Goal: Task Accomplishment & Management: Manage account settings

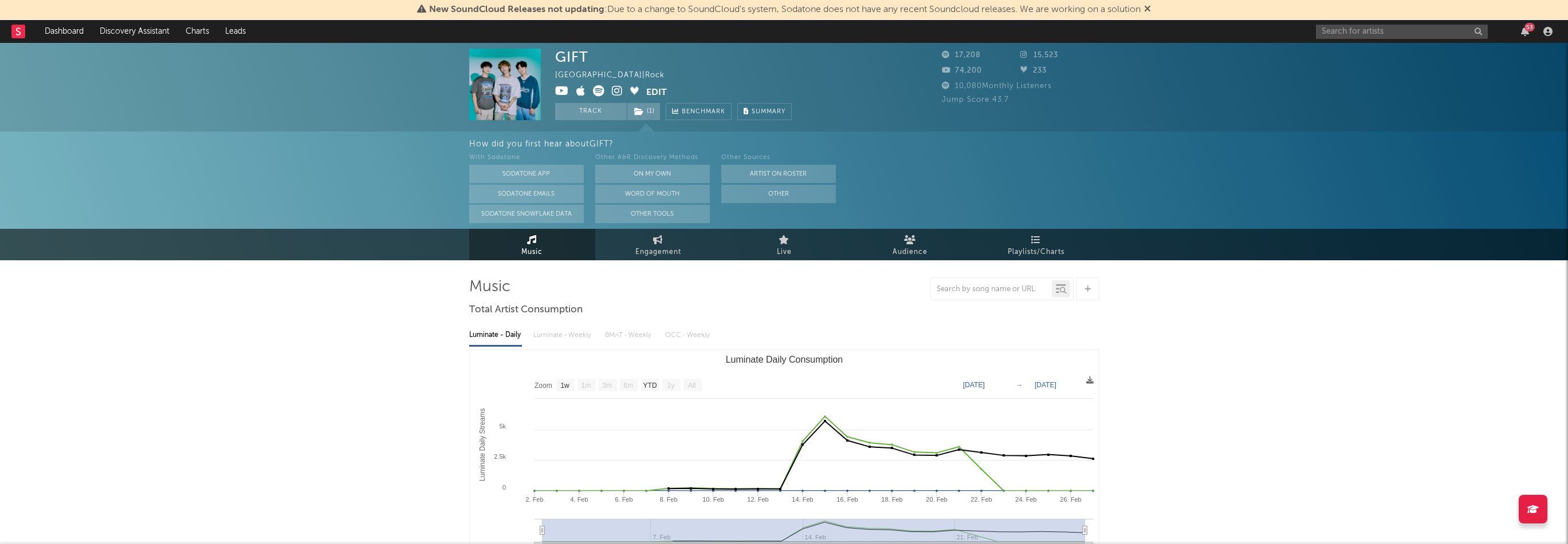
select select "1w"
click at [1343, 38] on input "text" at bounding box center [1401, 31] width 172 height 14
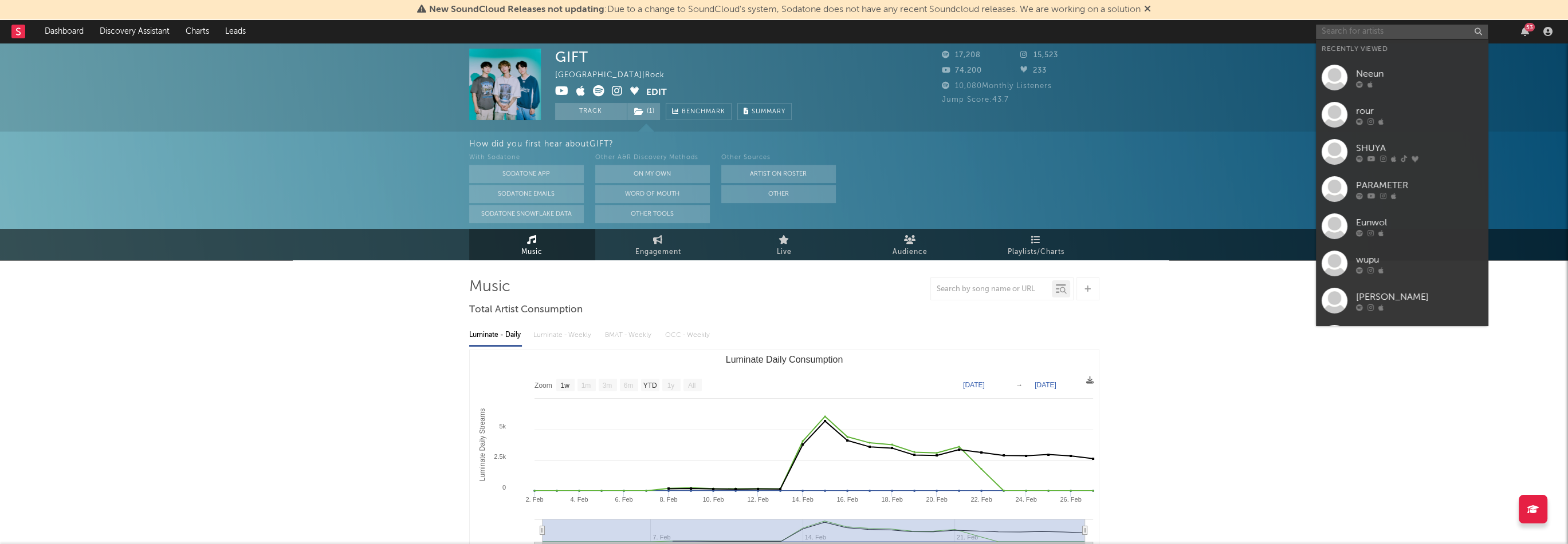
paste input "[URL][DOMAIN_NAME]"
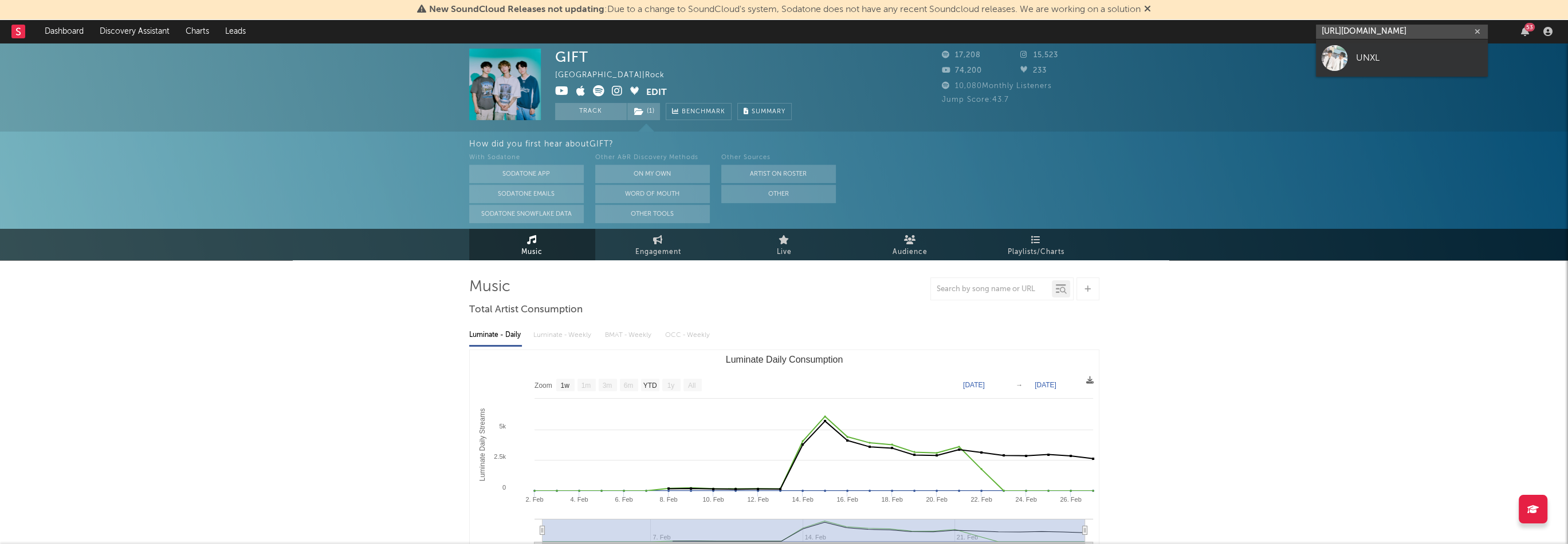
type input "[URL][DOMAIN_NAME]"
click at [1362, 59] on div "UNXL" at bounding box center [1419, 58] width 126 height 14
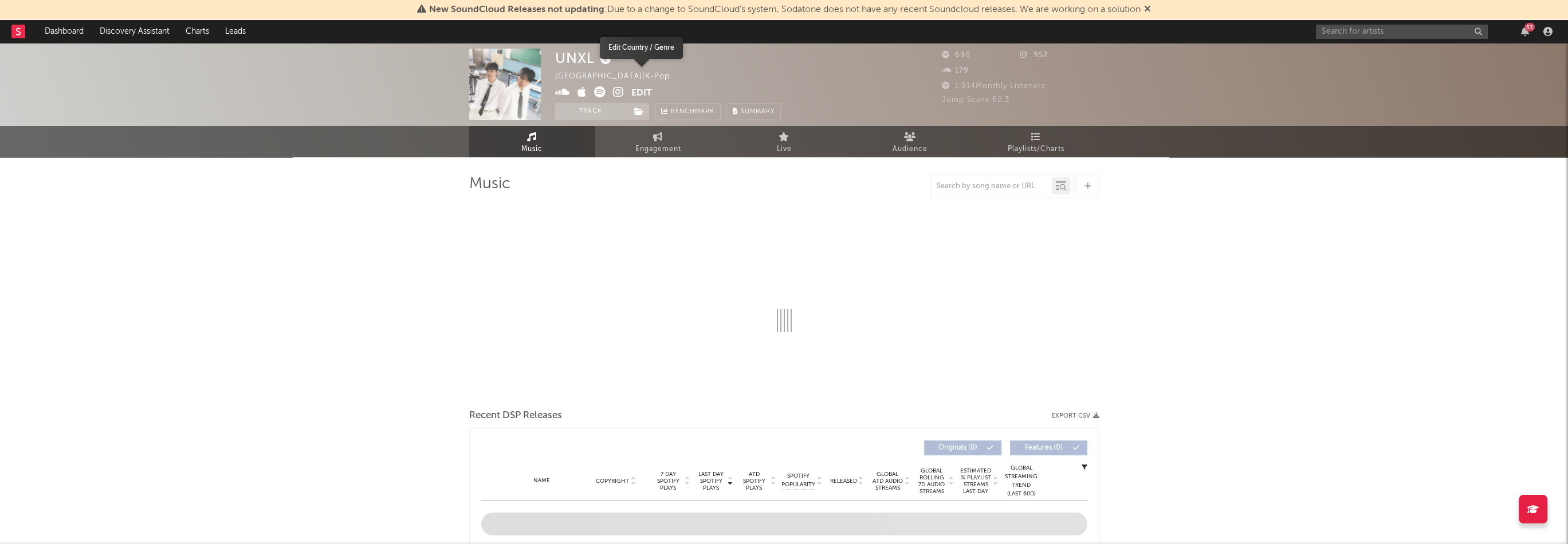
select select "1w"
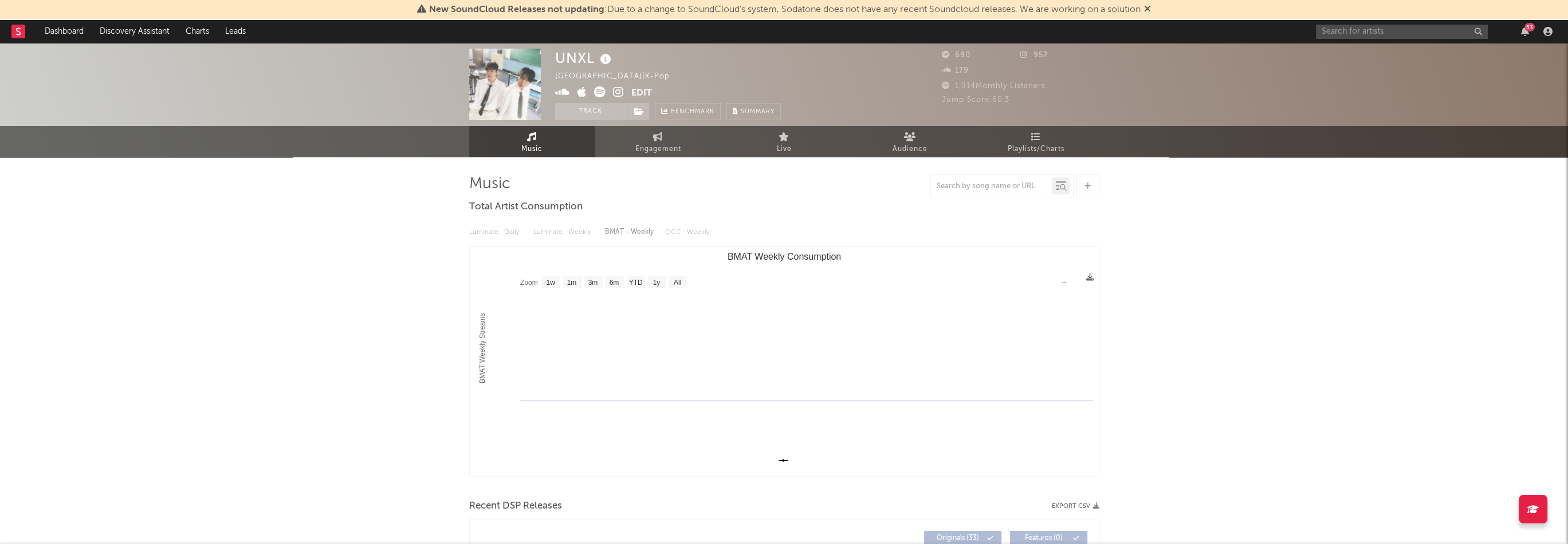
click at [614, 92] on icon at bounding box center [618, 92] width 11 height 11
click at [641, 91] on button "Edit" at bounding box center [641, 93] width 21 height 14
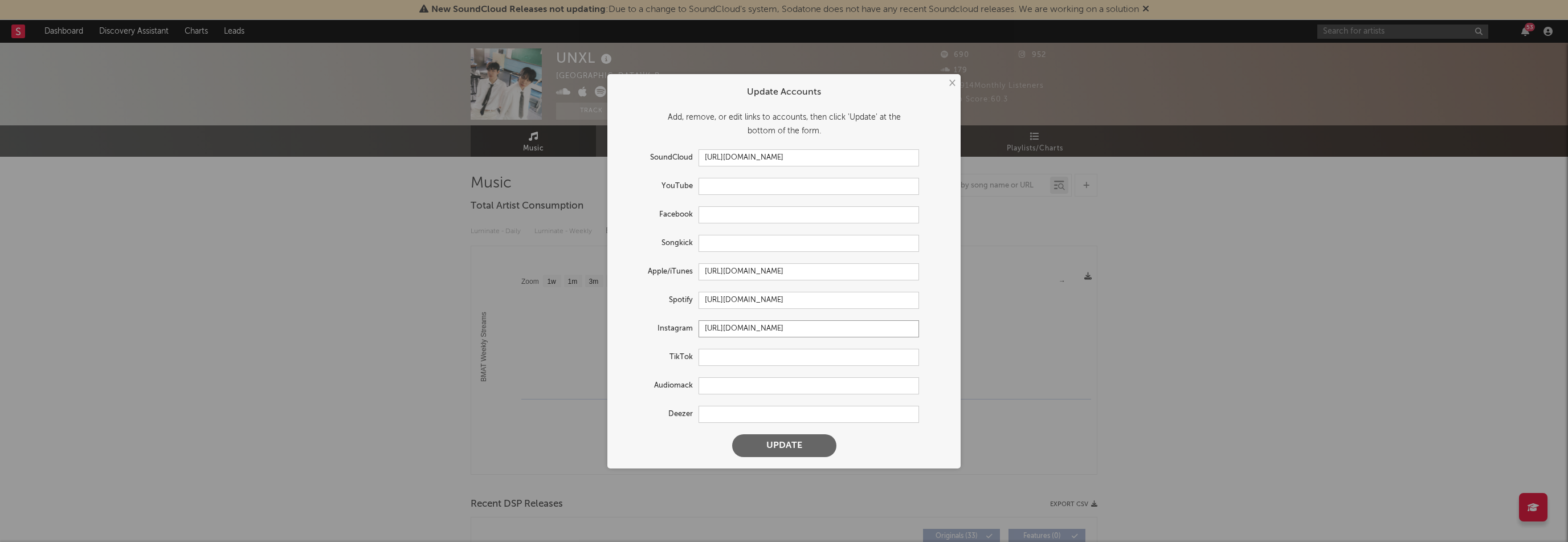
click at [769, 328] on input "[URL][DOMAIN_NAME]" at bounding box center [809, 328] width 220 height 17
paste input "unofficial.unxl"
type input "[URL][DOMAIN_NAME][DOMAIN_NAME]"
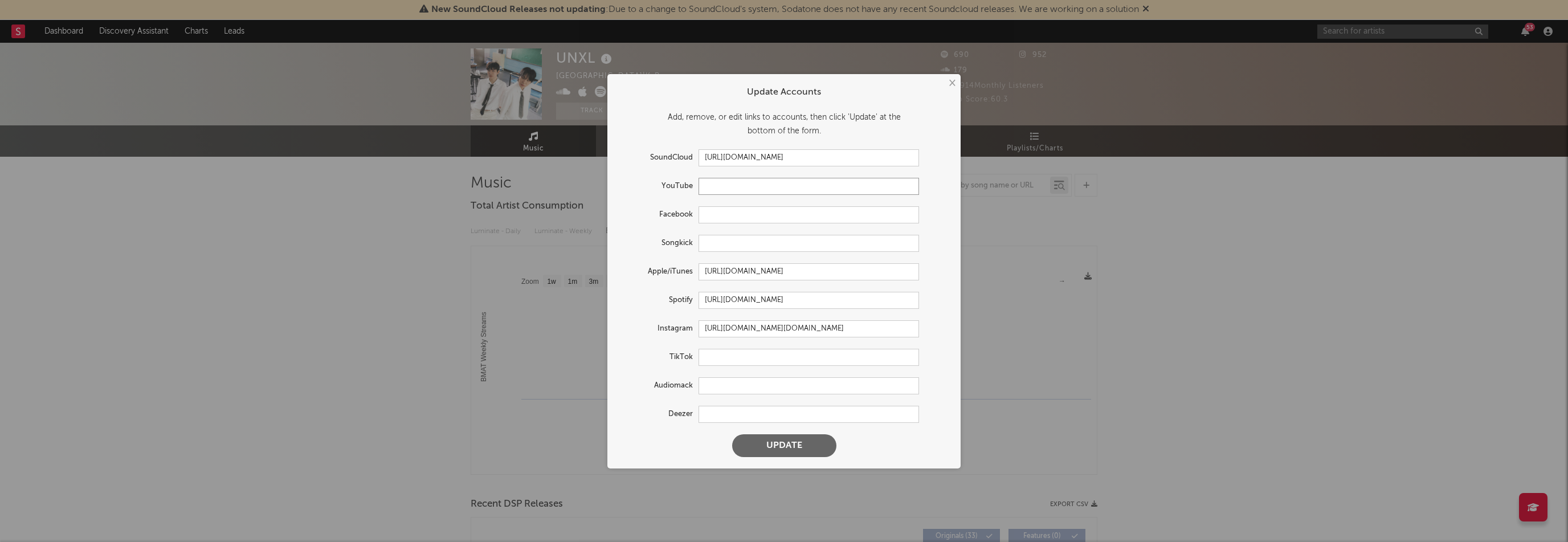
click at [718, 187] on input "text" at bounding box center [809, 186] width 220 height 17
paste input "[URL][DOMAIN_NAME]"
type input "[URL][DOMAIN_NAME]"
click at [881, 159] on input "[URL][DOMAIN_NAME]" at bounding box center [809, 157] width 220 height 17
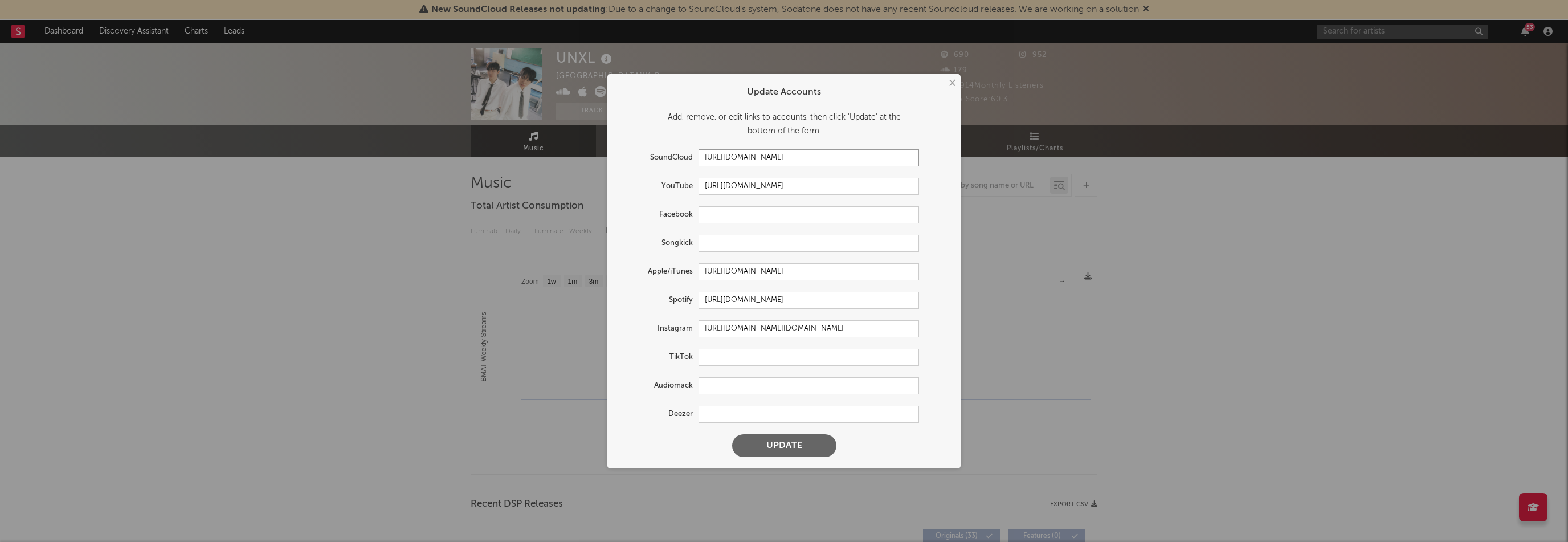
click at [881, 159] on input "[URL][DOMAIN_NAME]" at bounding box center [809, 157] width 220 height 17
click at [818, 442] on button "Update" at bounding box center [784, 446] width 105 height 23
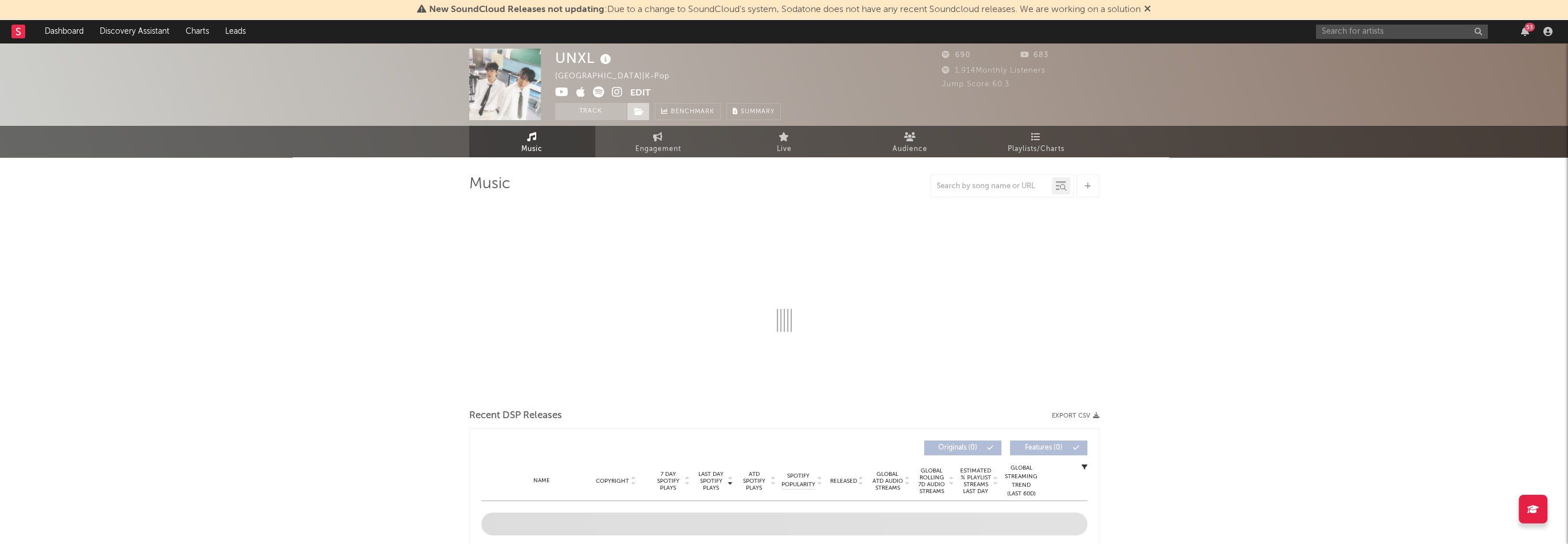
click at [637, 105] on span at bounding box center [638, 111] width 23 height 17
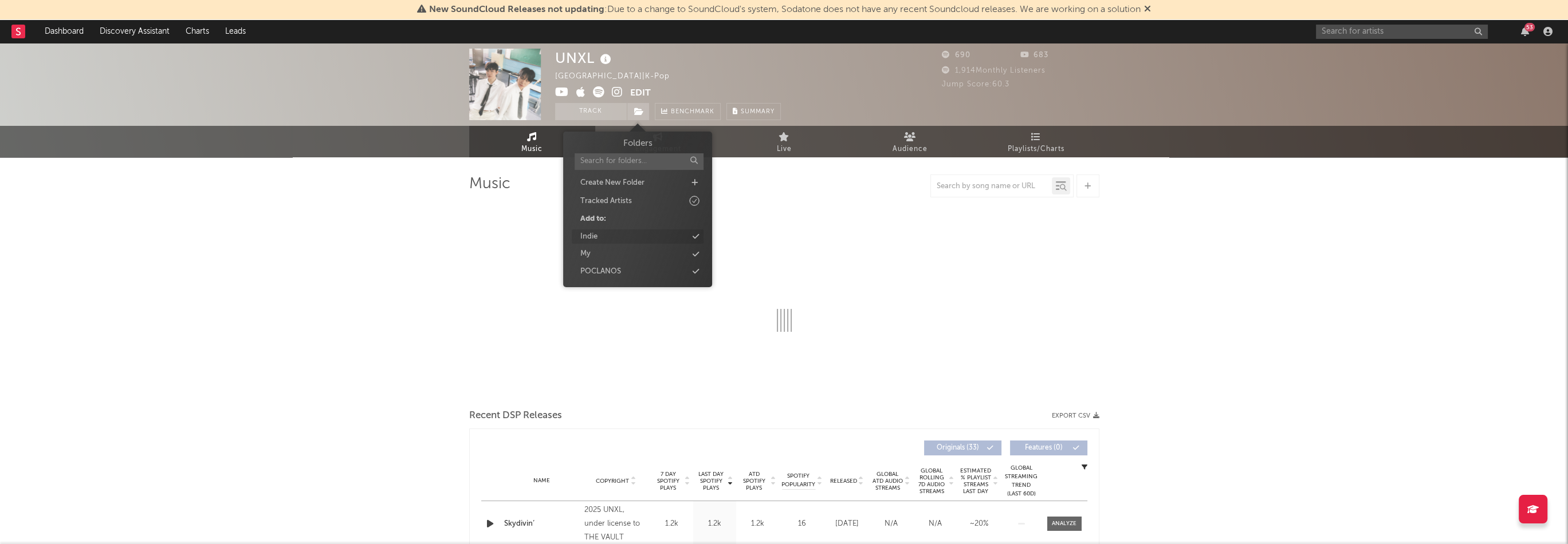
click at [604, 238] on div "Indie" at bounding box center [637, 237] width 132 height 15
select select "1w"
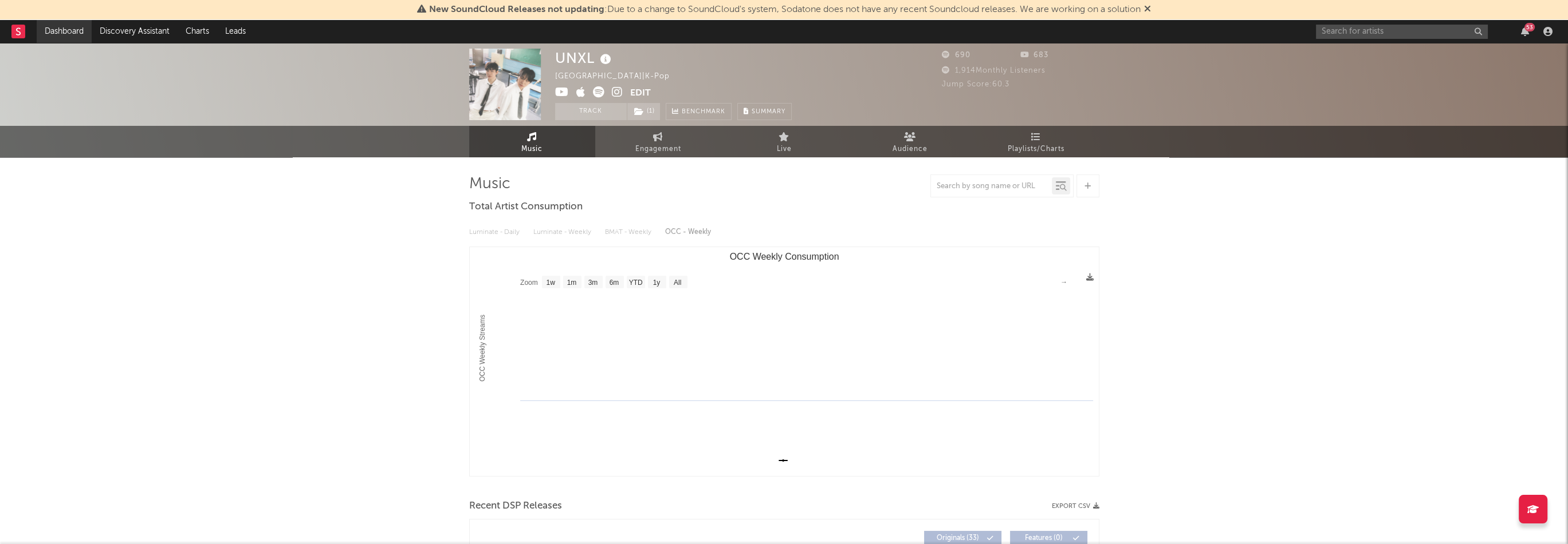
click at [71, 31] on link "Dashboard" at bounding box center [64, 31] width 55 height 23
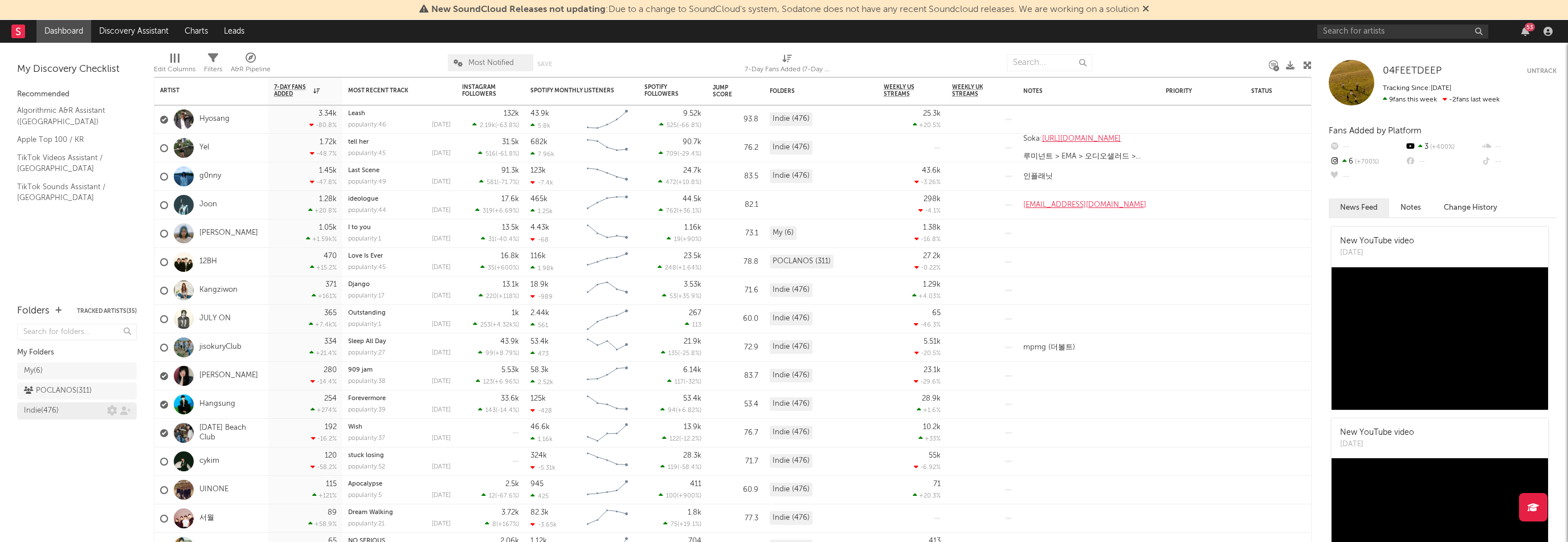
drag, startPoint x: 26, startPoint y: 418, endPoint x: 41, endPoint y: 416, distance: 15.1
click at [26, 418] on link "Indie ( 476 )" at bounding box center [76, 410] width 120 height 17
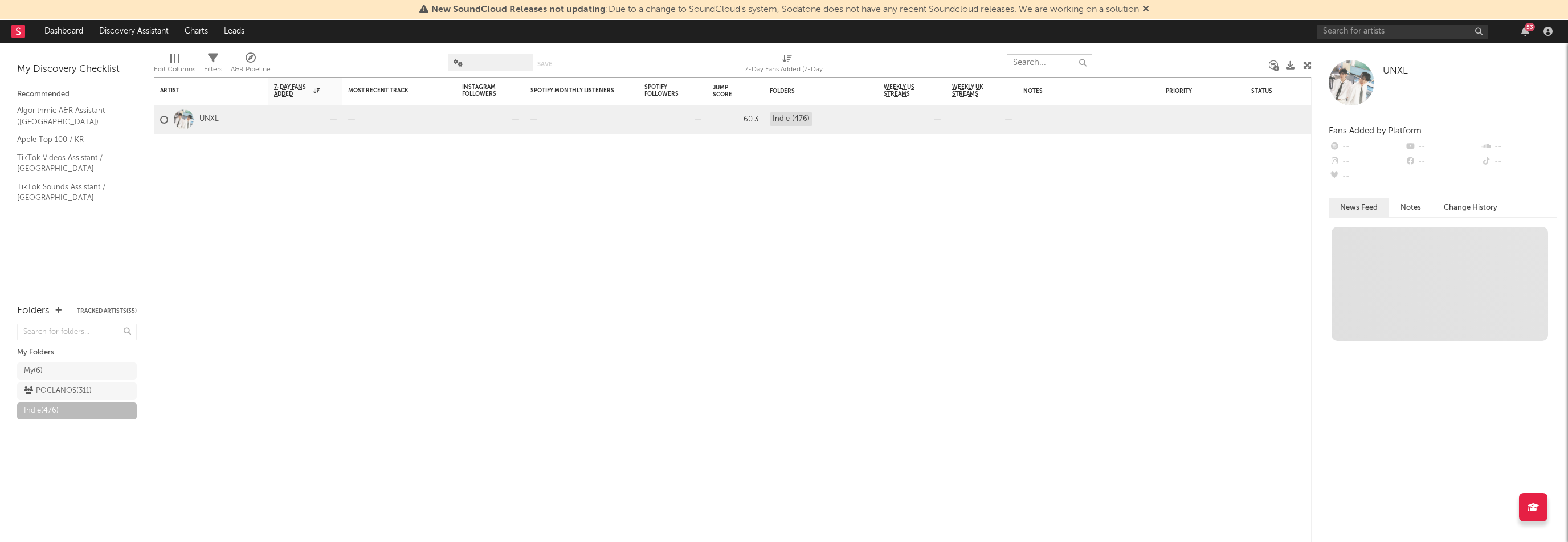
click at [1028, 65] on input "text" at bounding box center [1050, 62] width 85 height 17
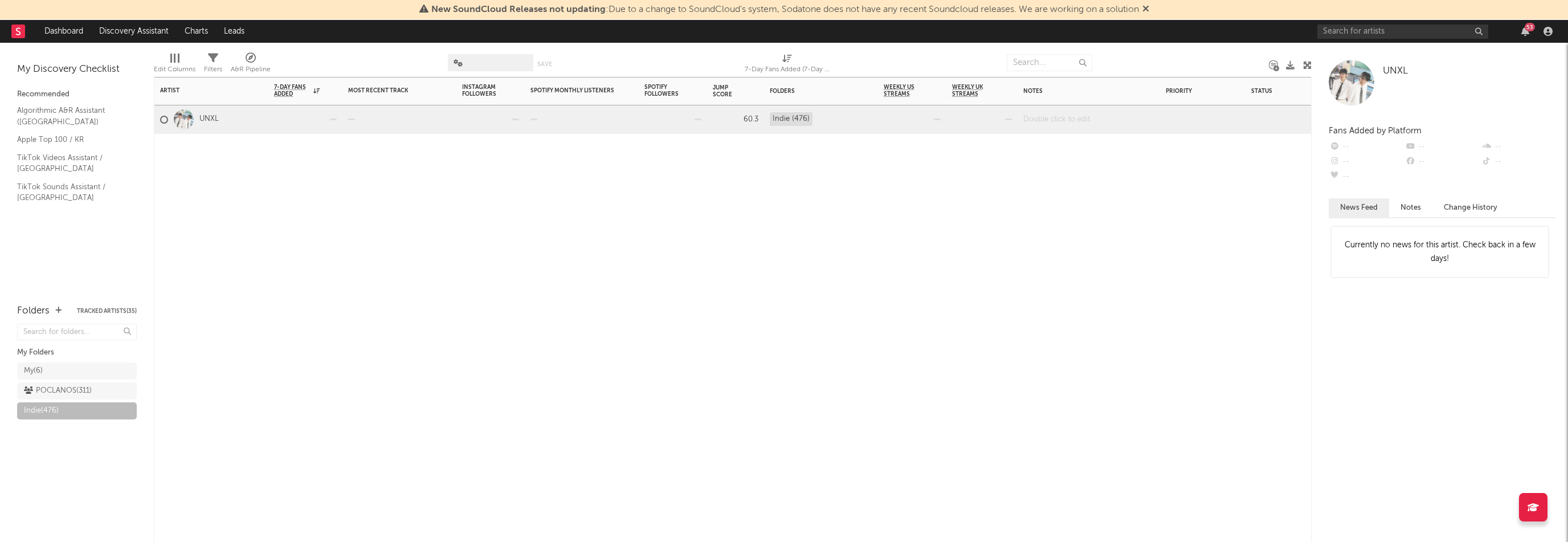
click at [1048, 115] on div at bounding box center [1088, 119] width 142 height 28
paste div
click at [1375, 31] on input "text" at bounding box center [1403, 31] width 171 height 14
paste input "[URL][DOMAIN_NAME]"
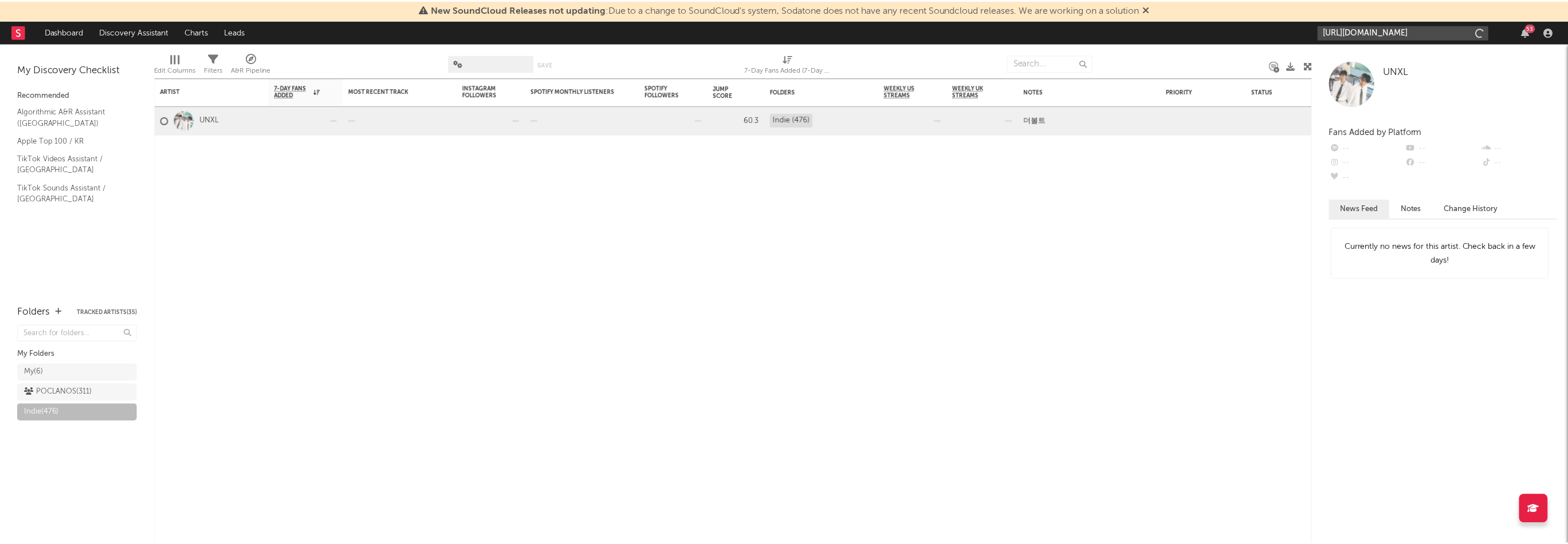
scroll to position [0, 69]
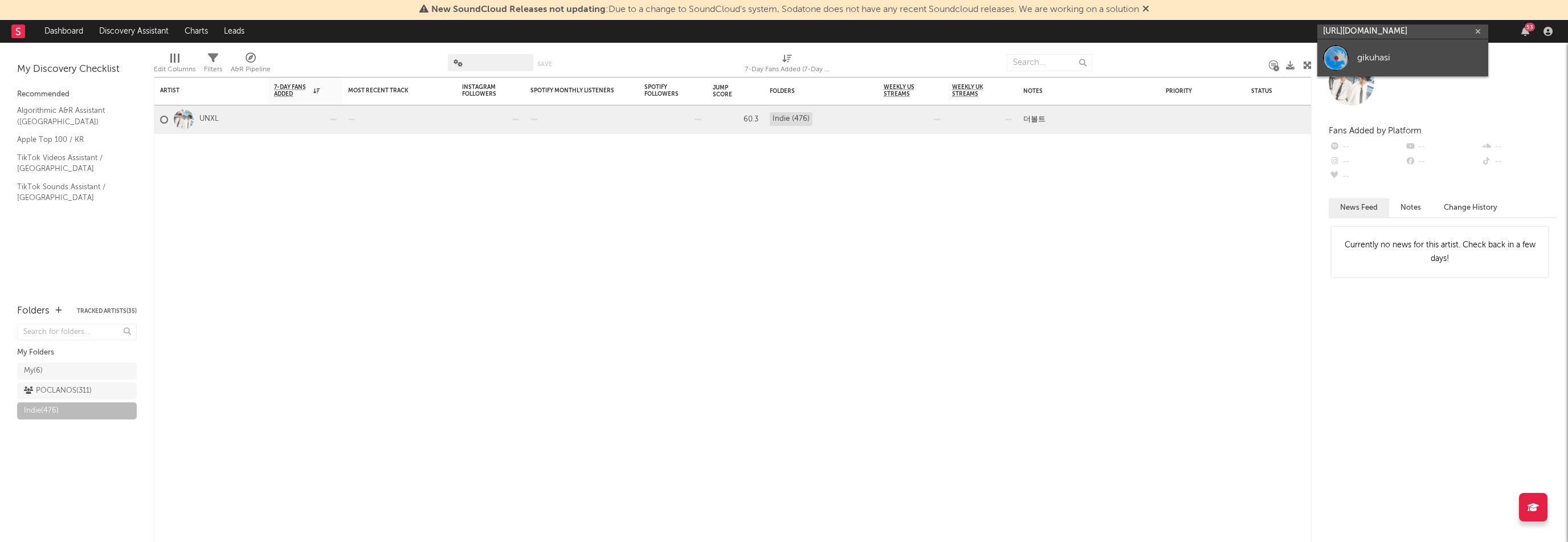
type input "[URL][DOMAIN_NAME]"
click at [1404, 53] on div "gikuhasi" at bounding box center [1420, 58] width 125 height 14
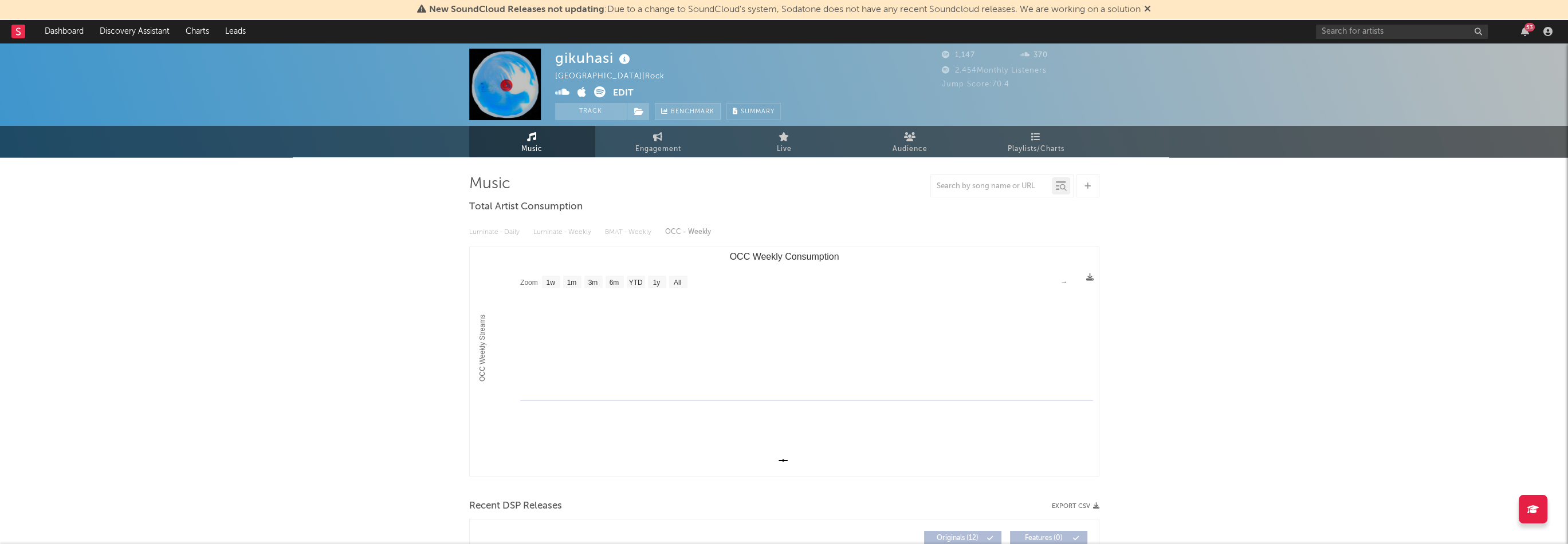
select select "1w"
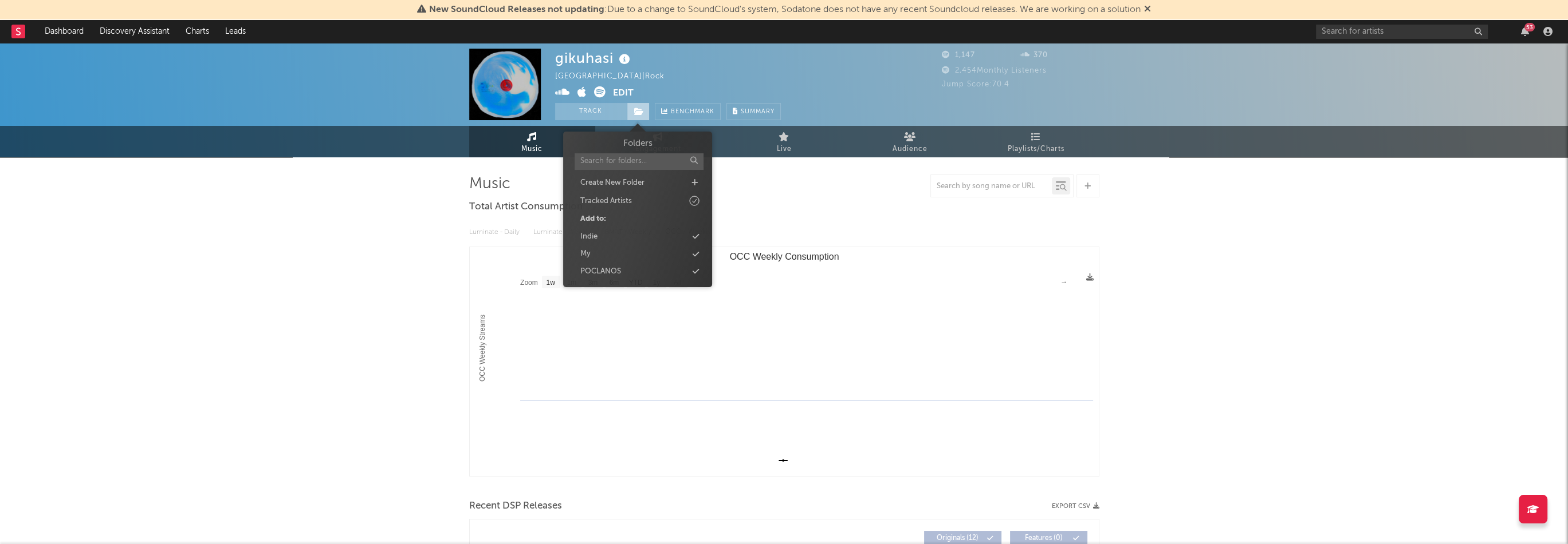
click at [640, 114] on icon at bounding box center [638, 111] width 9 height 8
click at [617, 267] on div "POCLANOS" at bounding box center [601, 272] width 41 height 11
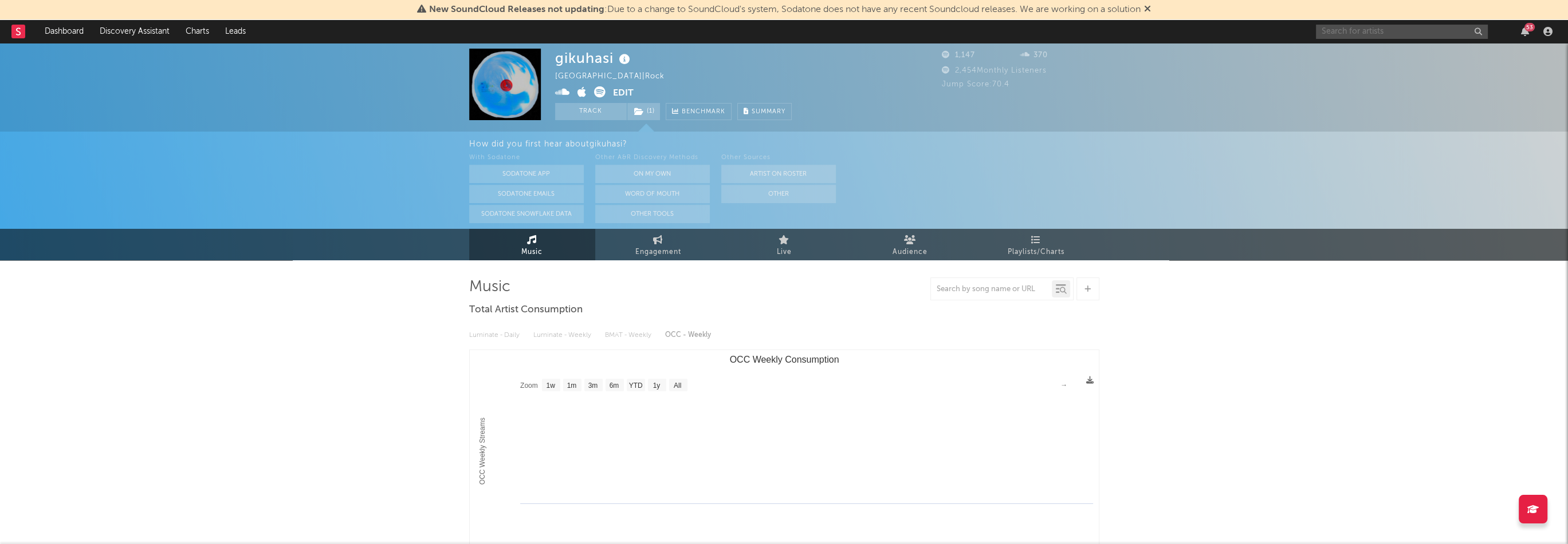
click at [1358, 25] on input "text" at bounding box center [1401, 31] width 172 height 14
paste input "[URL][DOMAIN_NAME]"
type input "[URL][DOMAIN_NAME]"
click at [1385, 67] on link "이여운" at bounding box center [1401, 58] width 172 height 37
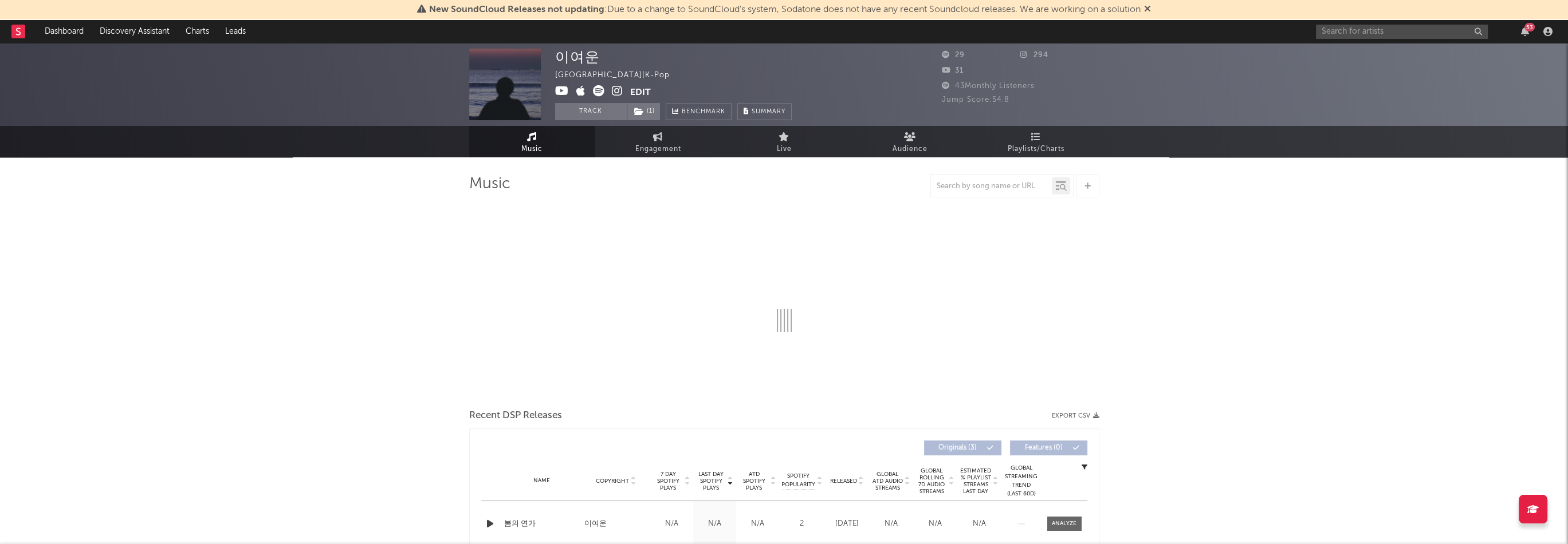
select select "1w"
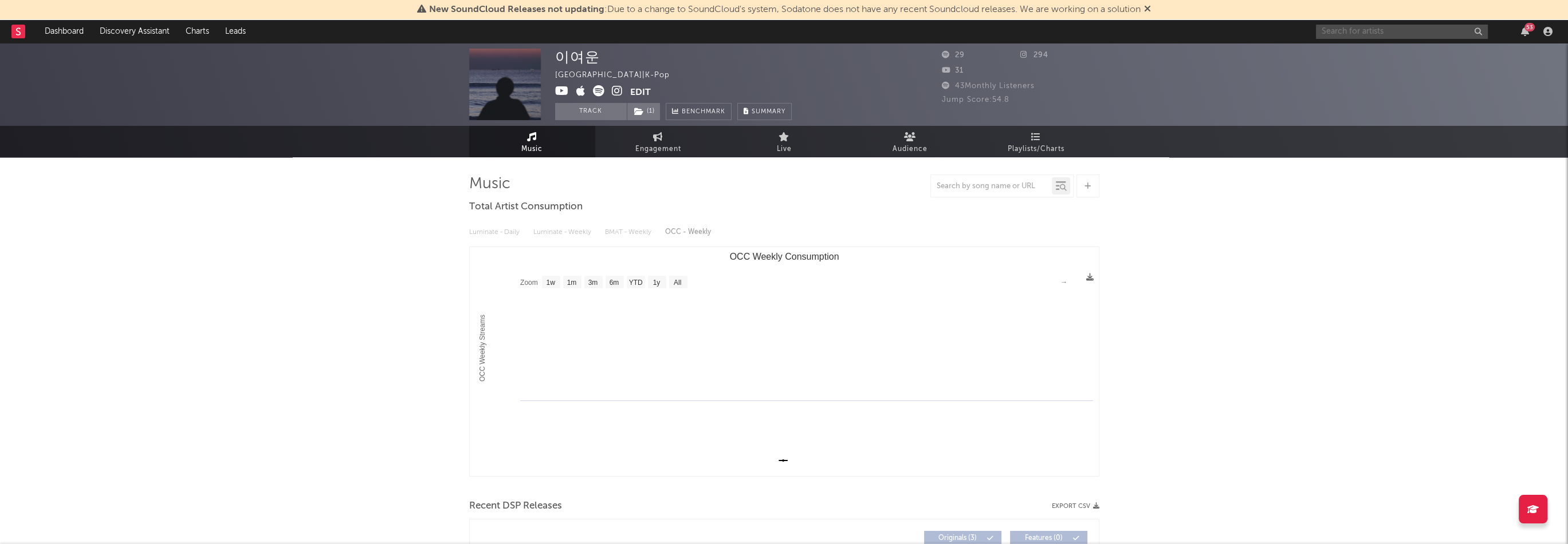
click at [1338, 27] on input "text" at bounding box center [1401, 31] width 172 height 14
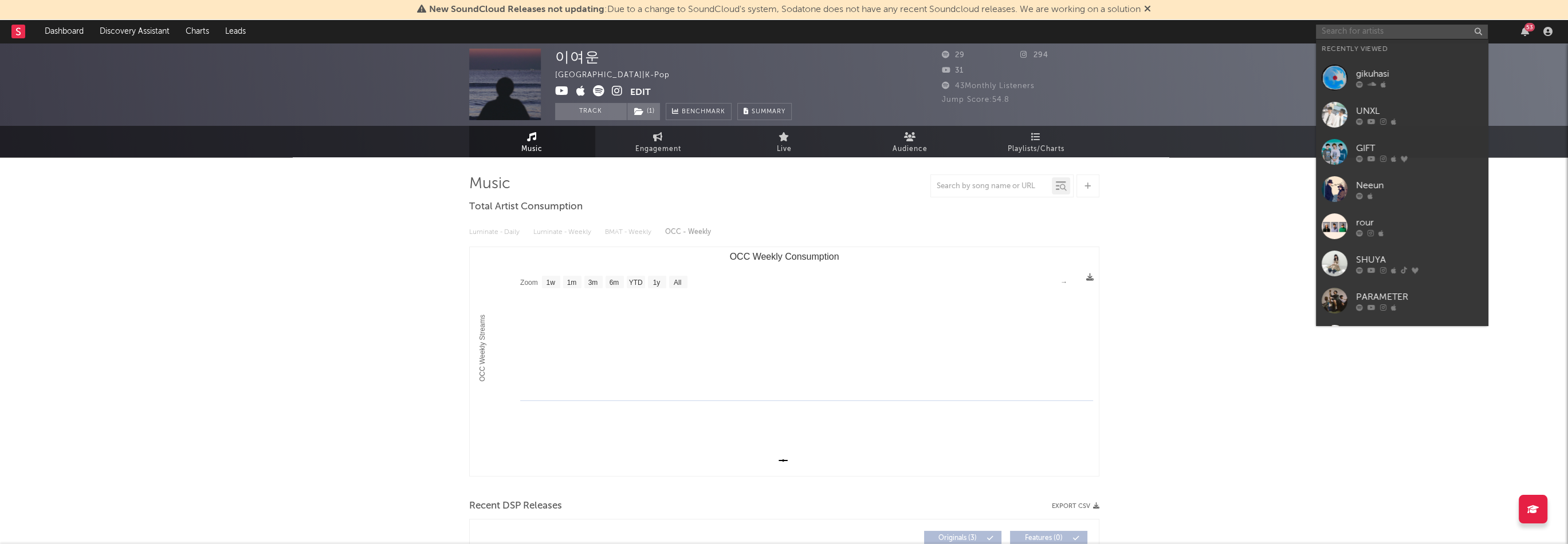
paste input "[URL][DOMAIN_NAME]"
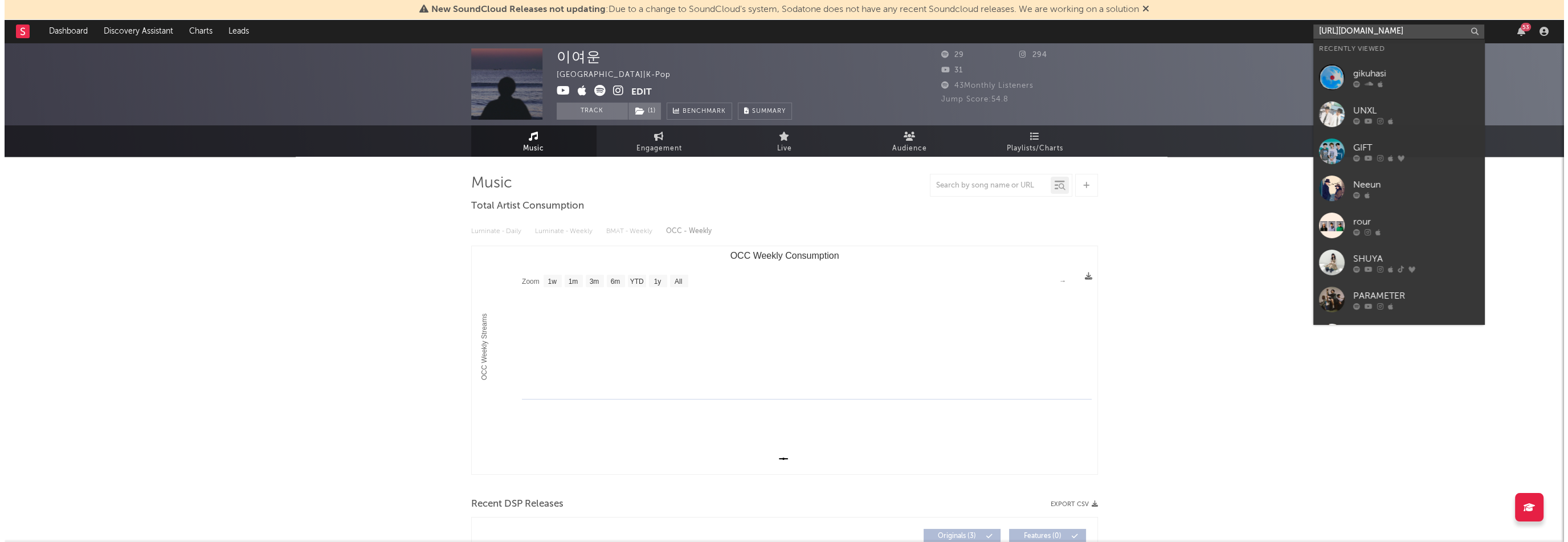
scroll to position [0, 66]
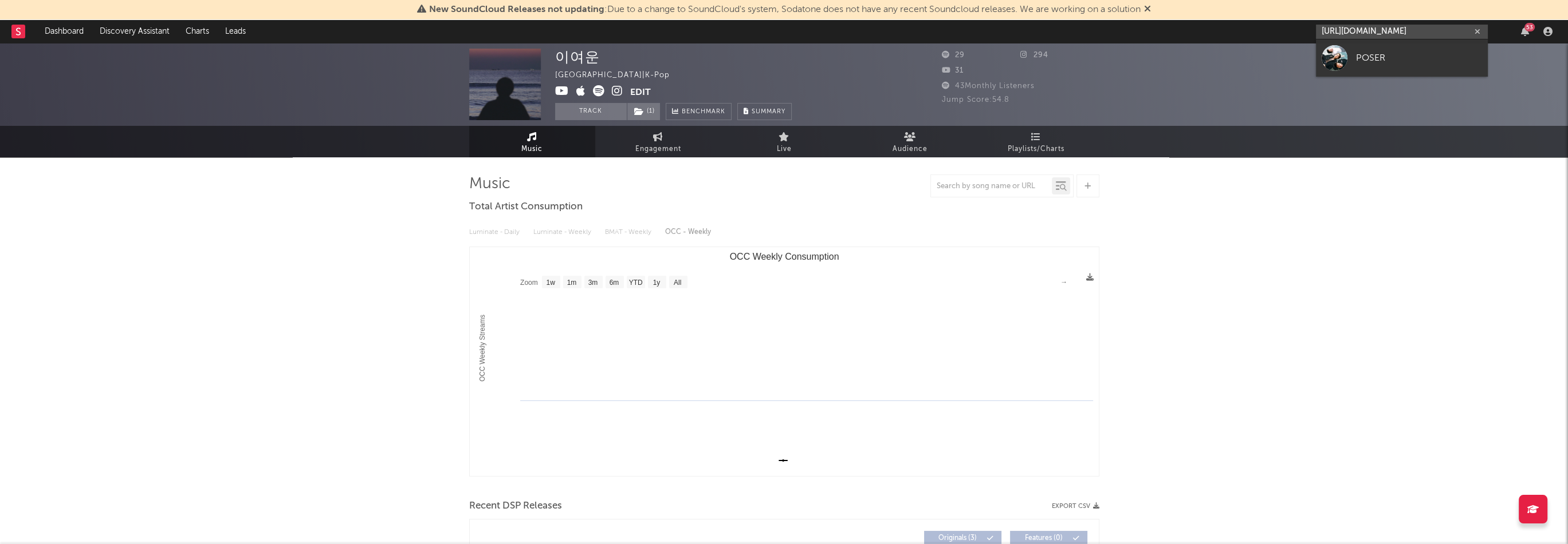
type input "[URL][DOMAIN_NAME]"
click at [1404, 59] on div "POSER" at bounding box center [1419, 58] width 126 height 14
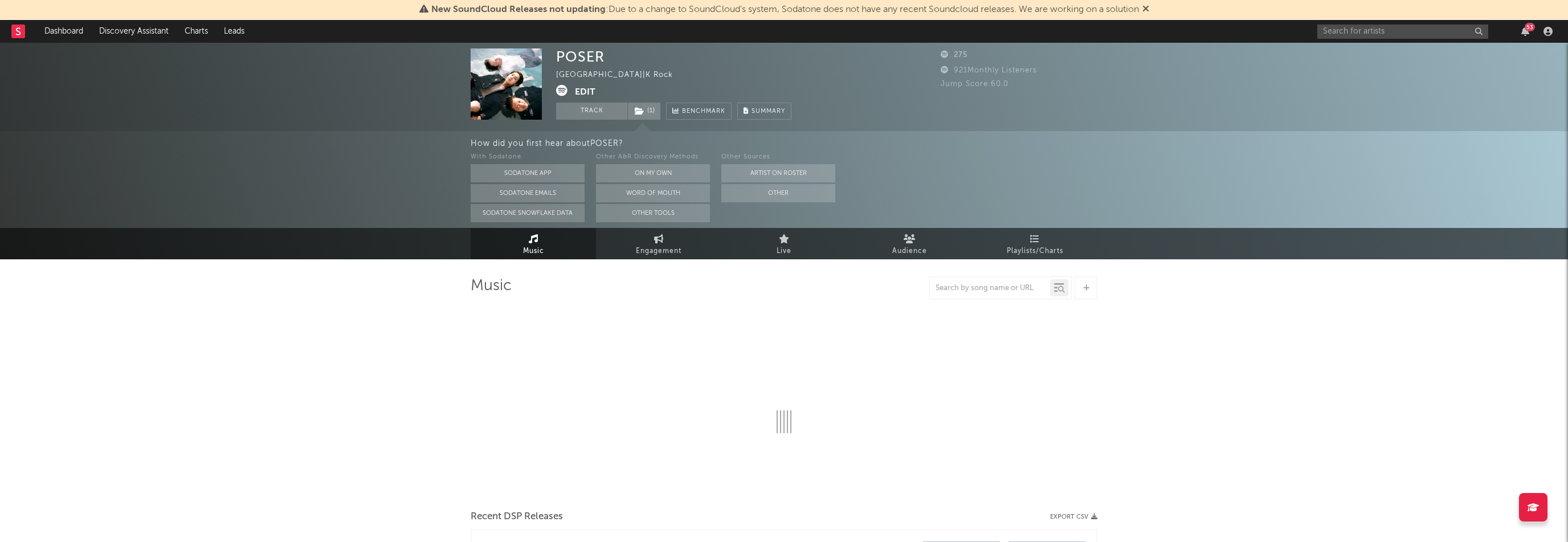
select select "1w"
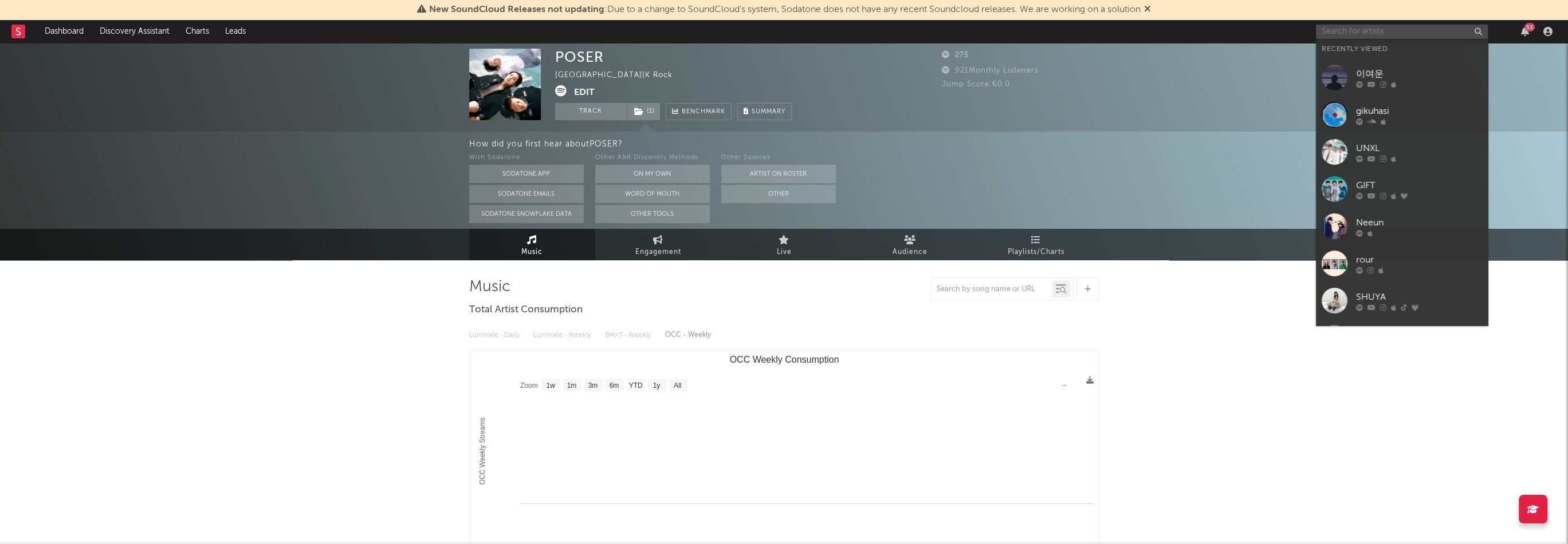
click at [1423, 28] on input "text" at bounding box center [1401, 31] width 172 height 14
paste input "[URL][DOMAIN_NAME]"
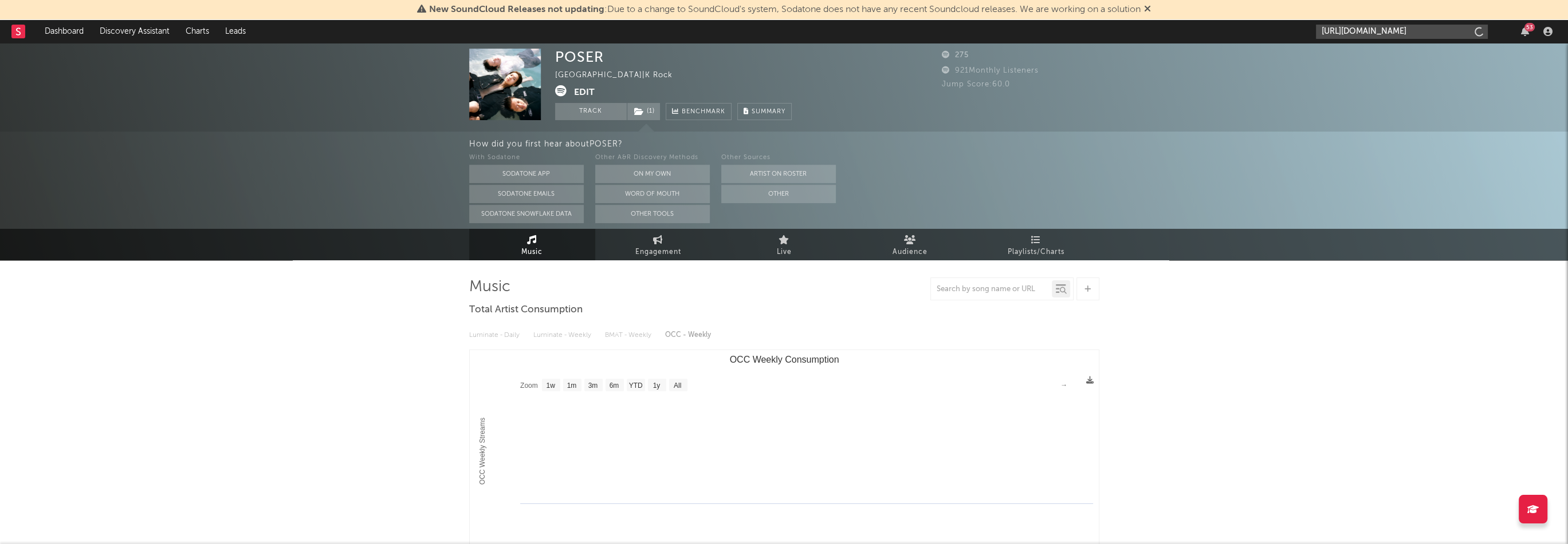
scroll to position [0, 74]
type input "[URL][DOMAIN_NAME]"
click at [646, 111] on span "( 1 )" at bounding box center [644, 111] width 34 height 17
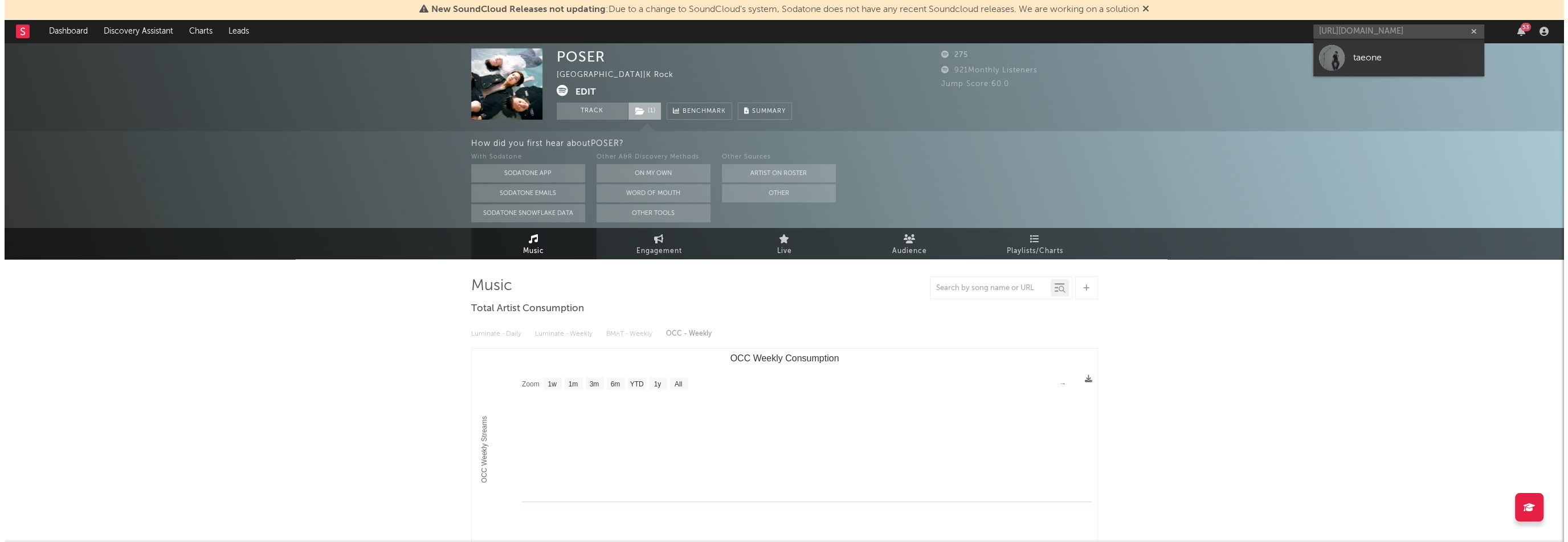
scroll to position [0, 0]
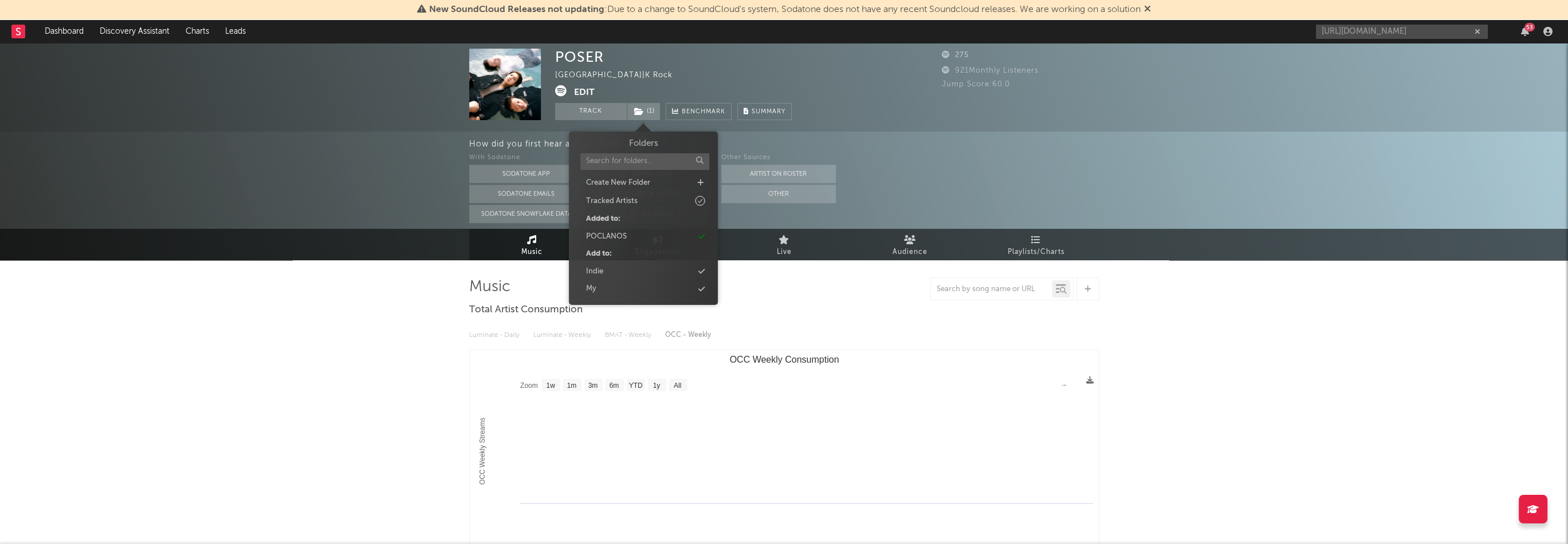
click at [673, 67] on div "POSER [GEOGRAPHIC_DATA] | K Rock Edit Track ( 1 ) Benchmark Summary" at bounding box center [674, 84] width 237 height 72
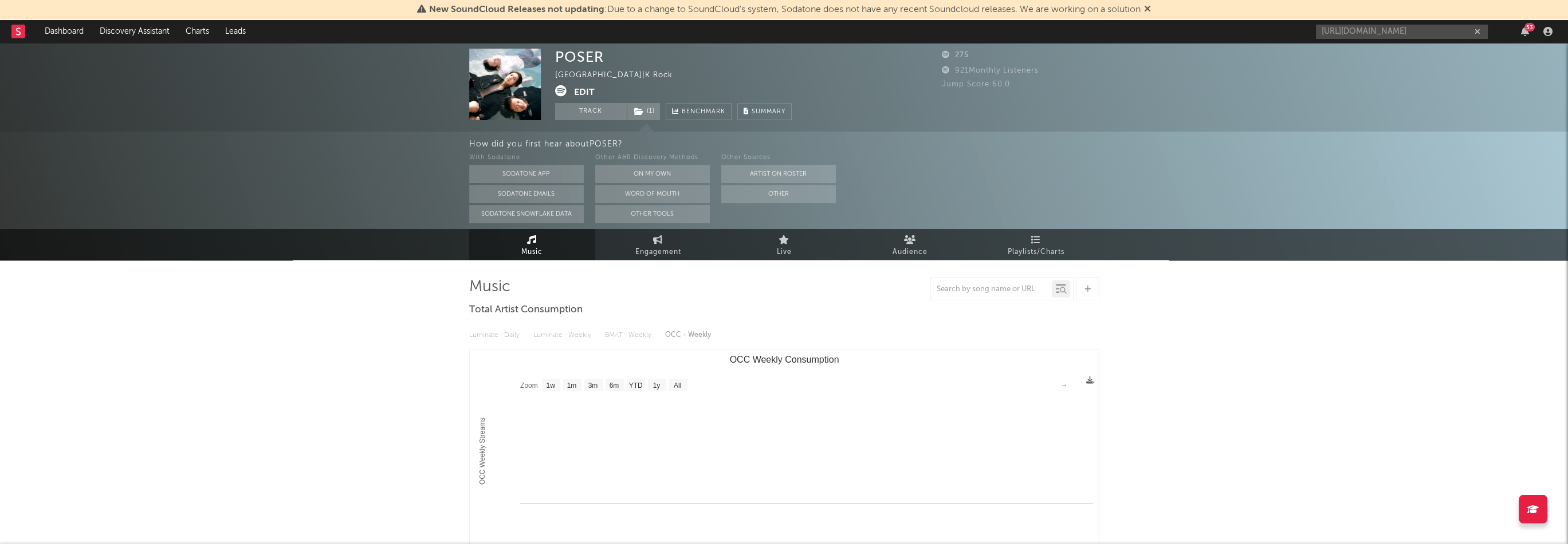
click at [581, 62] on div "POSER" at bounding box center [579, 57] width 48 height 16
copy div "POSER"
click at [586, 93] on button "Edit" at bounding box center [584, 92] width 21 height 14
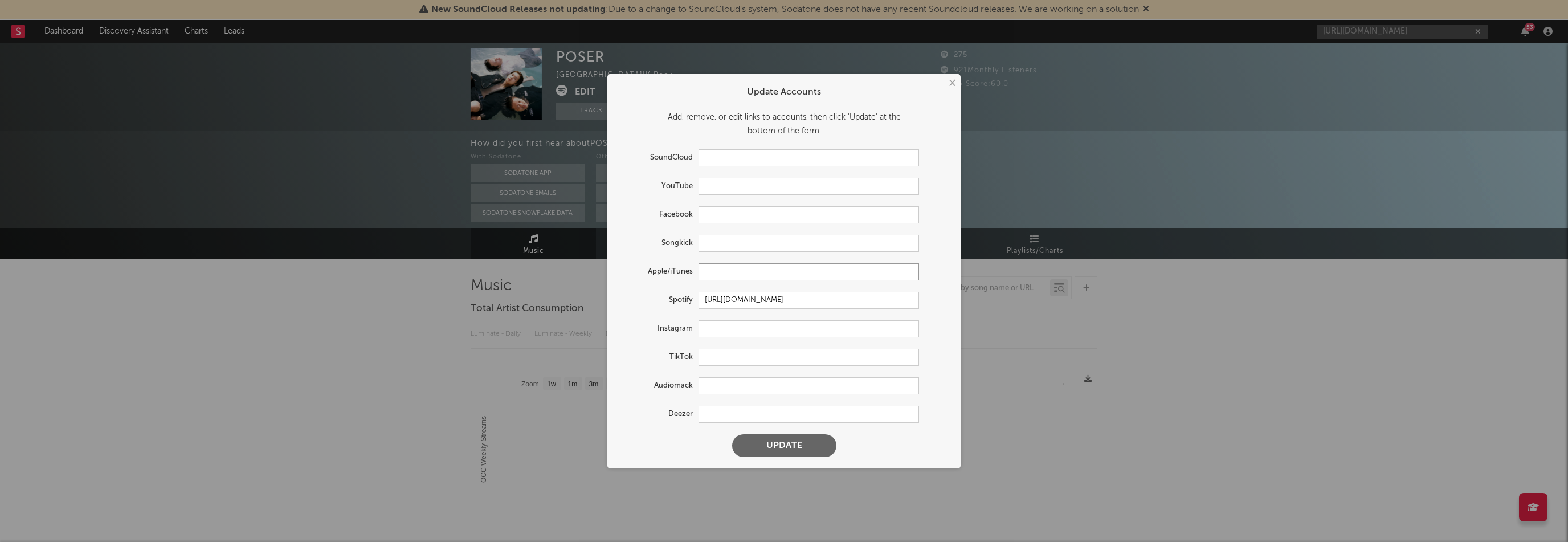
click at [738, 266] on input "text" at bounding box center [809, 271] width 220 height 17
paste input "[URL][DOMAIN_NAME]"
type input "[URL][DOMAIN_NAME]"
click at [792, 447] on button "Update" at bounding box center [784, 446] width 105 height 23
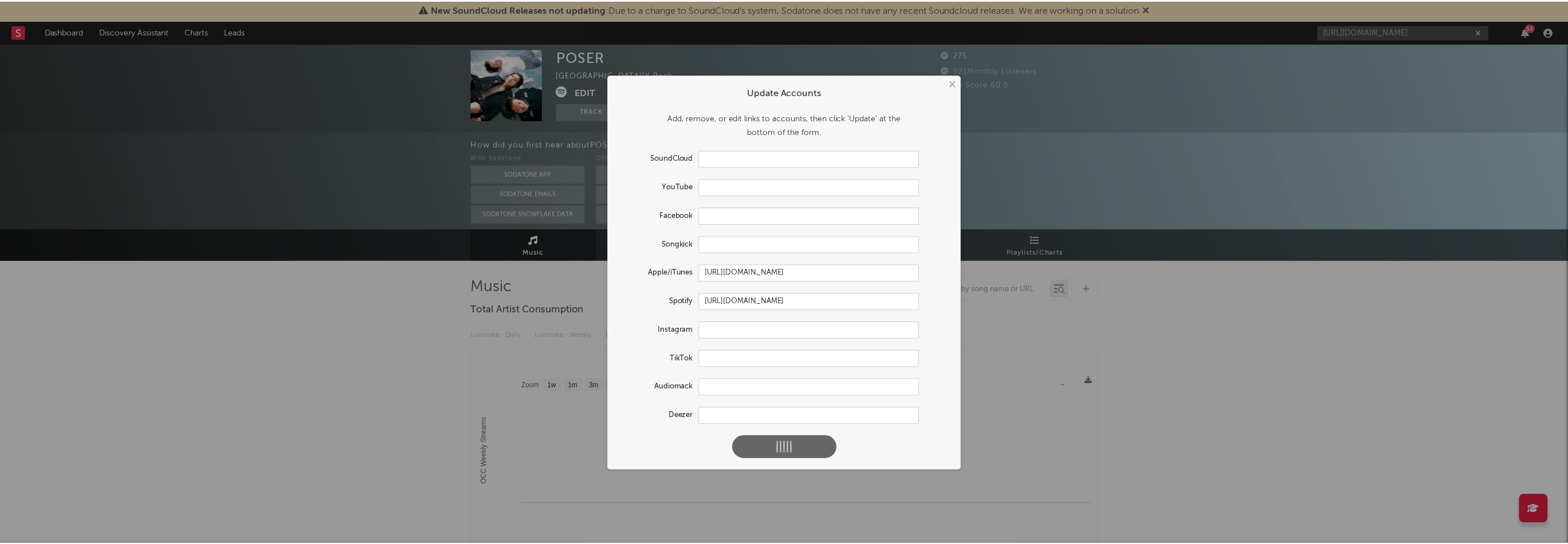
scroll to position [0, 0]
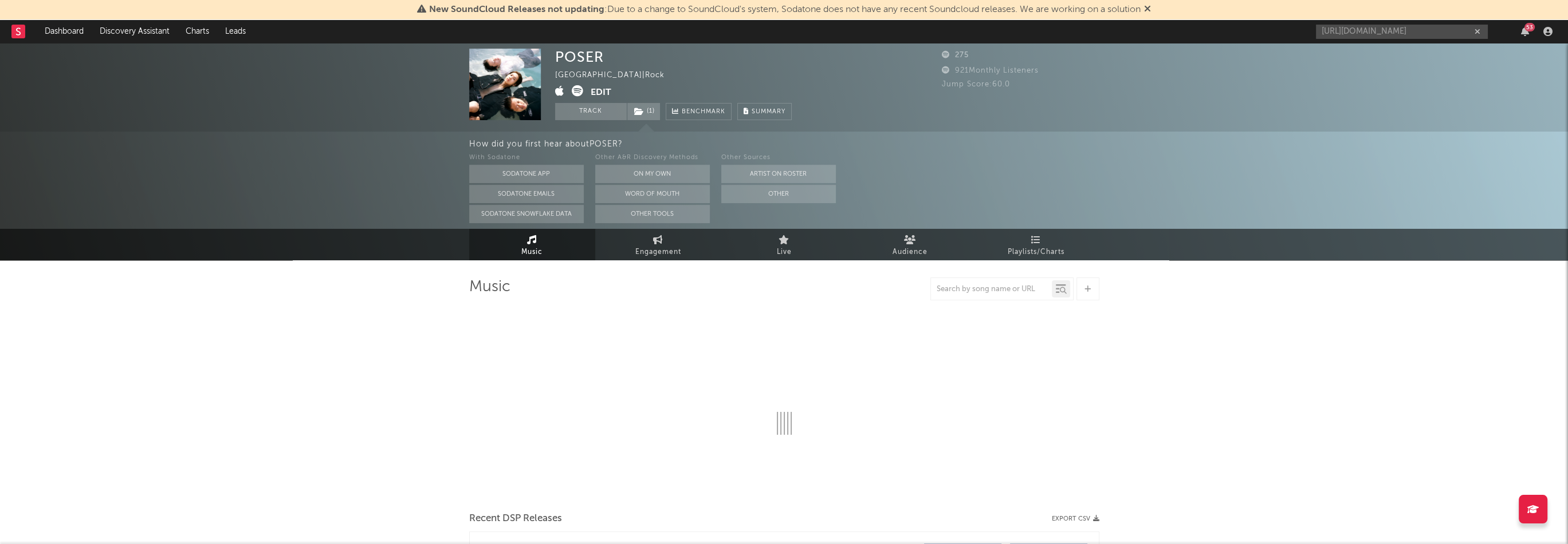
click at [578, 93] on icon at bounding box center [577, 91] width 11 height 11
select select "1w"
click at [1393, 27] on input "[URL][DOMAIN_NAME]" at bounding box center [1401, 31] width 172 height 14
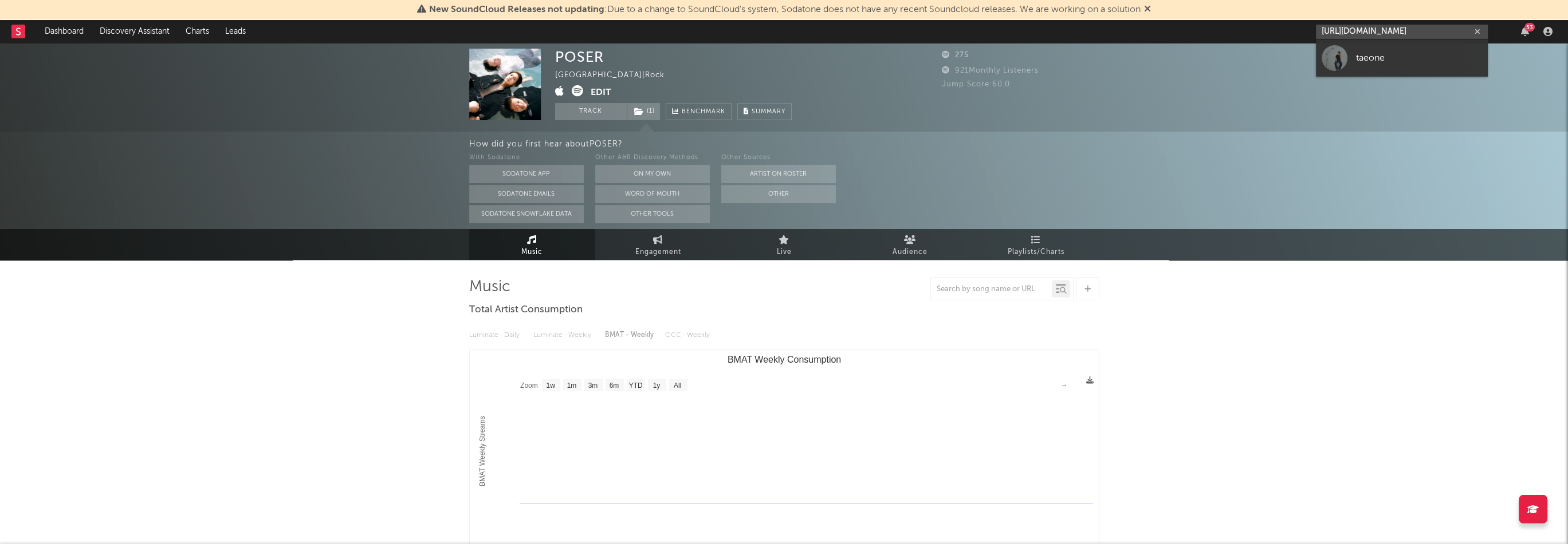
paste input "[URL][DOMAIN_NAME]"
type input "https://open.spotifhttps://[DOMAIN_NAME][URL][DOMAIN_NAME]"
click at [1375, 56] on div "taeone" at bounding box center [1419, 58] width 126 height 14
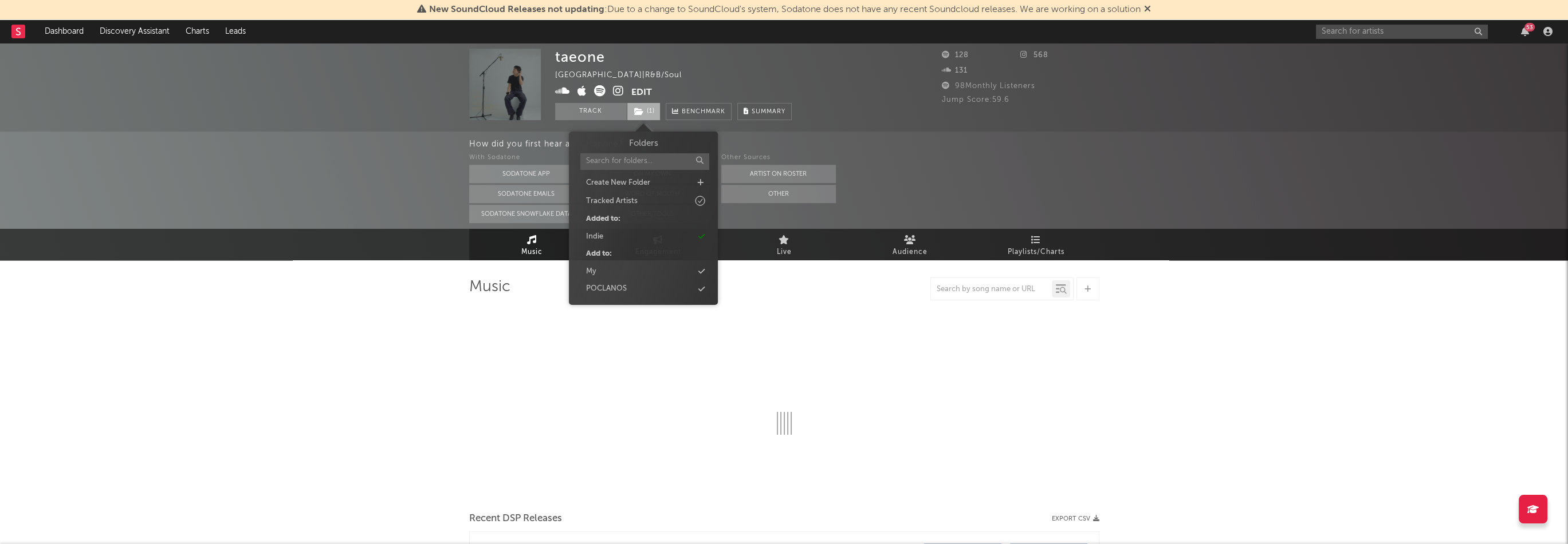
click at [644, 110] on span "( 1 )" at bounding box center [644, 111] width 34 height 17
select select "1w"
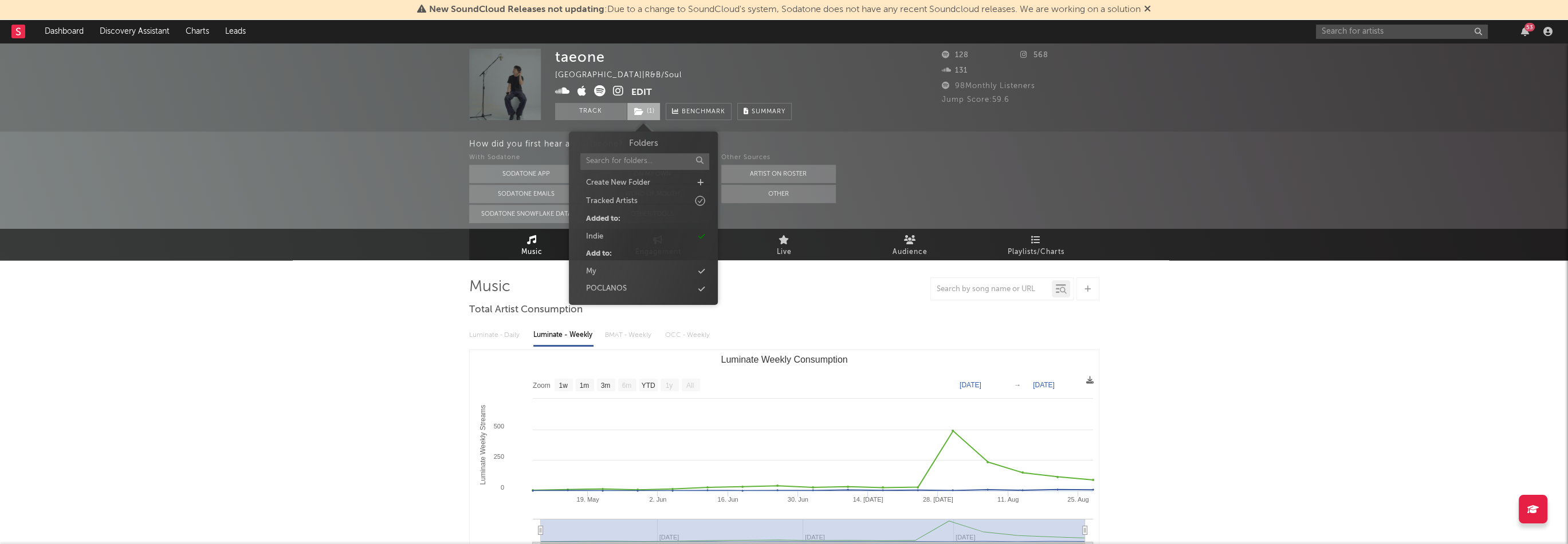
click at [644, 110] on span "( 1 )" at bounding box center [644, 111] width 34 height 17
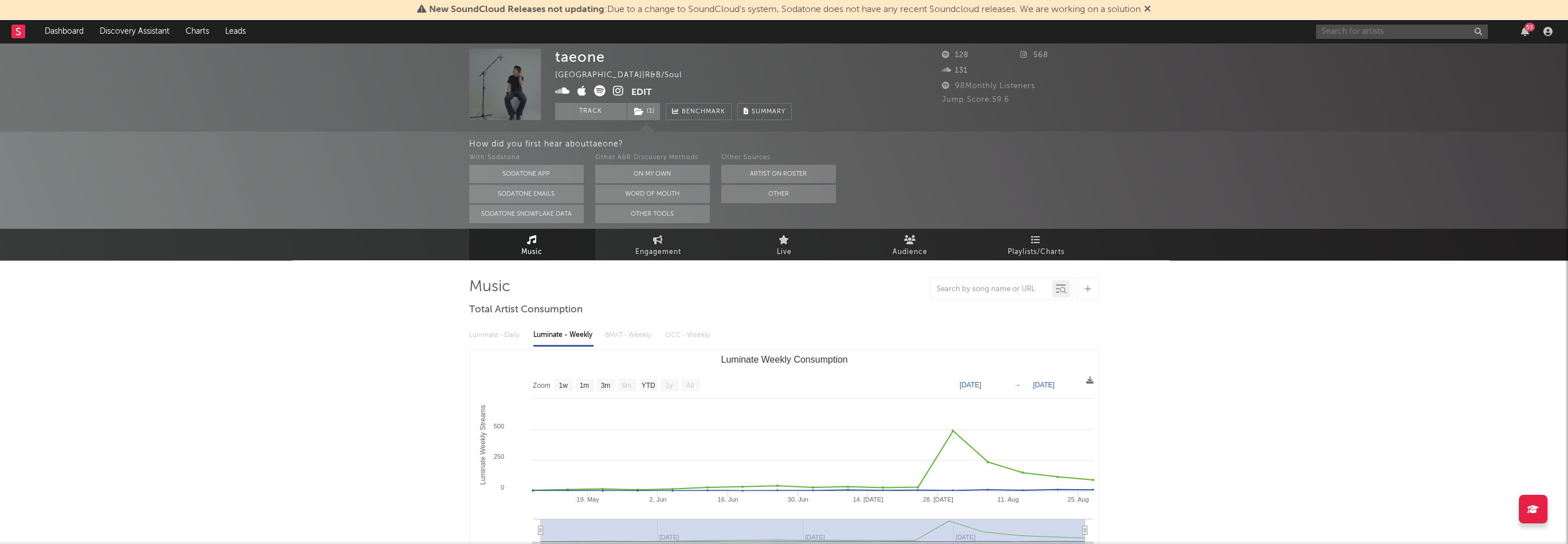
click at [1347, 34] on input "text" at bounding box center [1401, 31] width 172 height 14
paste input "[URL][DOMAIN_NAME]"
type input "[URL][DOMAIN_NAME]"
click at [1373, 54] on div "[PERSON_NAME]" at bounding box center [1419, 58] width 126 height 14
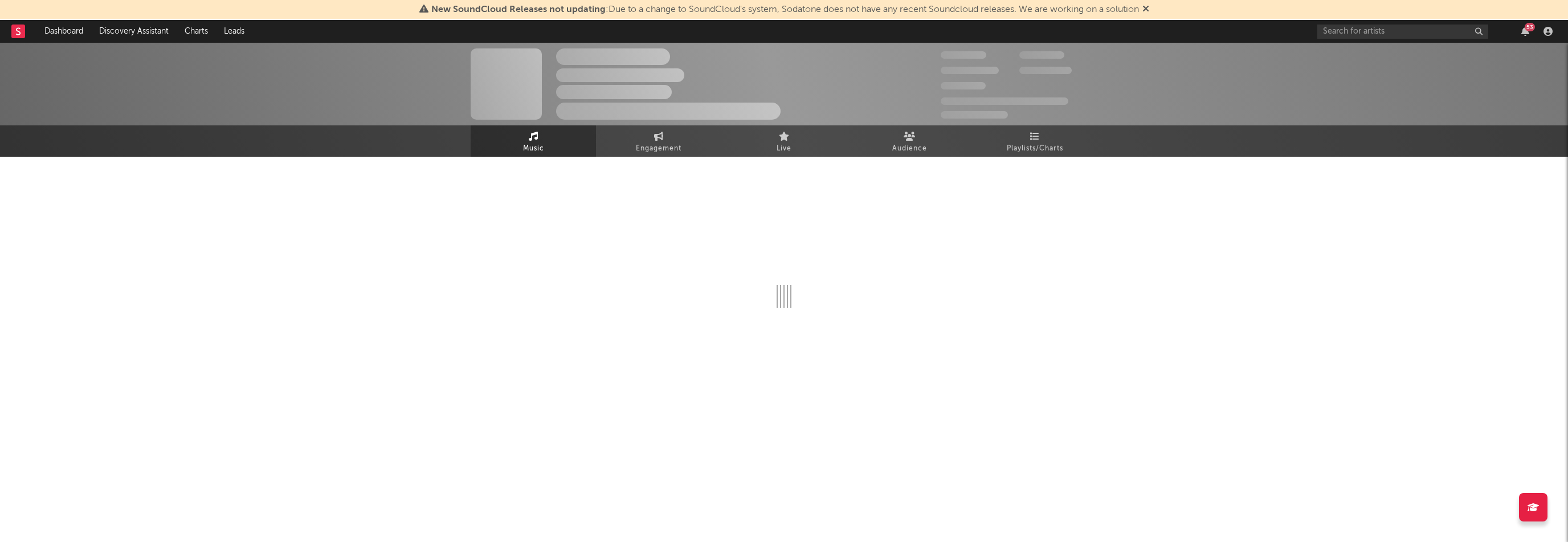
select select "1w"
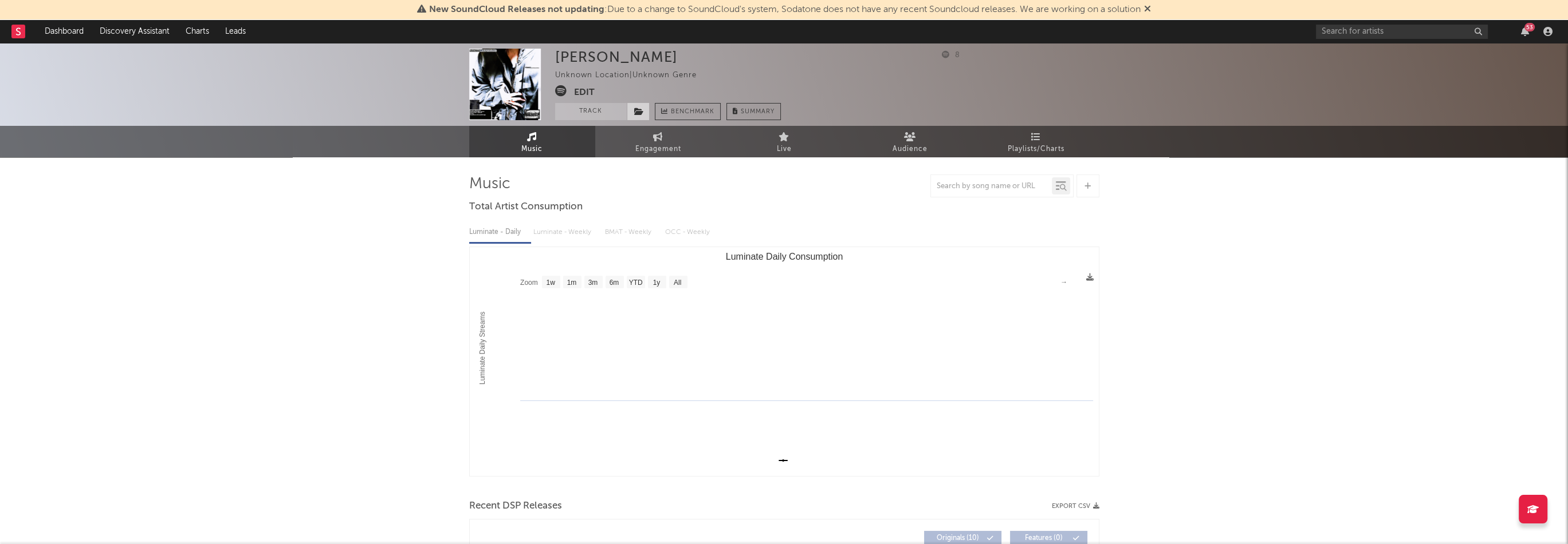
click at [636, 112] on icon at bounding box center [638, 111] width 9 height 8
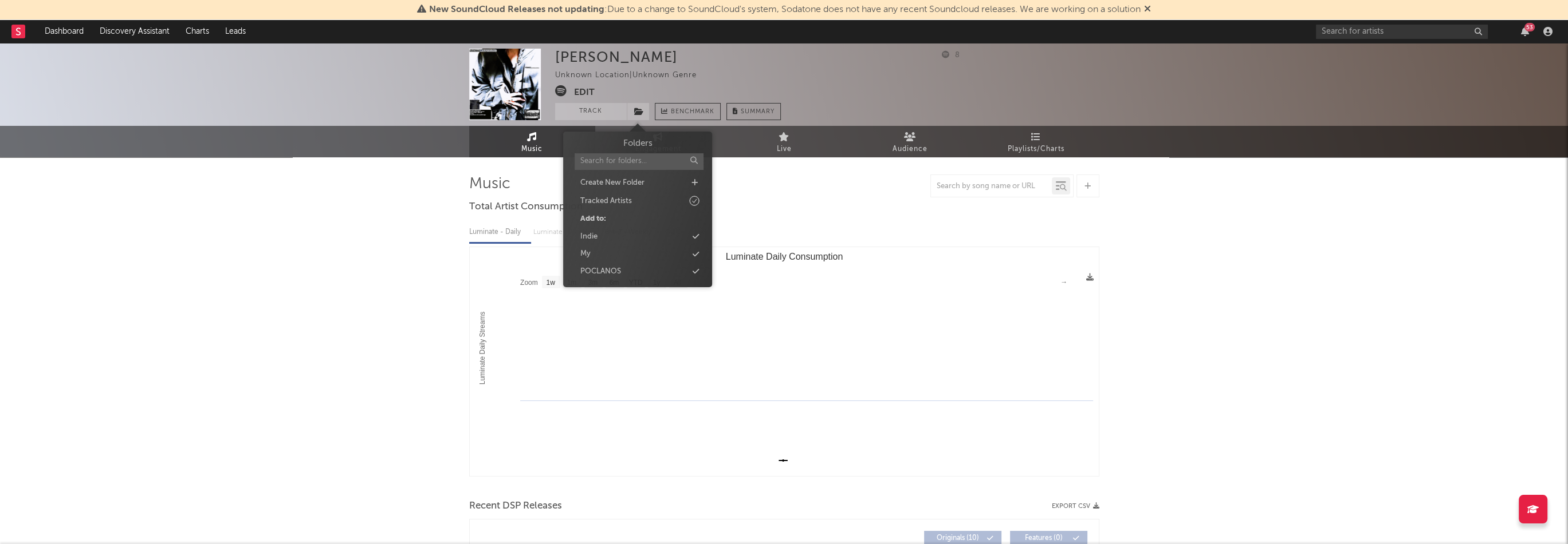
click at [624, 88] on div "[PERSON_NAME] Unknown Location | Unknown Genre Edit Track Benchmark Summary" at bounding box center [668, 84] width 226 height 72
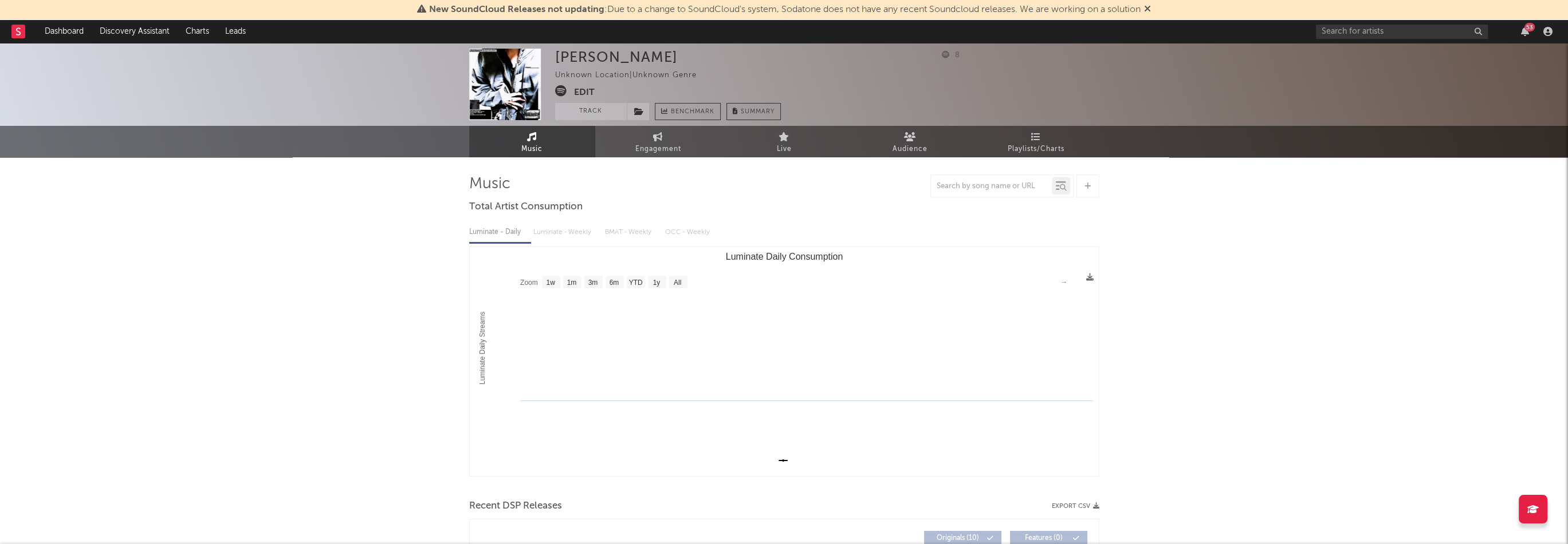
click at [568, 52] on div "[PERSON_NAME]" at bounding box center [616, 57] width 123 height 16
copy div "[PERSON_NAME]"
click at [568, 92] on span at bounding box center [565, 92] width 19 height 14
click at [579, 91] on button "Edit" at bounding box center [584, 92] width 21 height 14
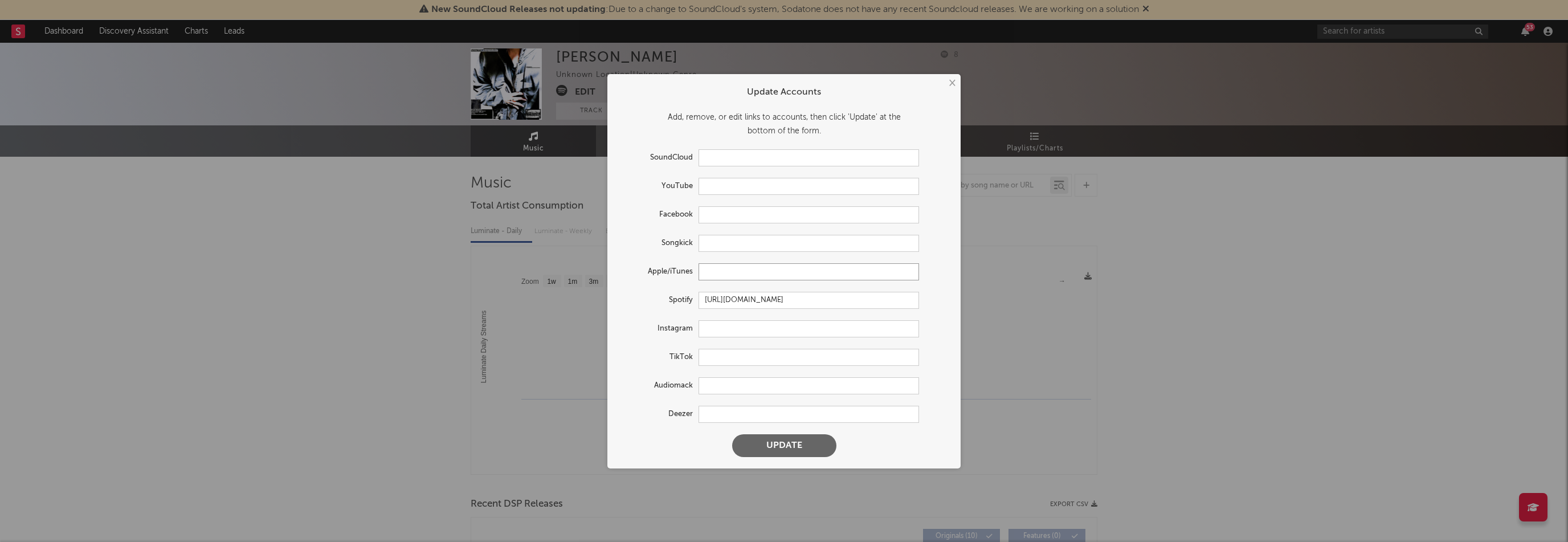
click at [725, 276] on input "text" at bounding box center [809, 271] width 220 height 17
paste input "[URL][DOMAIN_NAME][PERSON_NAME]"
type input "[URL][DOMAIN_NAME][PERSON_NAME]"
click at [812, 444] on button "Update" at bounding box center [784, 446] width 105 height 23
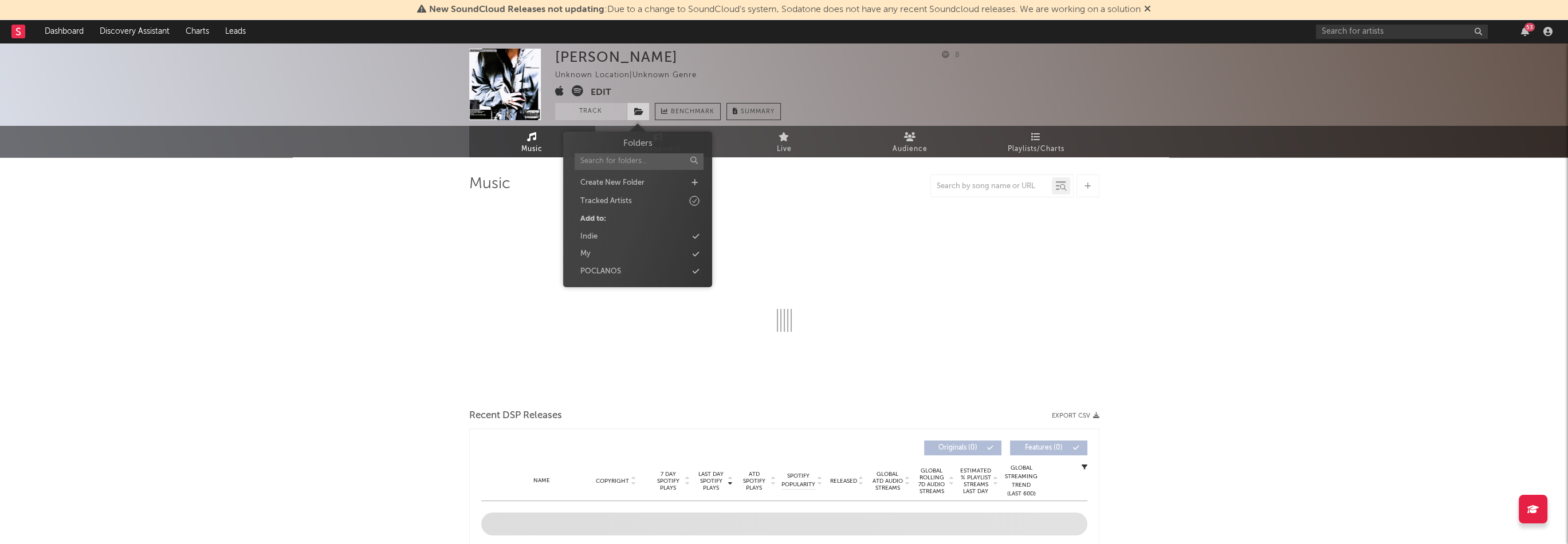
click at [636, 114] on icon at bounding box center [638, 111] width 9 height 8
select select "1w"
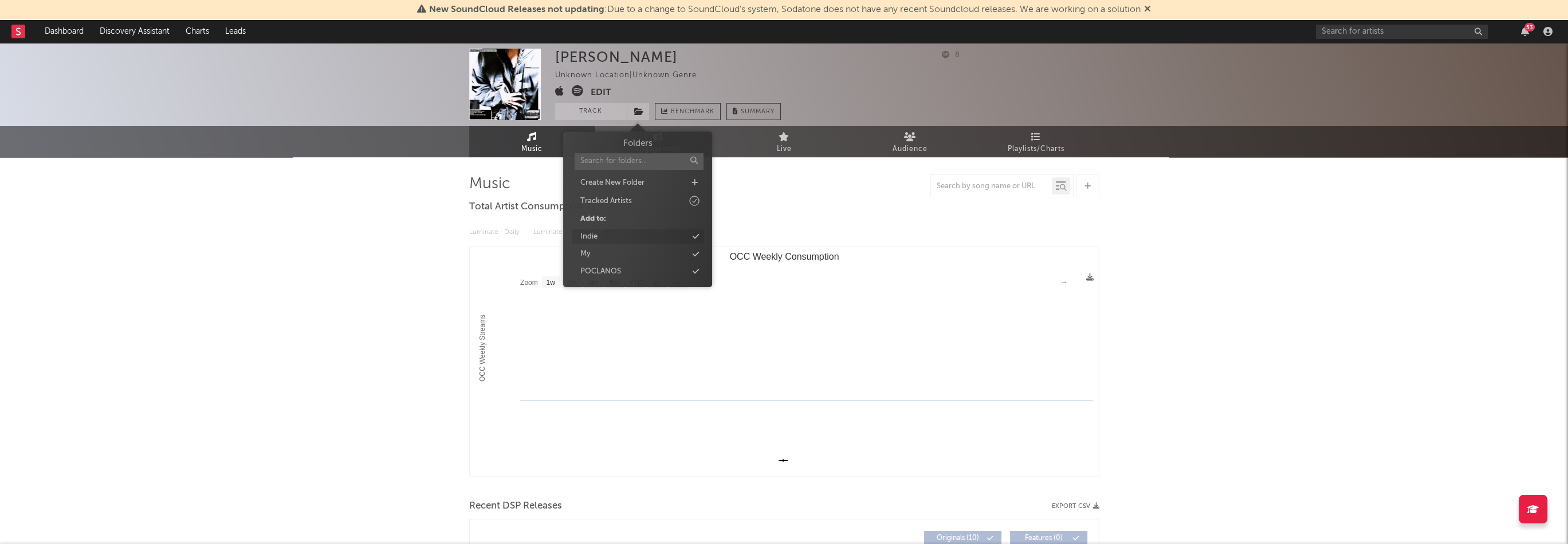
click at [623, 235] on div "Indie" at bounding box center [637, 237] width 132 height 15
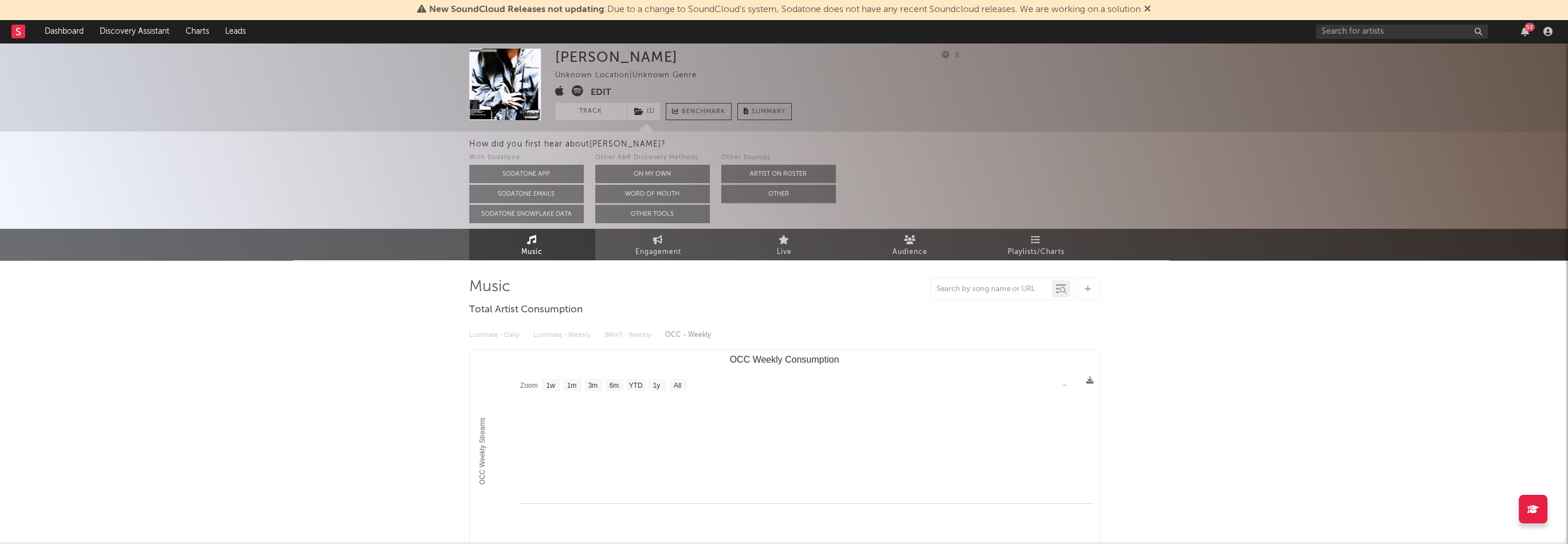
click at [610, 94] on button "Edit" at bounding box center [601, 92] width 21 height 14
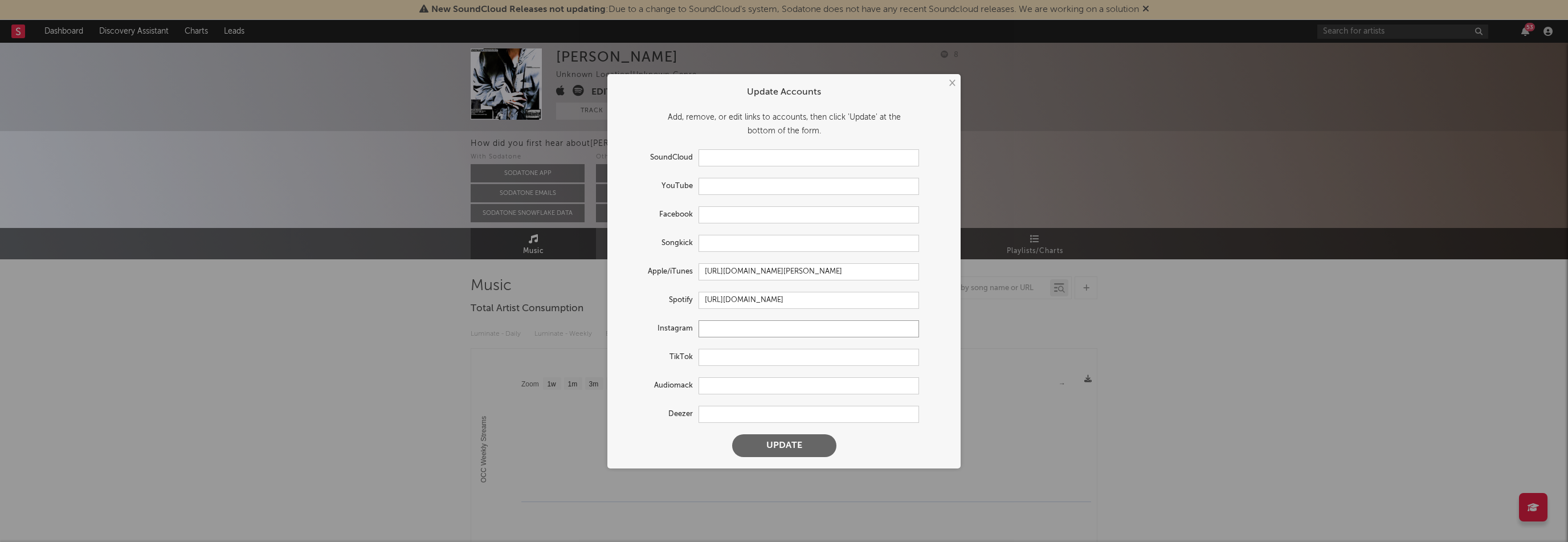
click at [735, 326] on input "text" at bounding box center [809, 328] width 220 height 17
paste input "[URL][DOMAIN_NAME]"
type input "[URL][DOMAIN_NAME]"
click at [798, 447] on button "Update" at bounding box center [784, 446] width 105 height 23
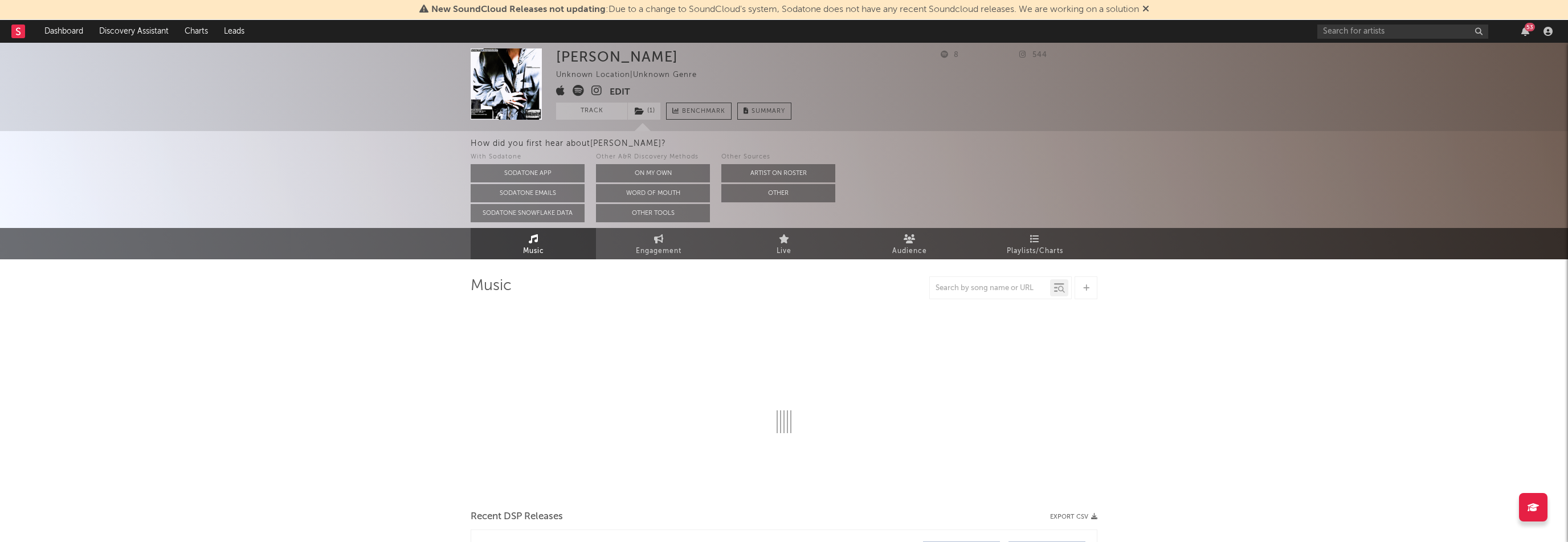
select select "1w"
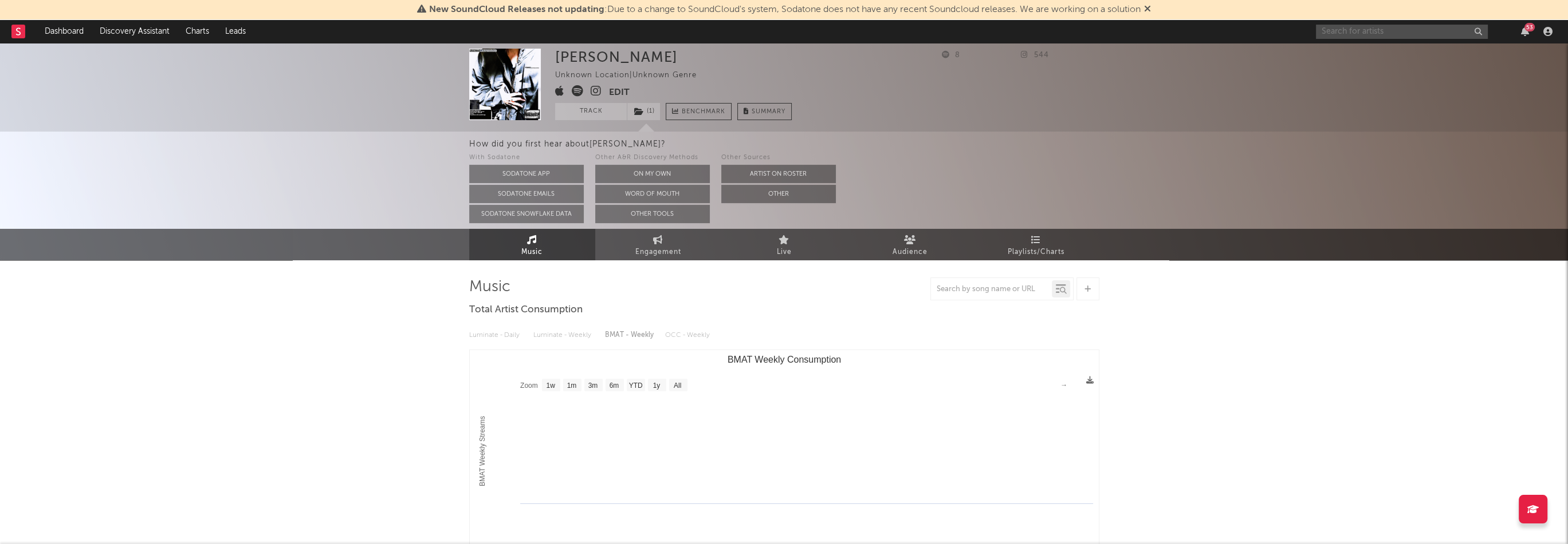
click at [1351, 33] on input "text" at bounding box center [1401, 31] width 172 height 14
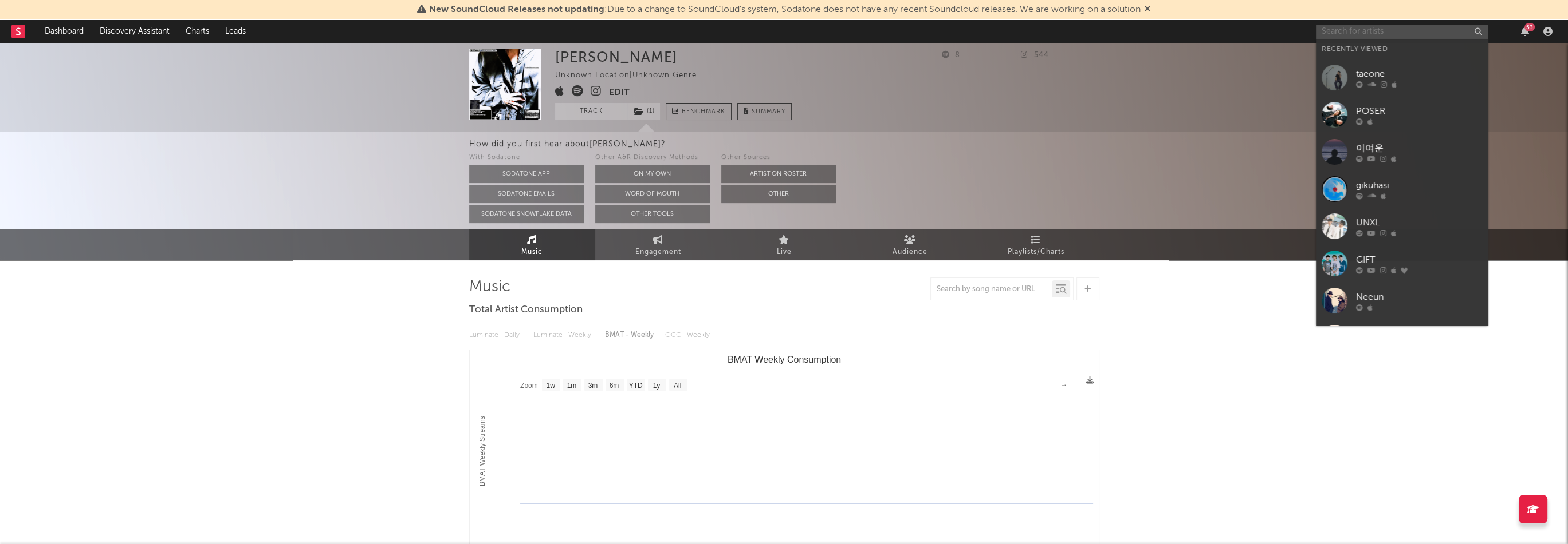
paste input "[URL][DOMAIN_NAME]"
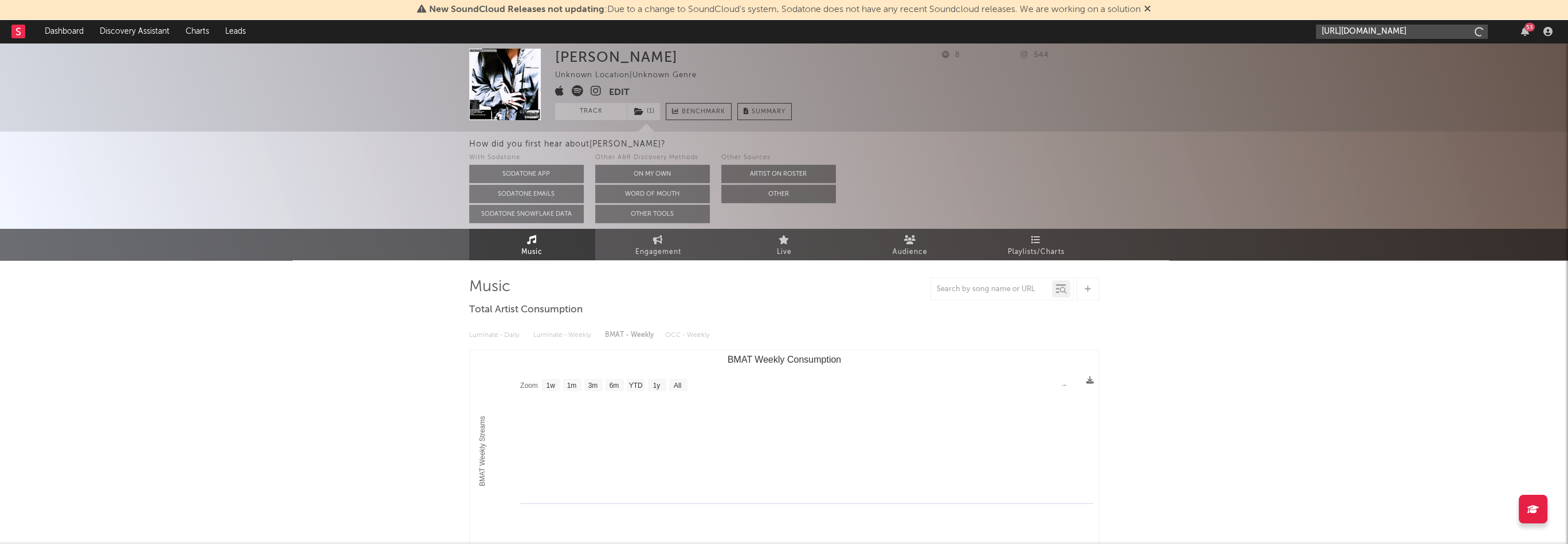
scroll to position [0, 68]
type input "[URL][DOMAIN_NAME]"
click at [1389, 62] on div "[PERSON_NAME]" at bounding box center [1419, 58] width 126 height 14
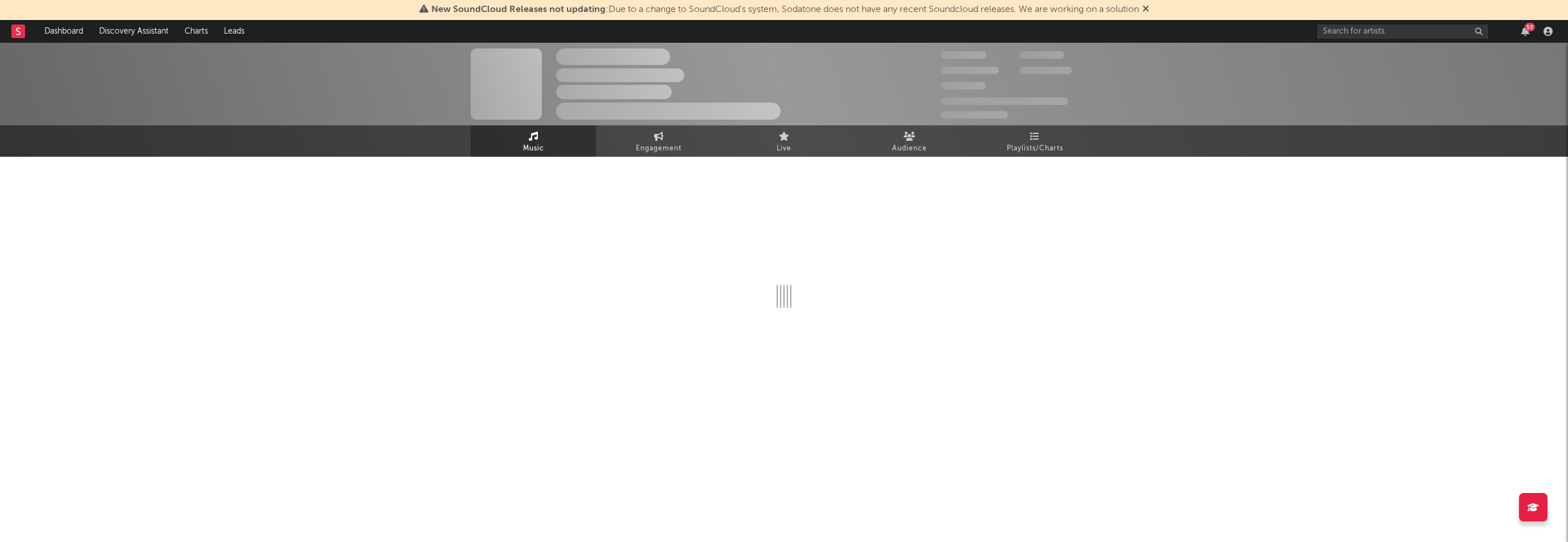
select select "1w"
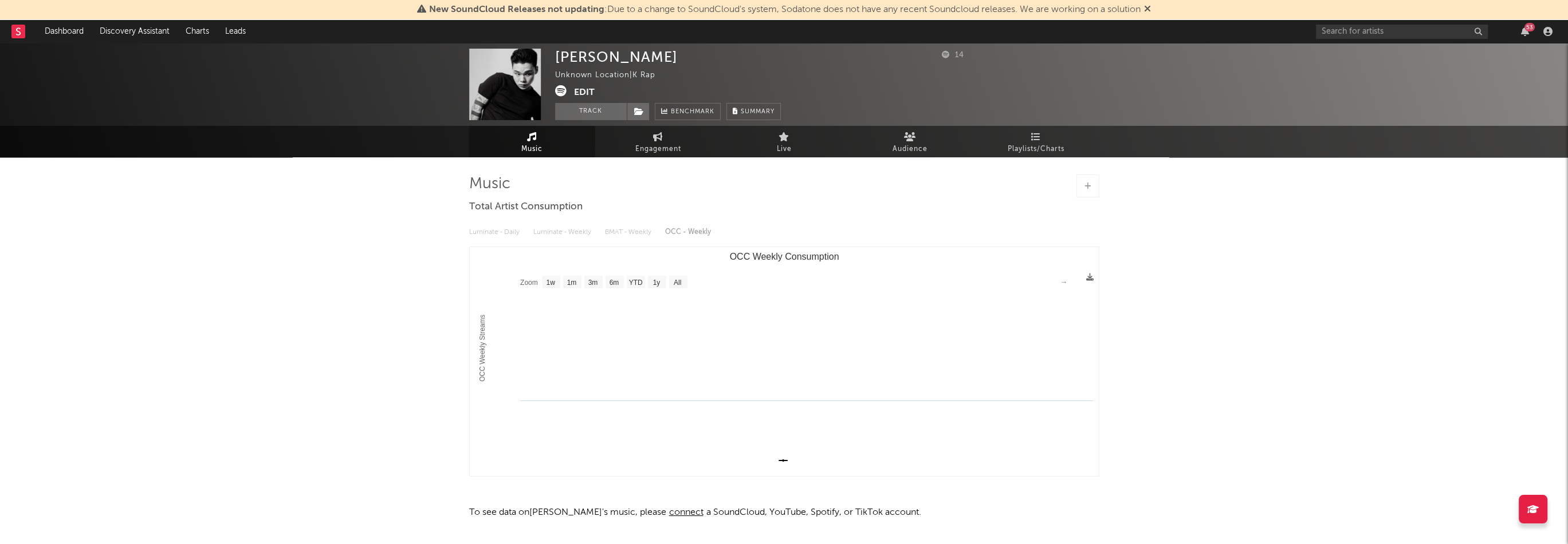
click at [584, 91] on button "Edit" at bounding box center [584, 92] width 21 height 14
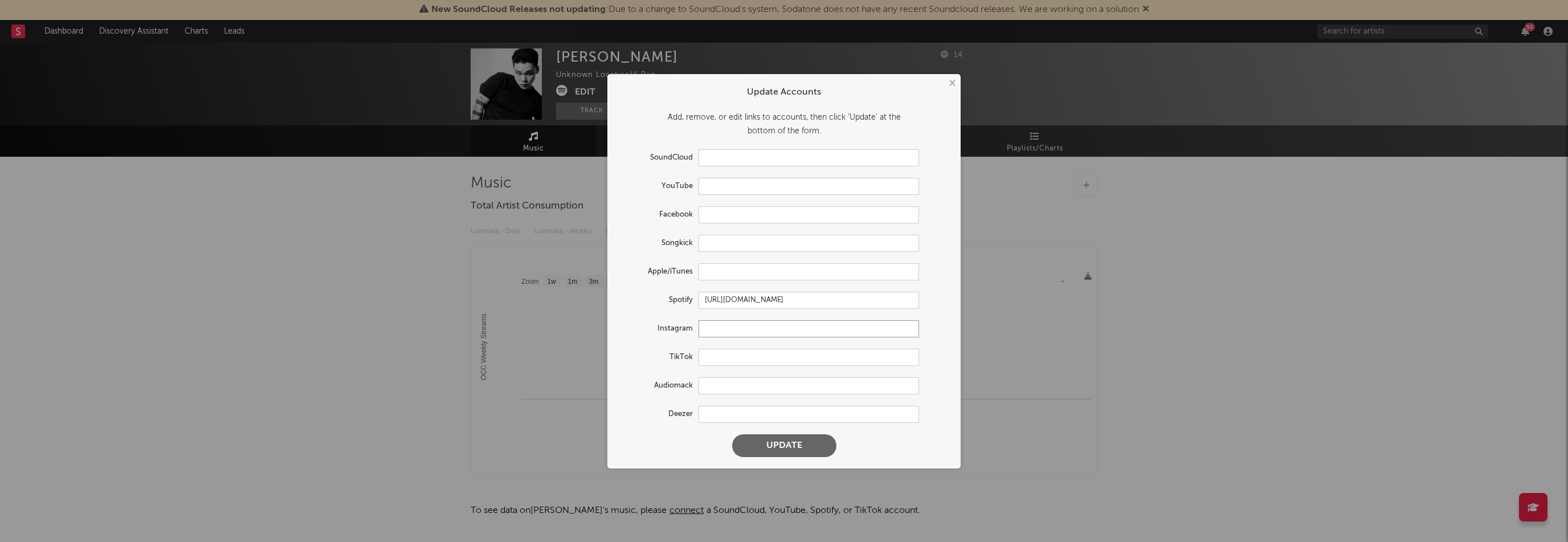
click at [724, 330] on input "text" at bounding box center [809, 328] width 220 height 17
paste input "[URL][DOMAIN_NAME]"
type input "[URL][DOMAIN_NAME]"
click at [746, 269] on input "text" at bounding box center [809, 271] width 220 height 17
paste input "[URL][DOMAIN_NAME]"
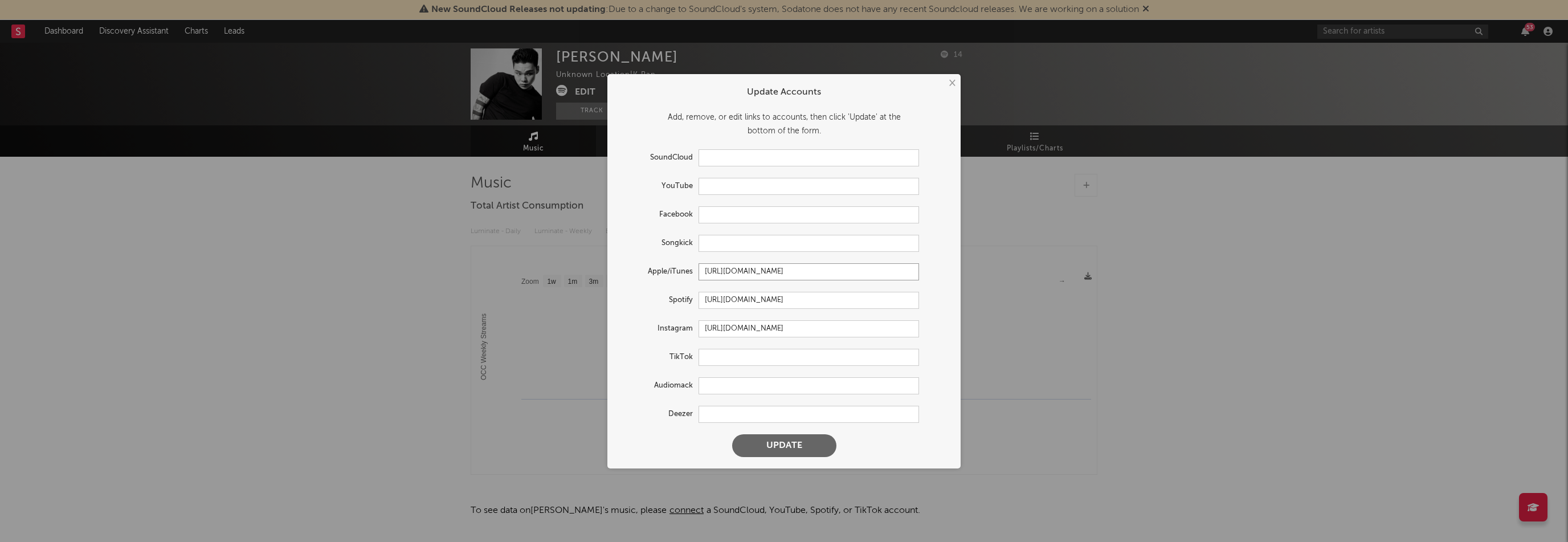
type input "[URL][DOMAIN_NAME]"
click at [826, 442] on button "Update" at bounding box center [784, 446] width 105 height 23
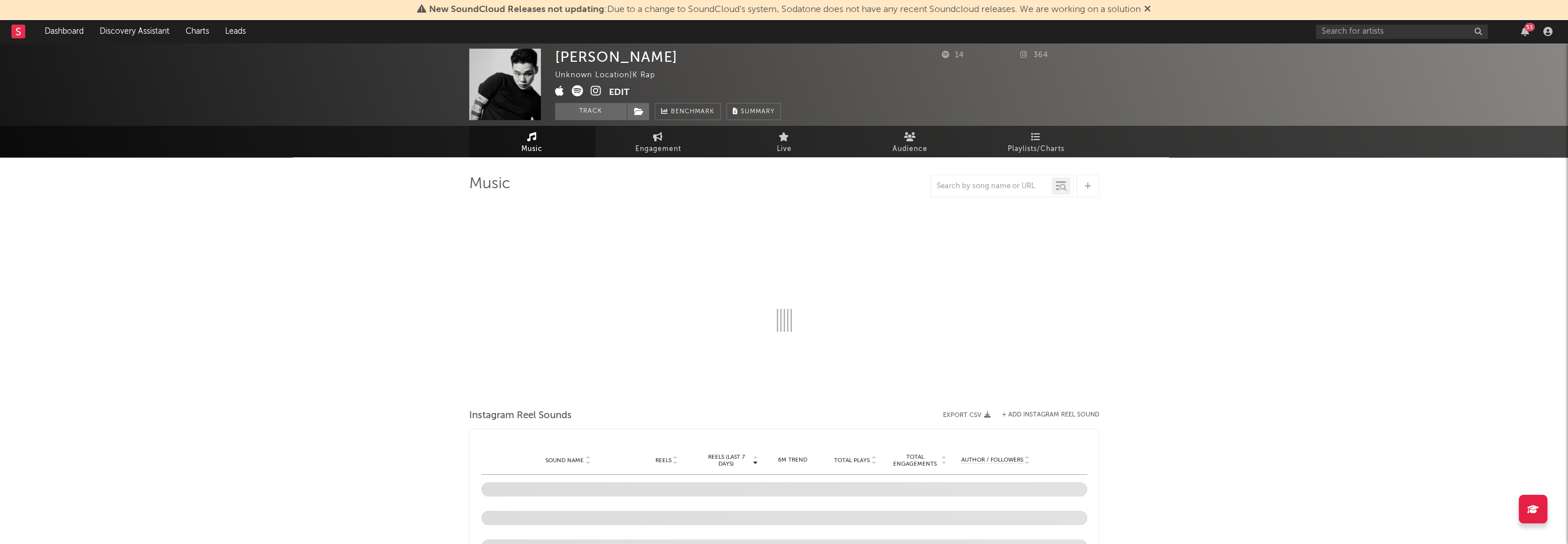
select select "1w"
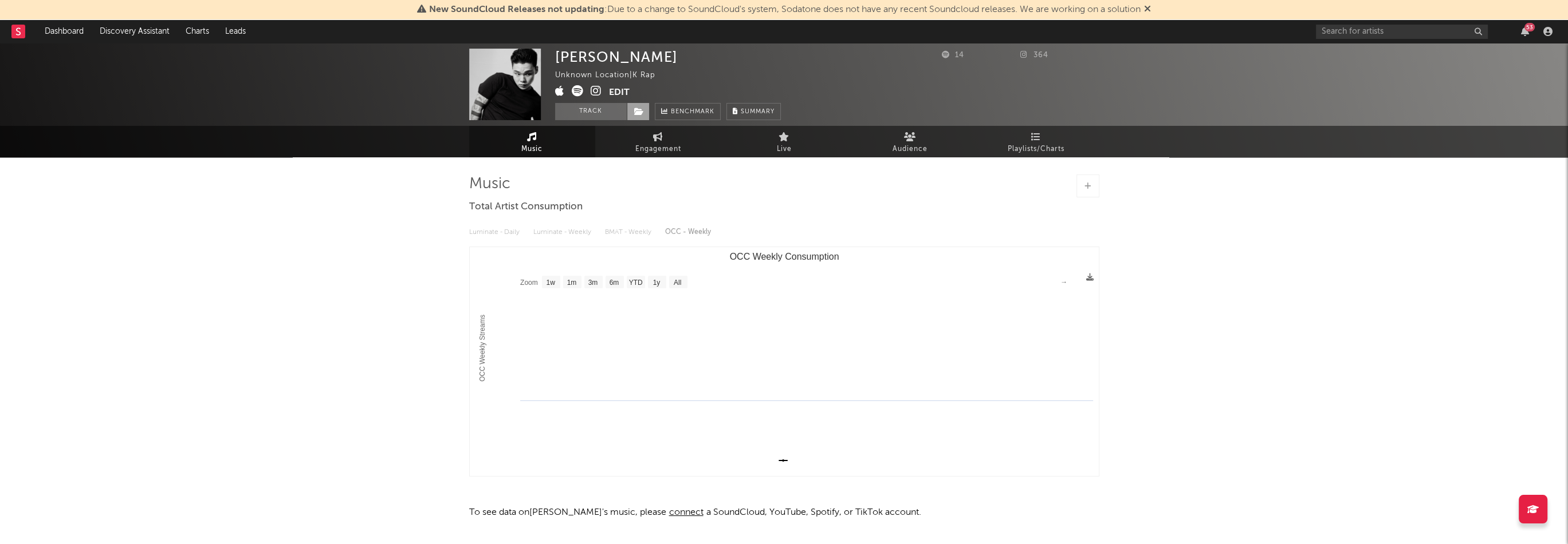
click at [640, 110] on icon at bounding box center [638, 111] width 9 height 8
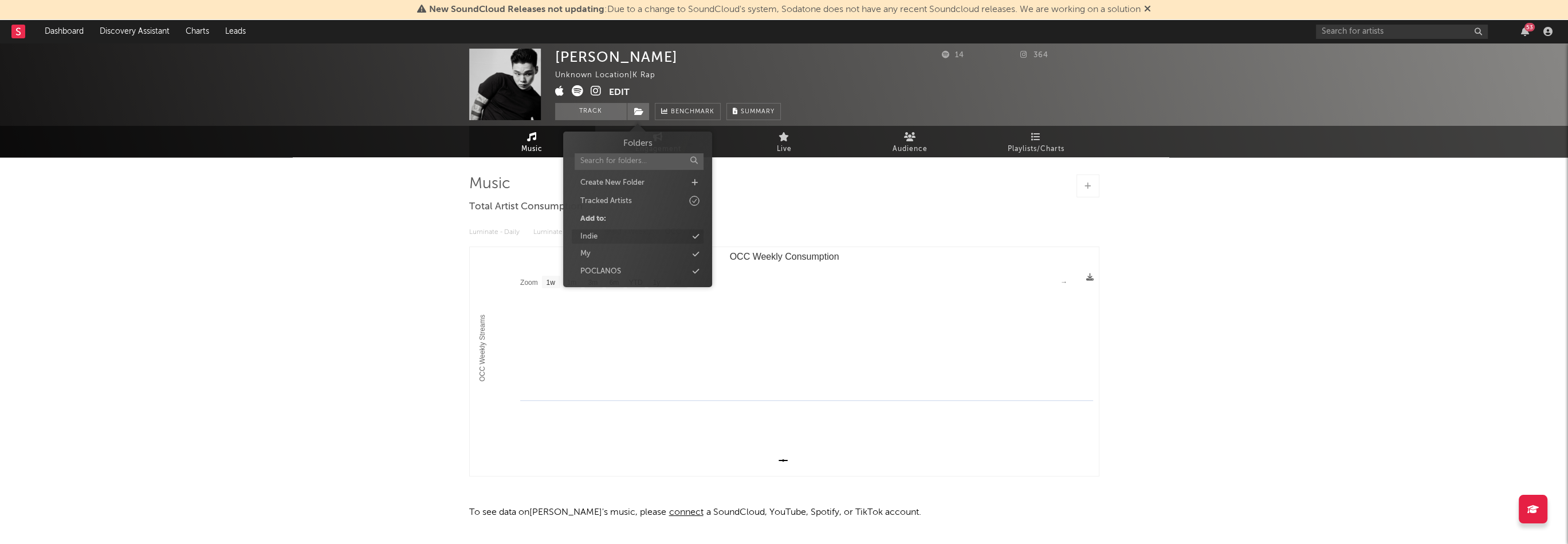
click at [612, 234] on div "Indie" at bounding box center [637, 237] width 132 height 15
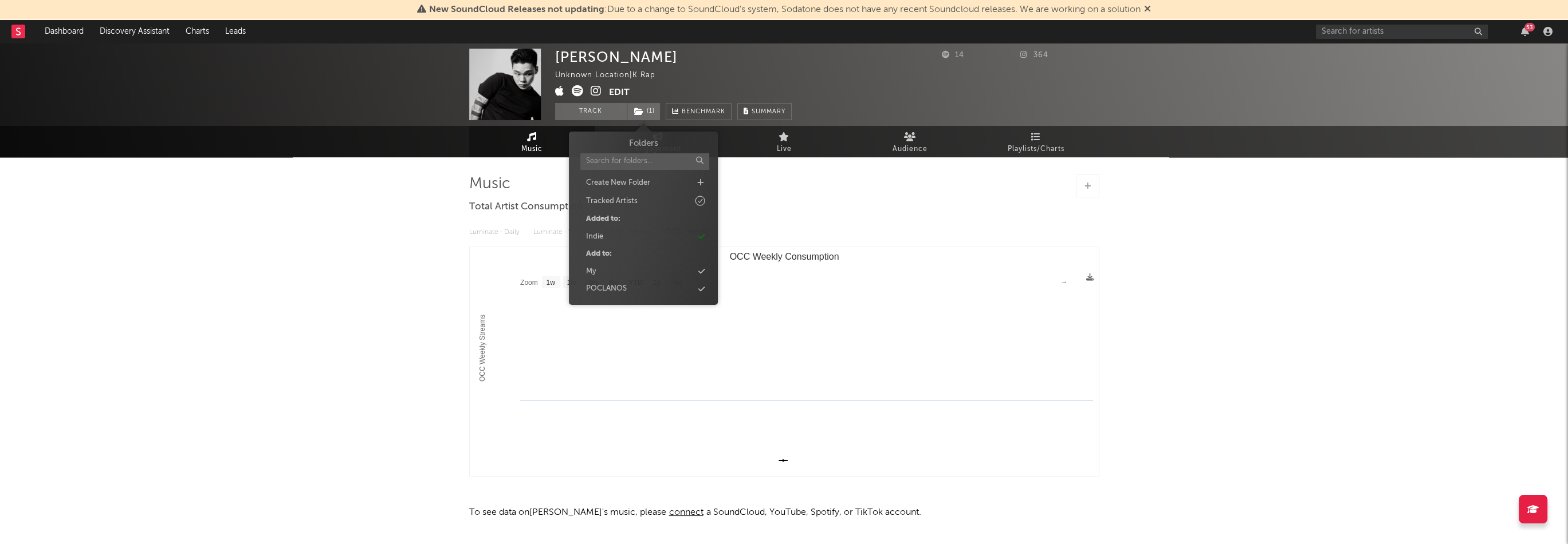
click at [366, 230] on div "[PERSON_NAME] Unknown Location | K Rap Edit Track ( 1 ) Benchmark Summary 14 36…" at bounding box center [784, 311] width 1568 height 537
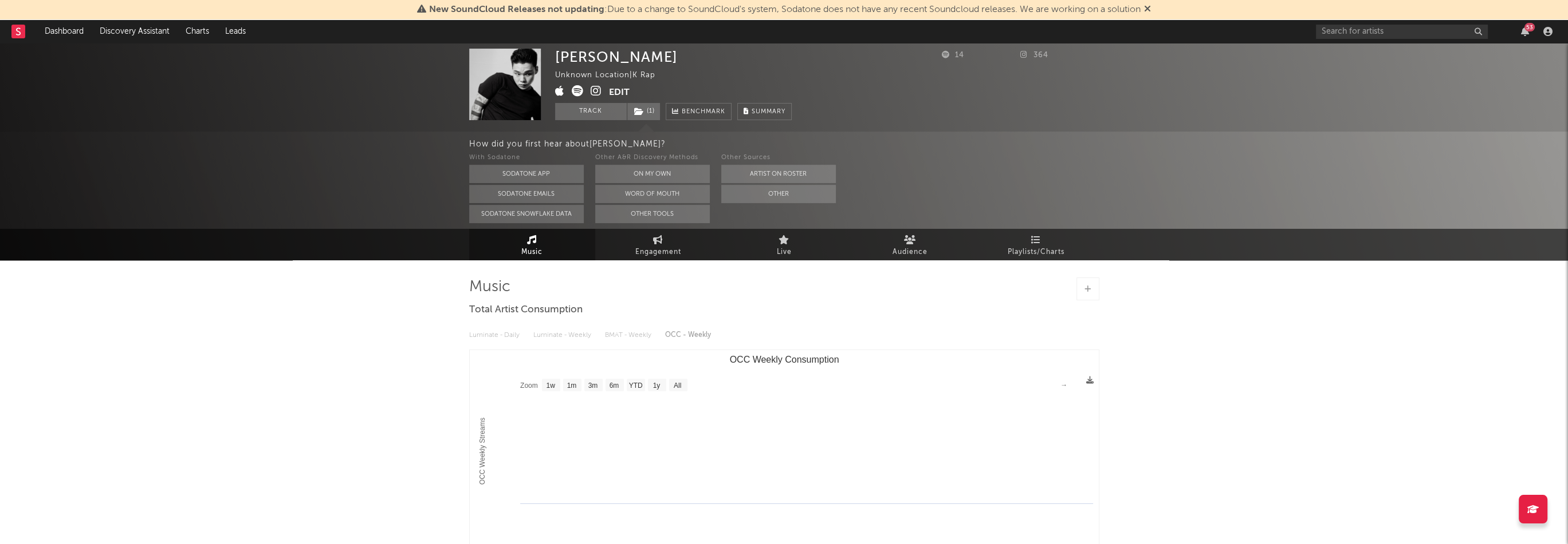
click at [1373, 39] on div "53" at bounding box center [1436, 31] width 240 height 23
click at [1370, 34] on input "text" at bounding box center [1401, 31] width 172 height 14
paste input "[URL][DOMAIN_NAME]"
type input "[URL][DOMAIN_NAME]"
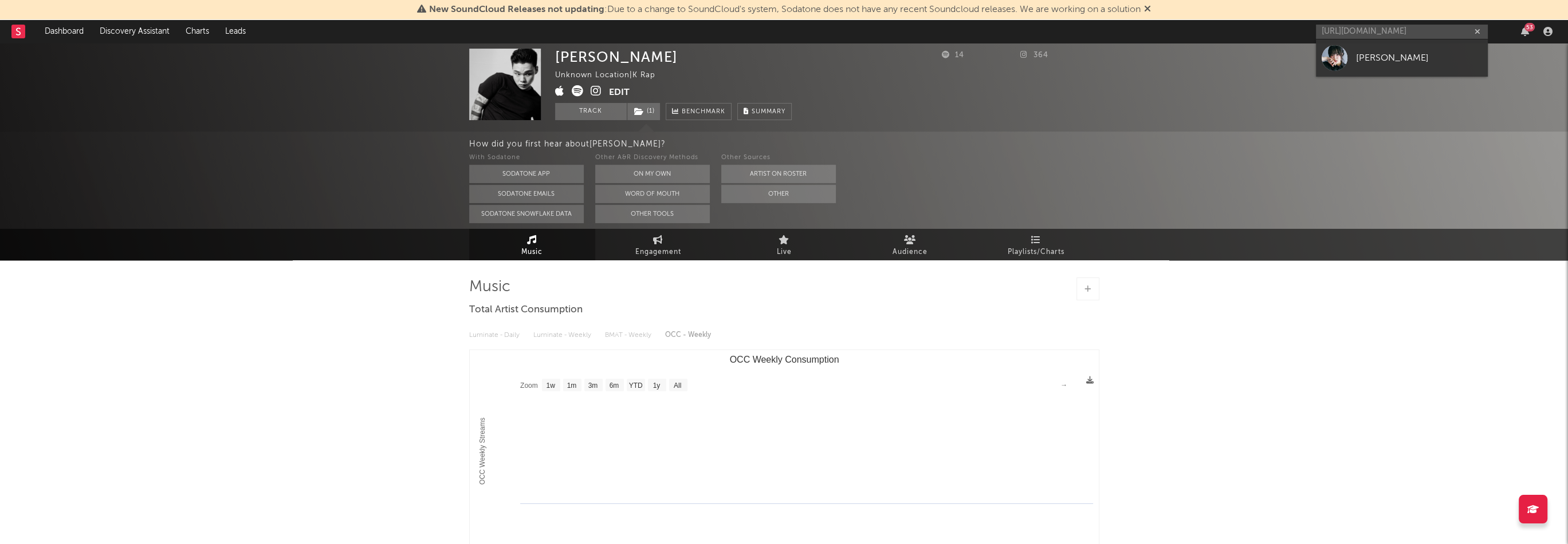
click at [1390, 57] on div "[PERSON_NAME]" at bounding box center [1419, 58] width 126 height 14
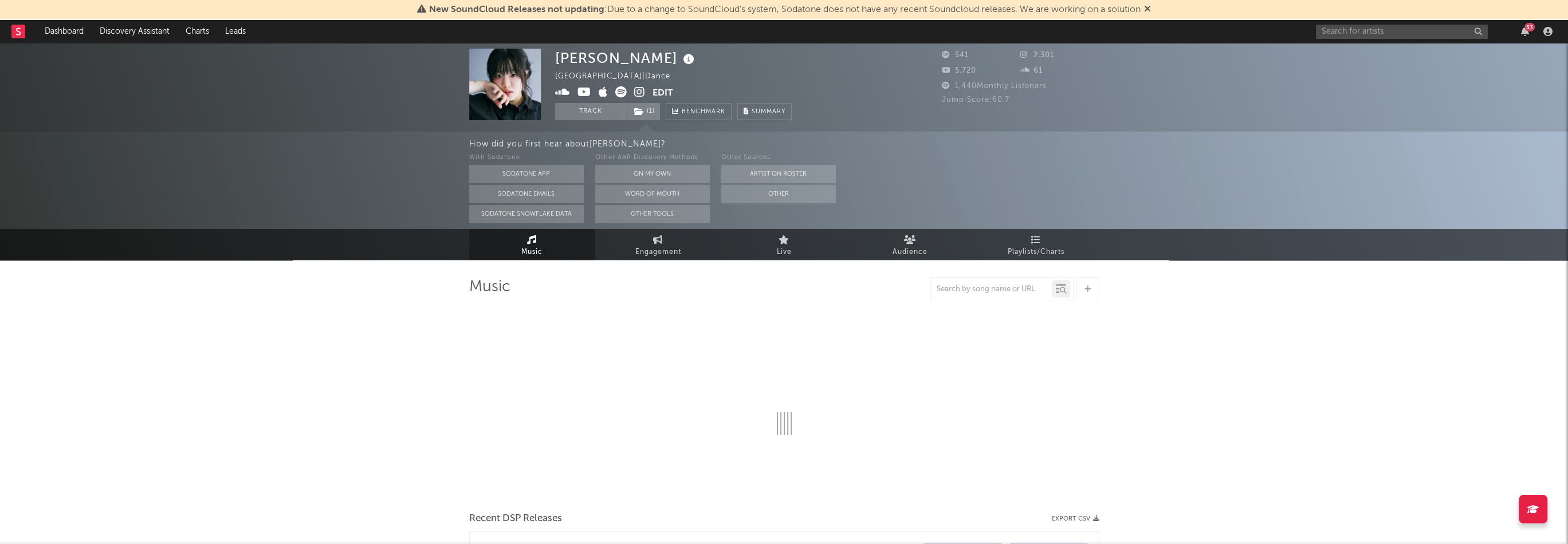
select select "1w"
click at [1514, 34] on div "53" at bounding box center [1436, 31] width 240 height 23
click at [1521, 32] on icon "button" at bounding box center [1525, 31] width 8 height 9
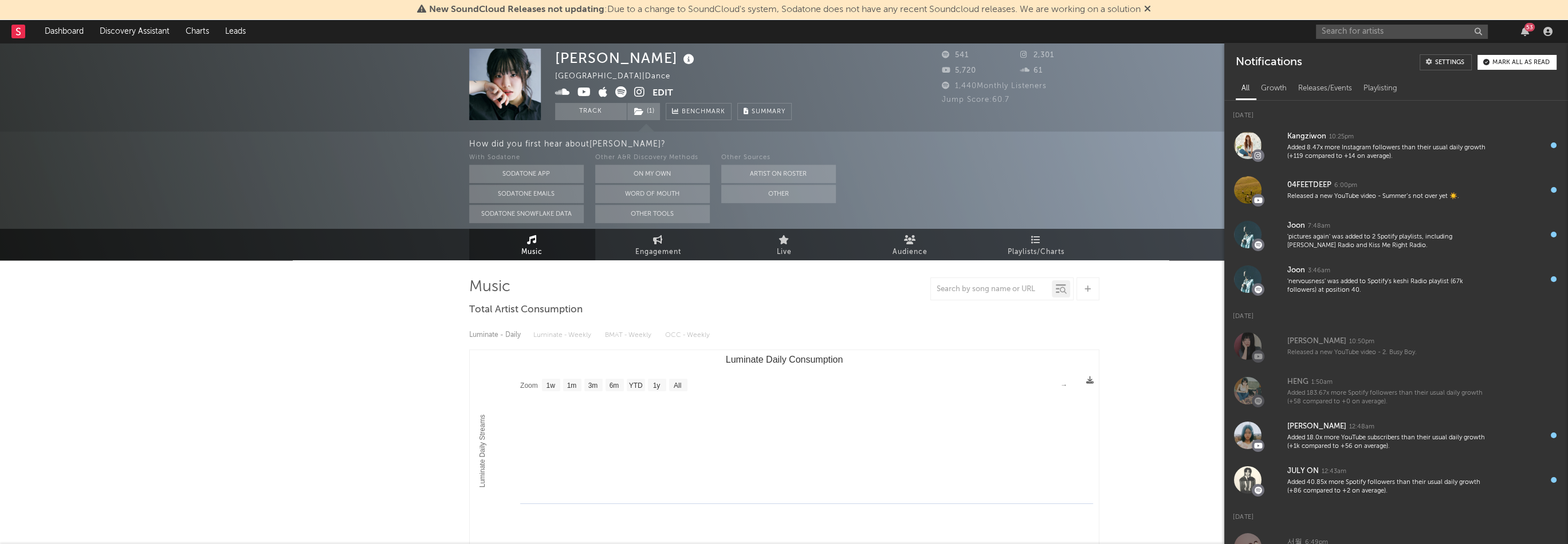
click at [1526, 67] on button "Mark all as read" at bounding box center [1517, 62] width 79 height 15
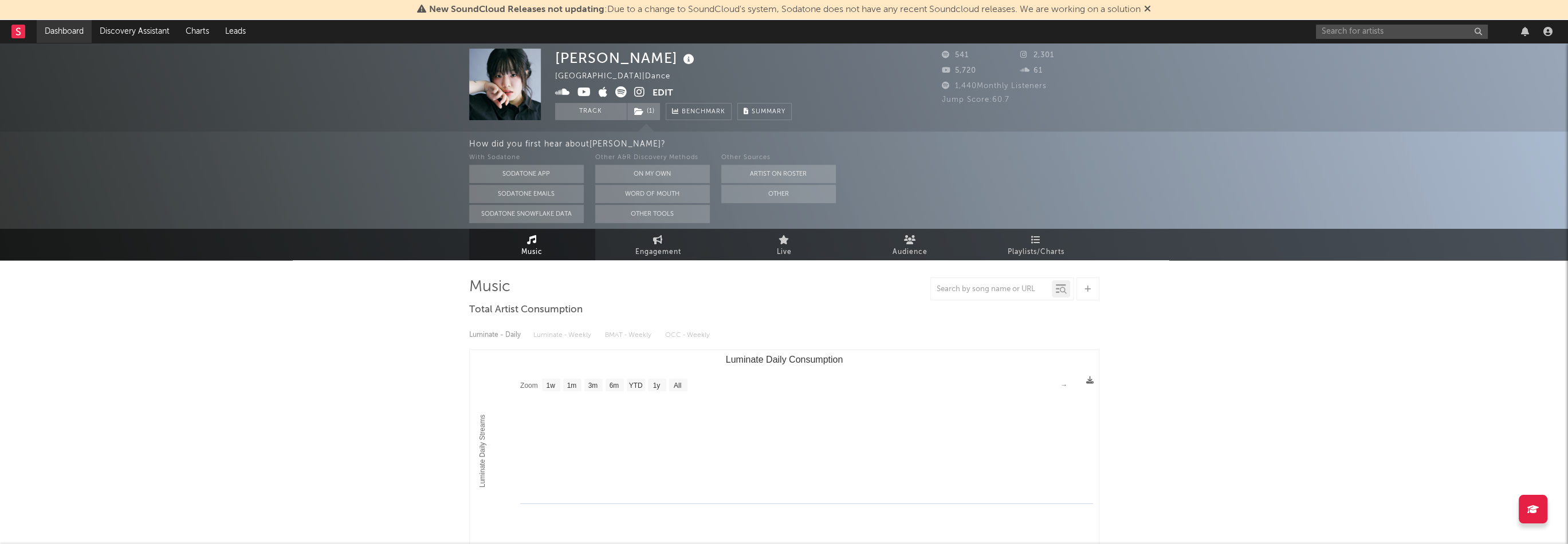
click at [76, 38] on link "Dashboard" at bounding box center [64, 31] width 55 height 23
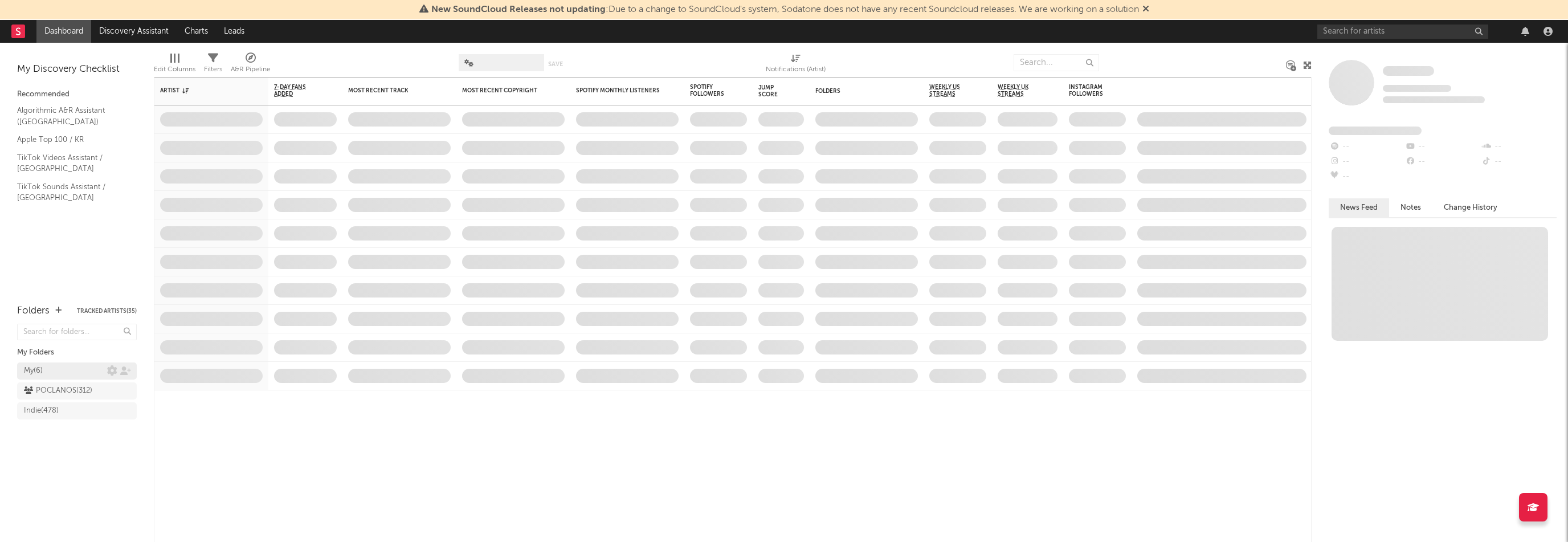
click at [57, 371] on div "My ( 6 )" at bounding box center [65, 371] width 83 height 14
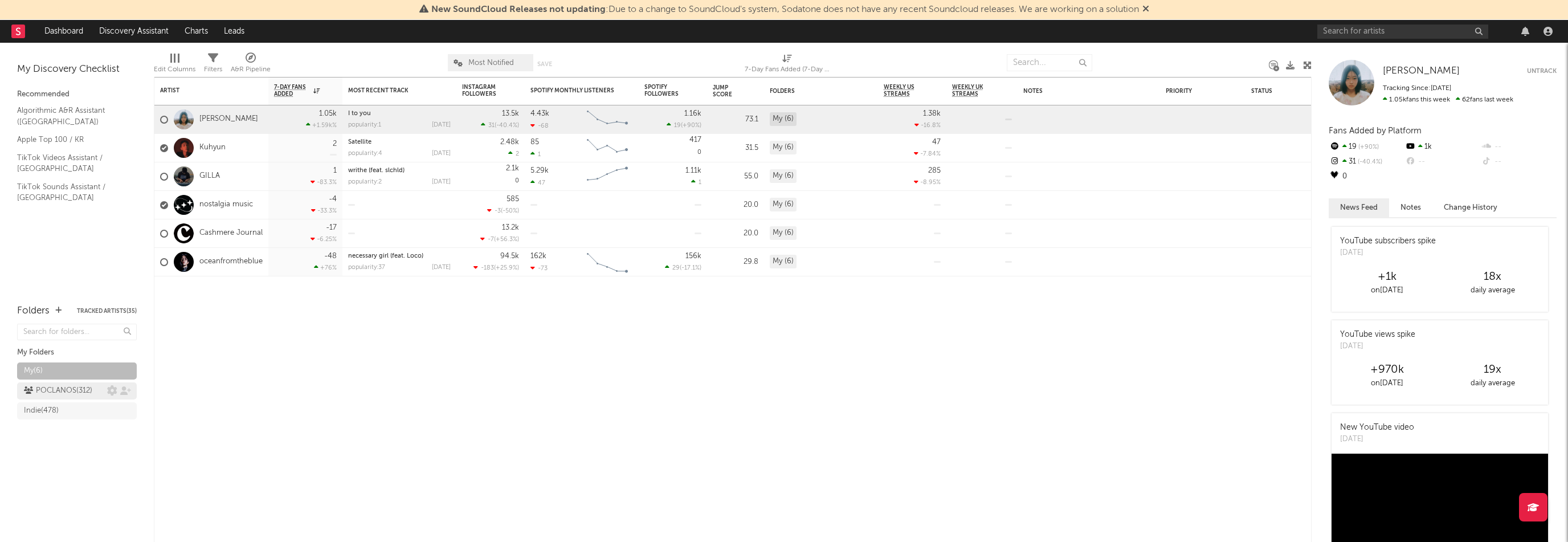
click at [66, 395] on div "POCLANOS ( 312 )" at bounding box center [58, 391] width 68 height 14
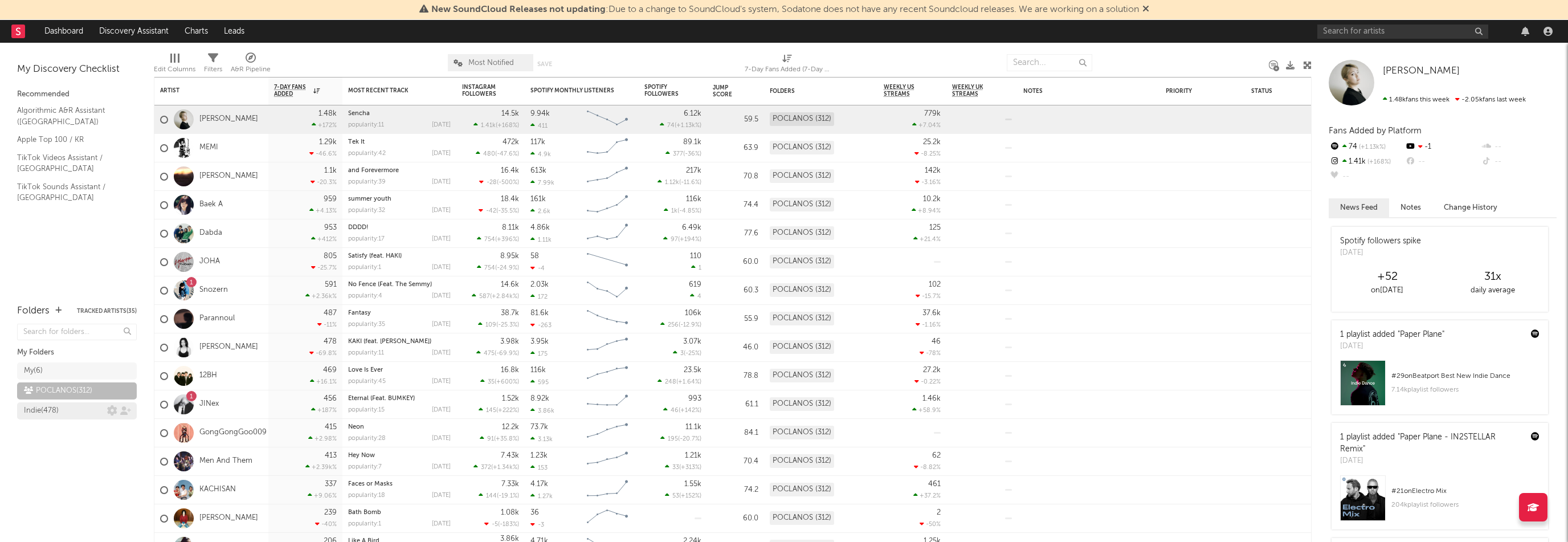
click at [69, 406] on div "Indie ( 478 )" at bounding box center [65, 411] width 83 height 14
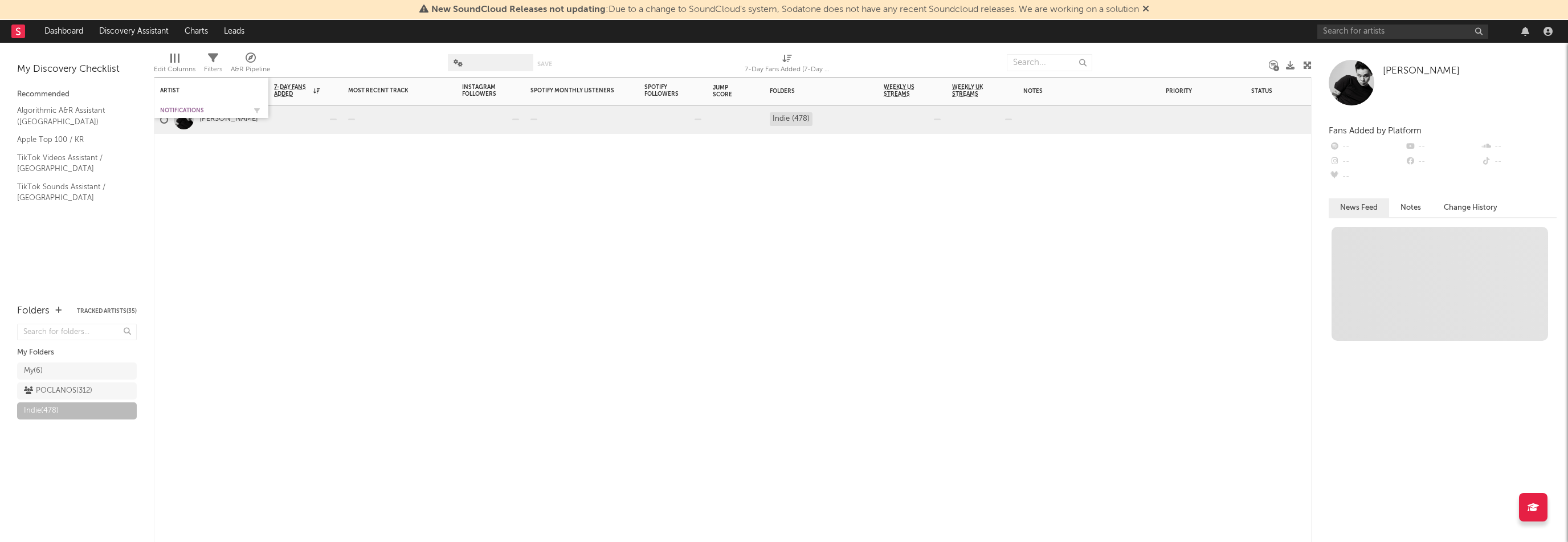
click at [180, 111] on div "Notifications" at bounding box center [203, 110] width 85 height 7
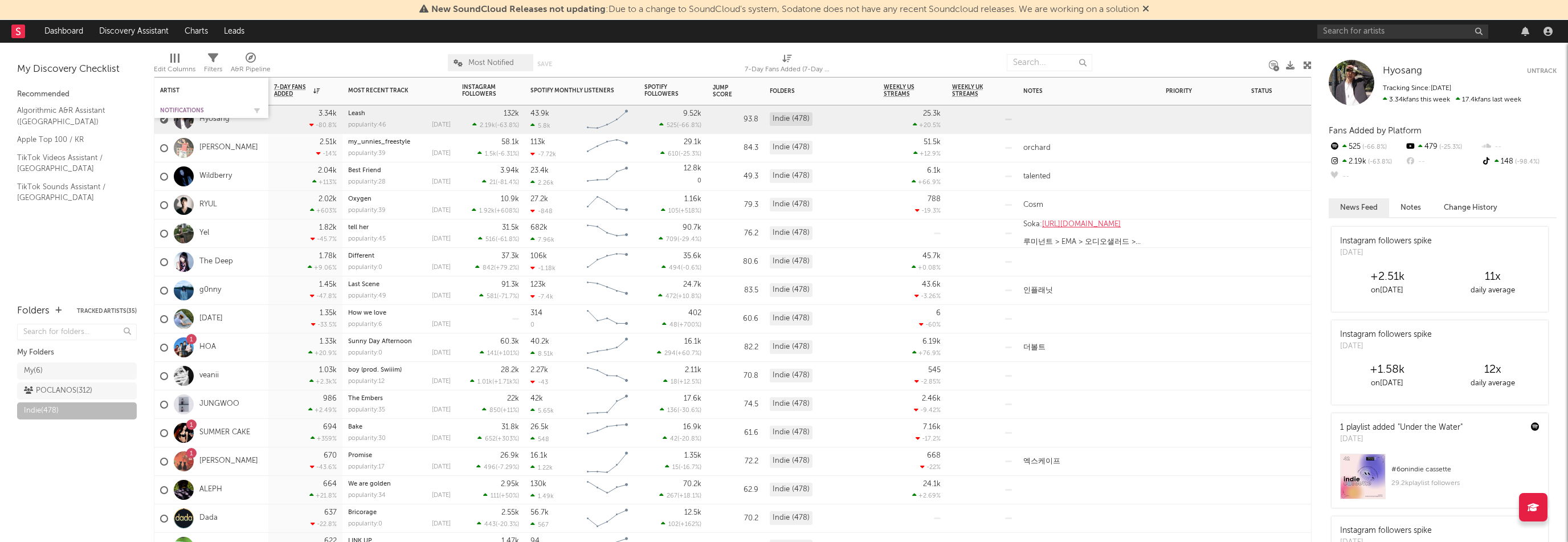
click at [190, 112] on div "Notifications" at bounding box center [203, 110] width 85 height 7
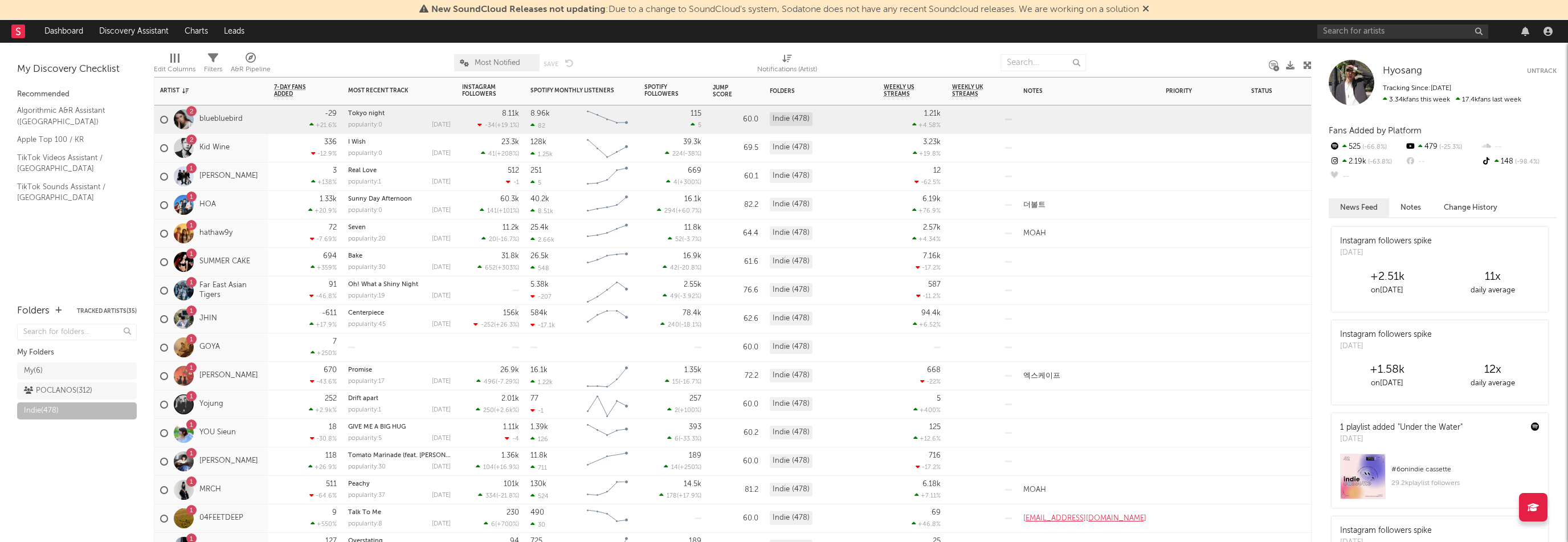
click at [252, 119] on div "2 bluebluebird" at bounding box center [212, 119] width 114 height 28
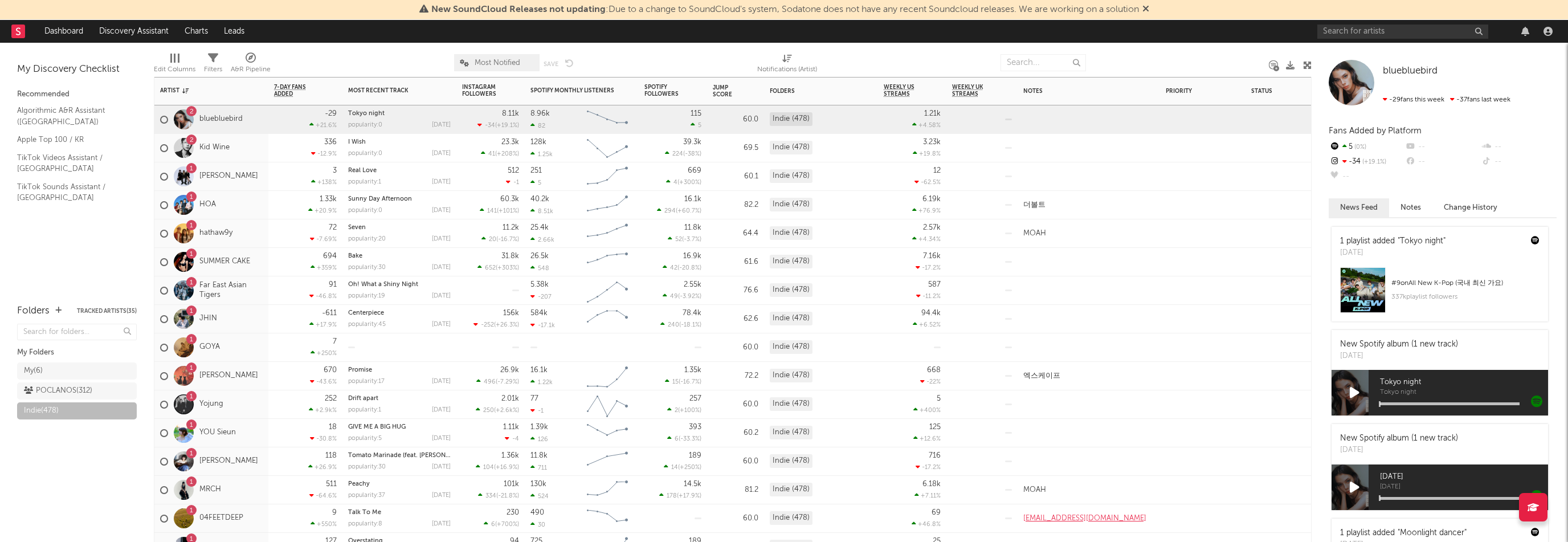
click at [245, 147] on div "2 Kid Wine" at bounding box center [212, 148] width 114 height 28
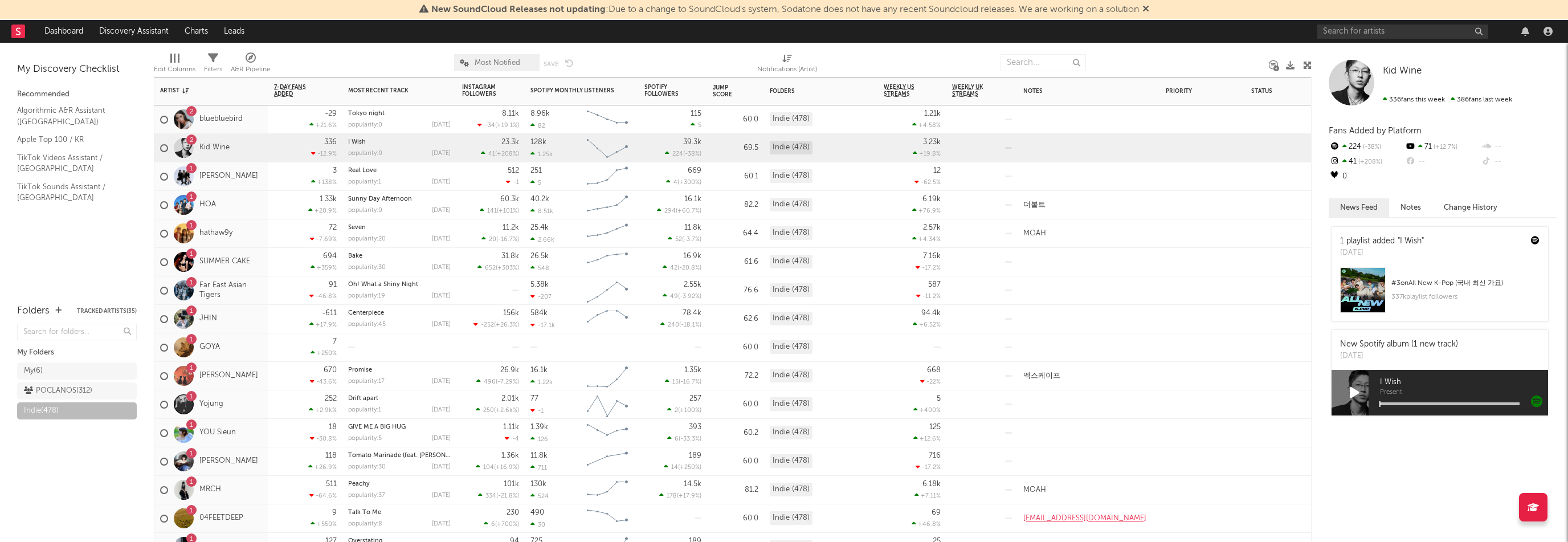
click at [253, 184] on div "1 Charari Danchu" at bounding box center [212, 176] width 114 height 28
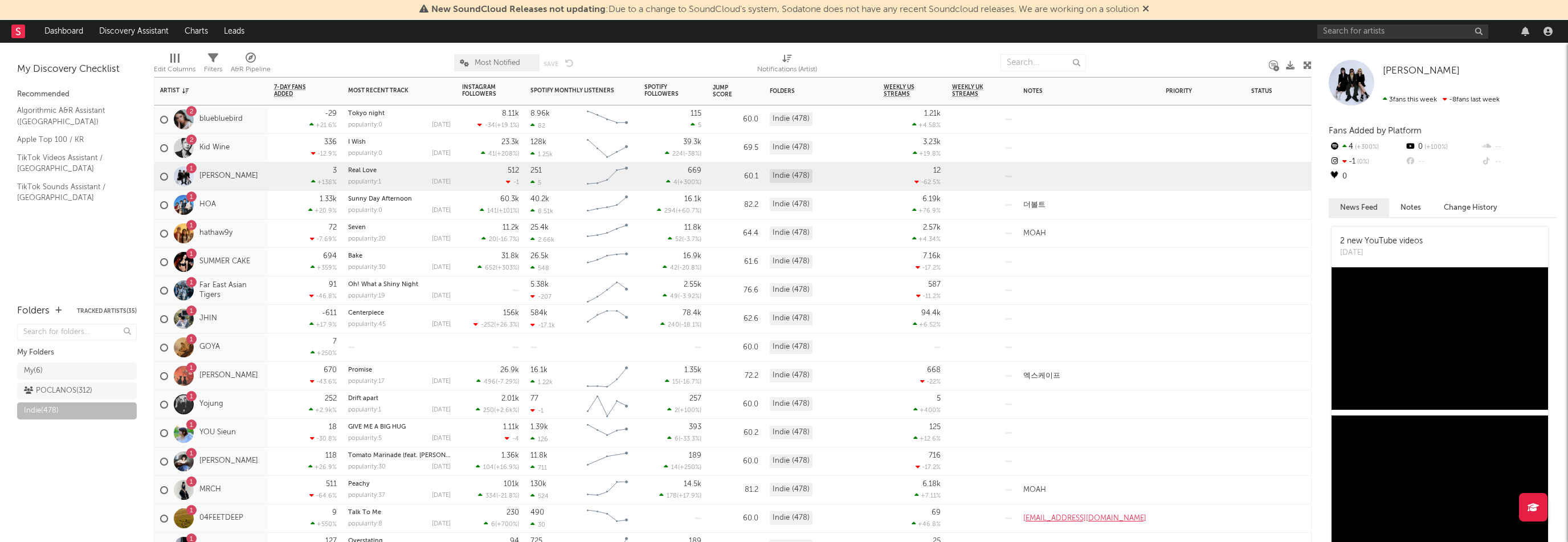
click at [253, 210] on div "1 HOA" at bounding box center [212, 205] width 114 height 28
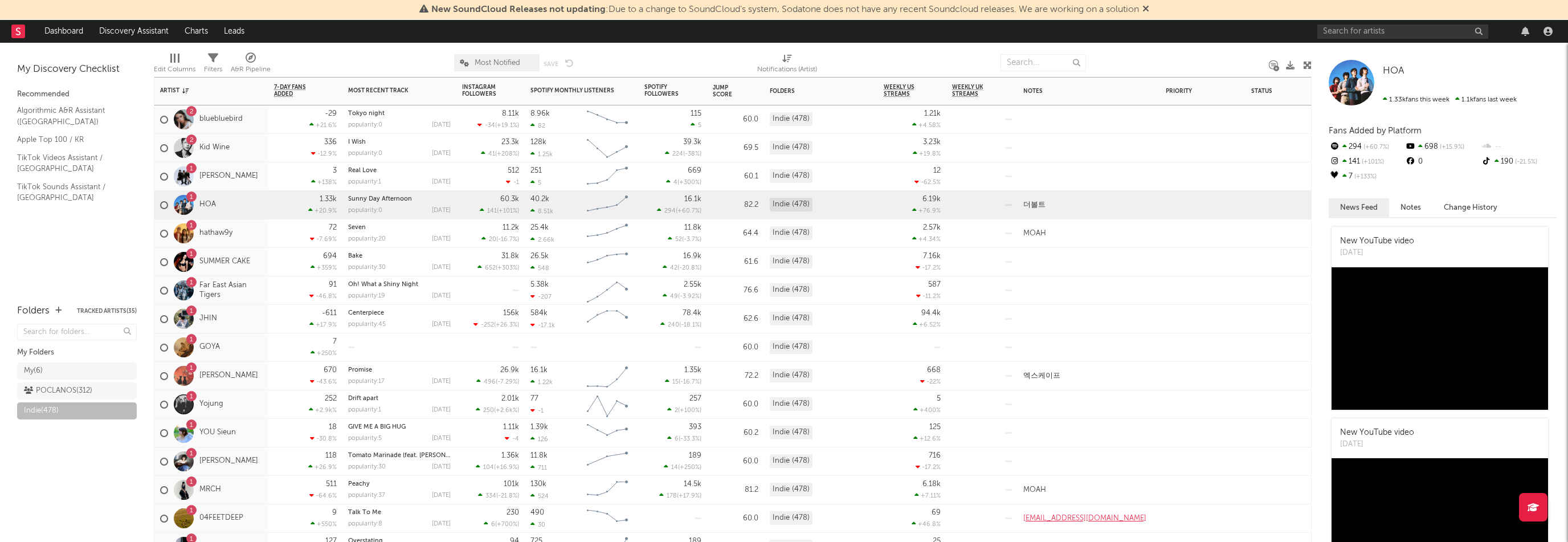
click at [246, 235] on div "1 hathaw9y" at bounding box center [212, 233] width 114 height 28
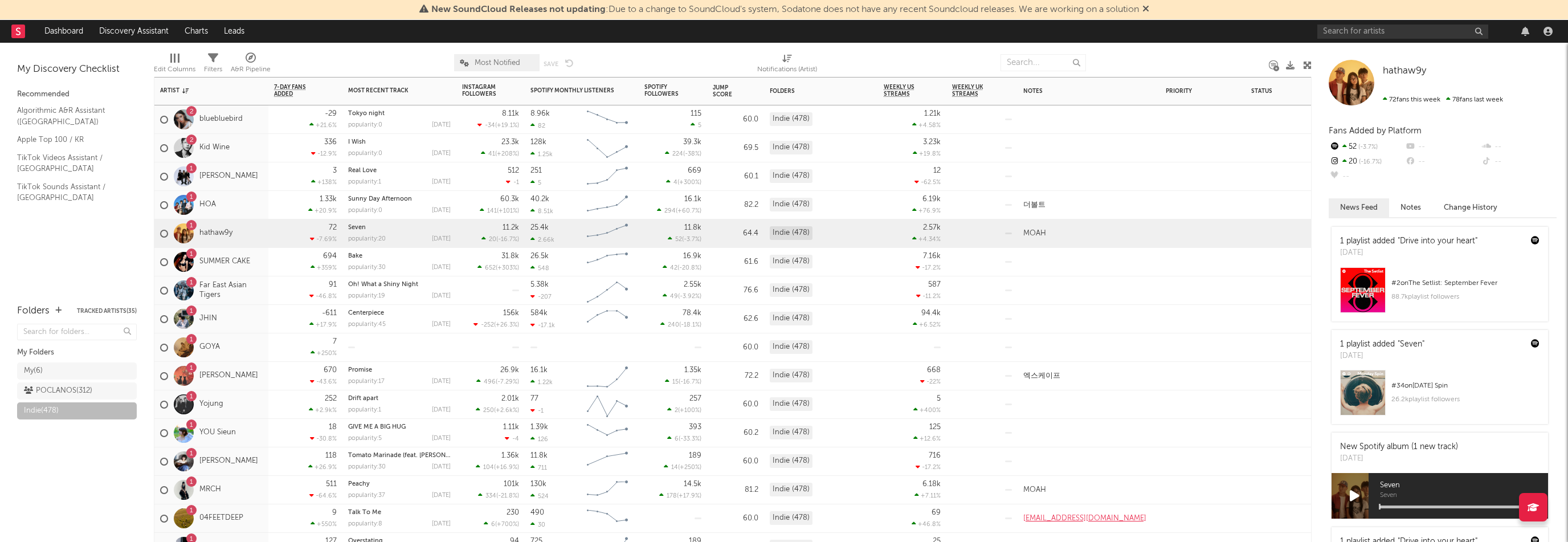
click at [250, 271] on div "1 SUMMER CAKE" at bounding box center [205, 262] width 90 height 33
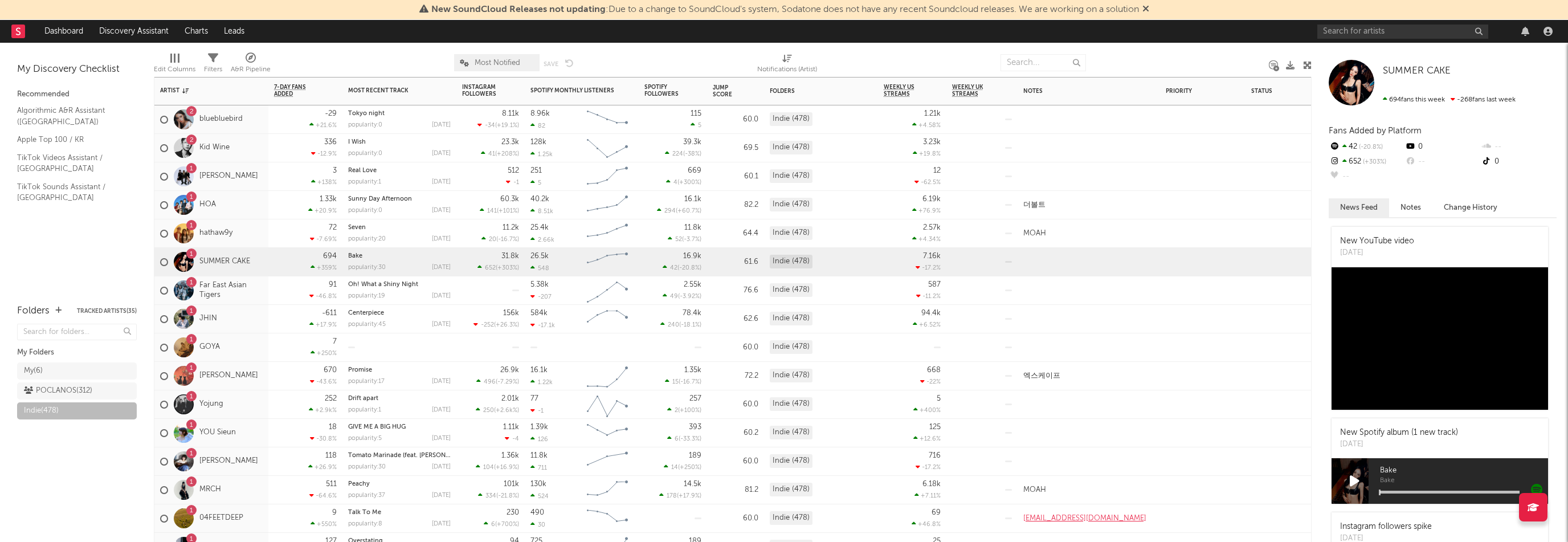
click at [257, 319] on div "1 JHIN" at bounding box center [212, 319] width 114 height 28
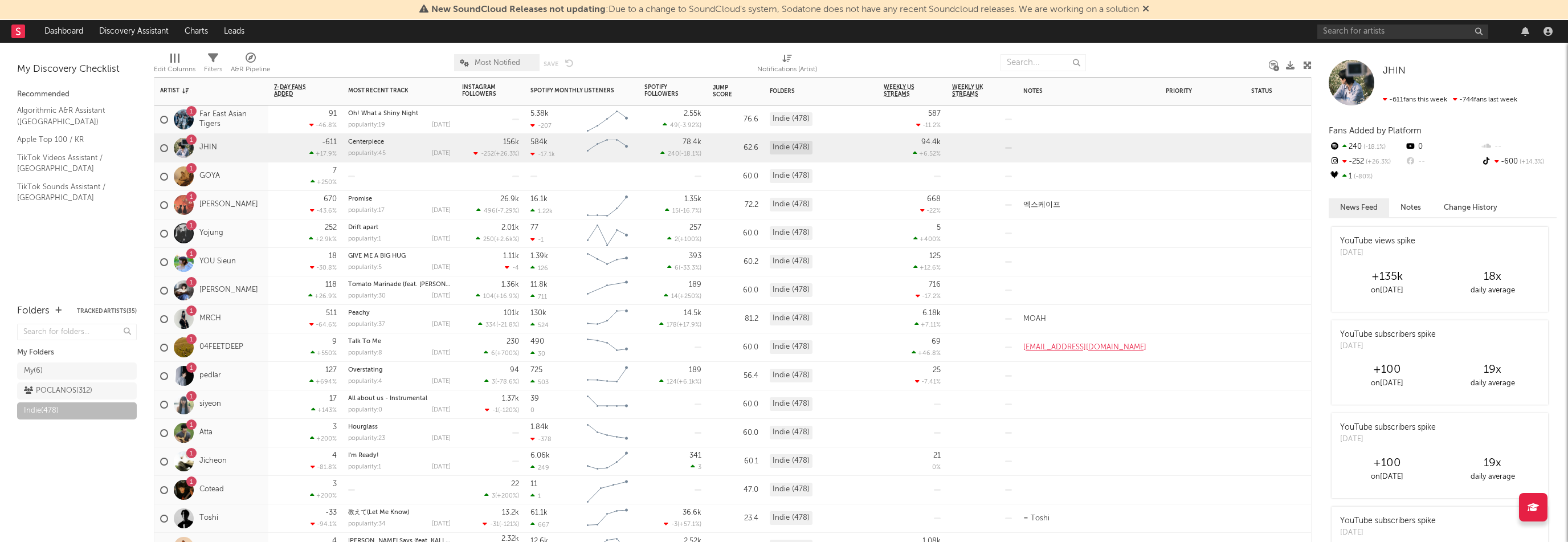
click at [251, 344] on div "1 04FEETDEEP" at bounding box center [212, 347] width 114 height 28
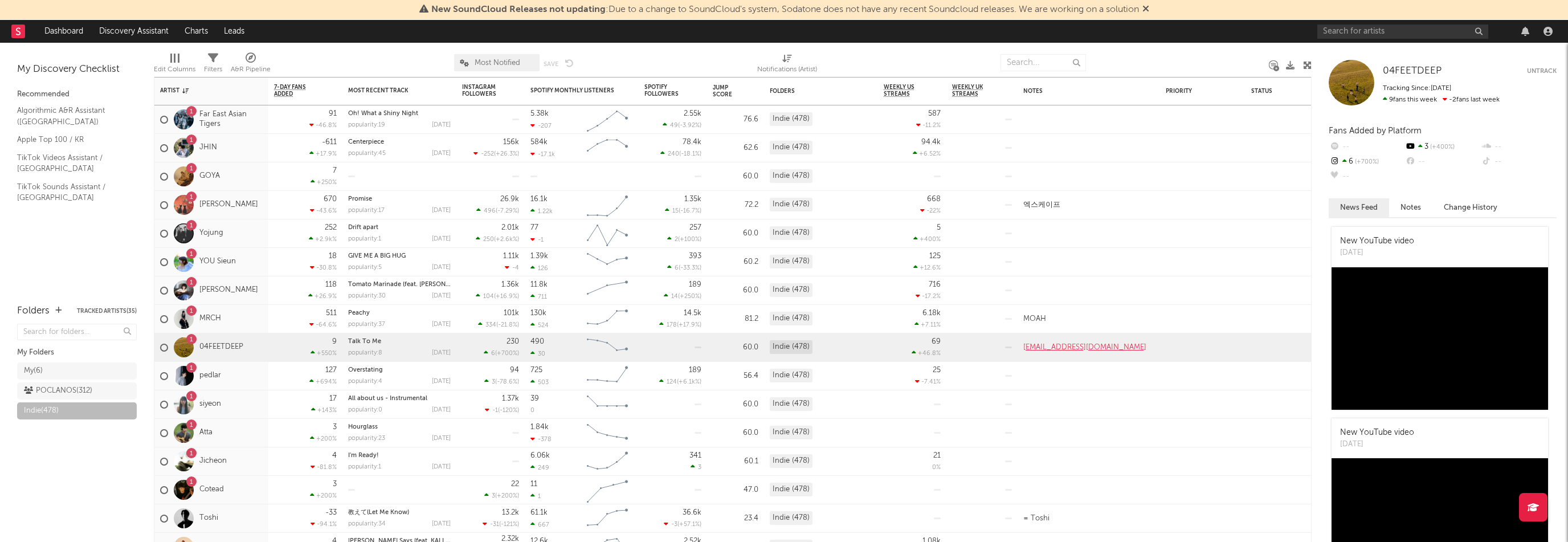
click at [865, 63] on div at bounding box center [909, 62] width 167 height 28
click at [1148, 9] on icon at bounding box center [1145, 8] width 7 height 9
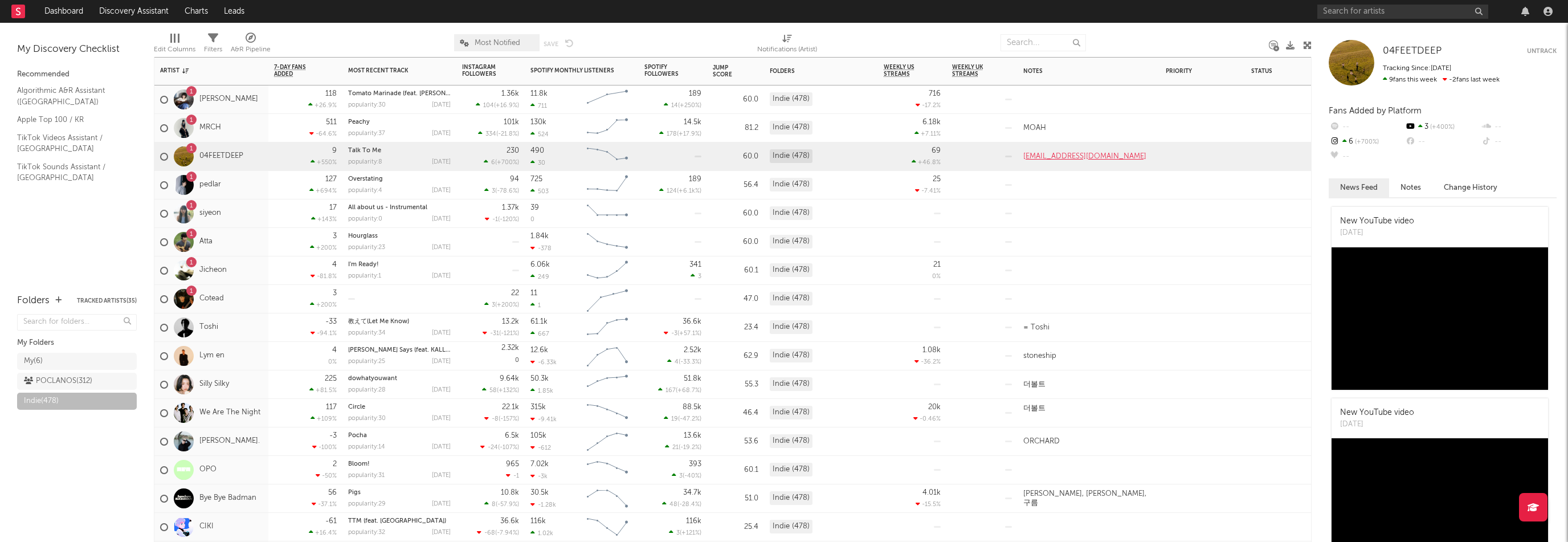
click at [247, 307] on div "1 Cotead" at bounding box center [212, 299] width 114 height 28
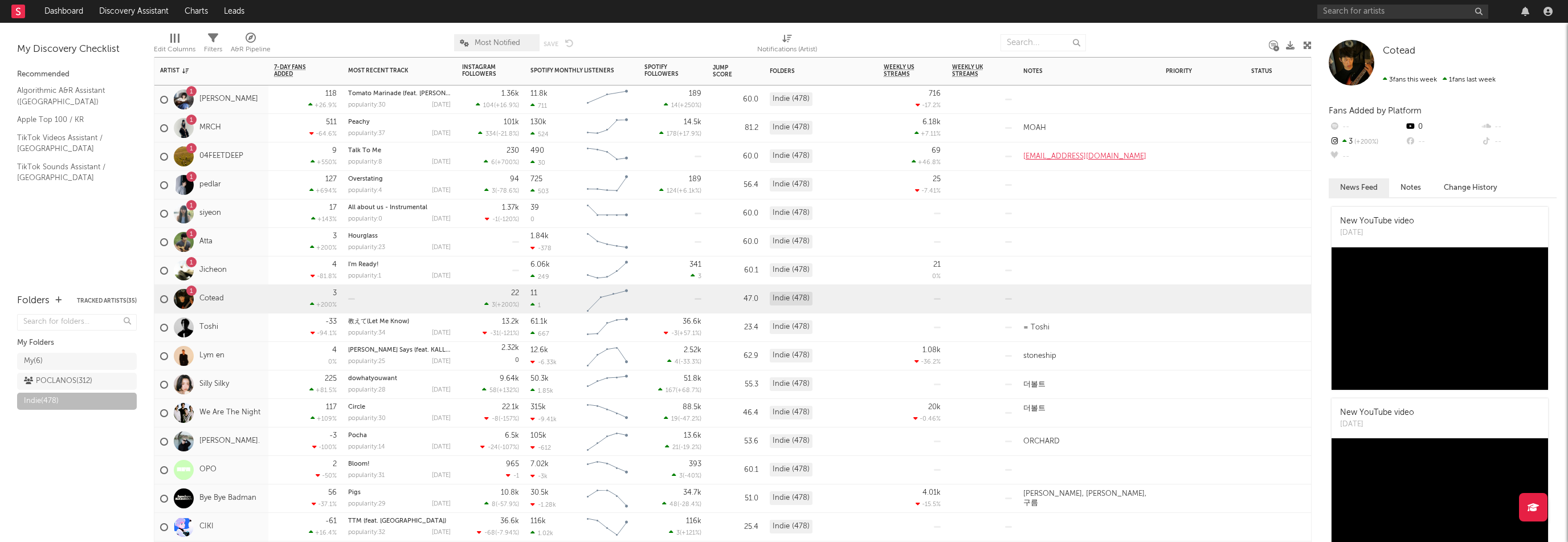
click at [245, 278] on div "1 Jicheon" at bounding box center [212, 270] width 114 height 28
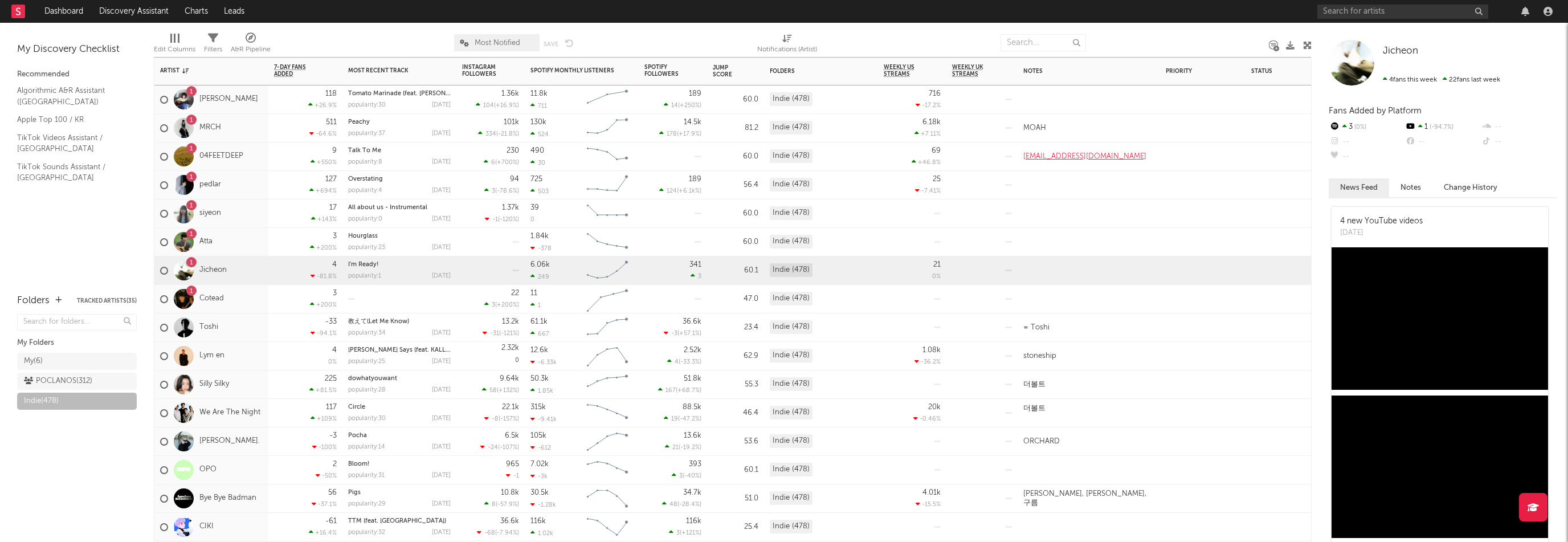
click at [241, 303] on div "1 Cotead" at bounding box center [212, 299] width 114 height 28
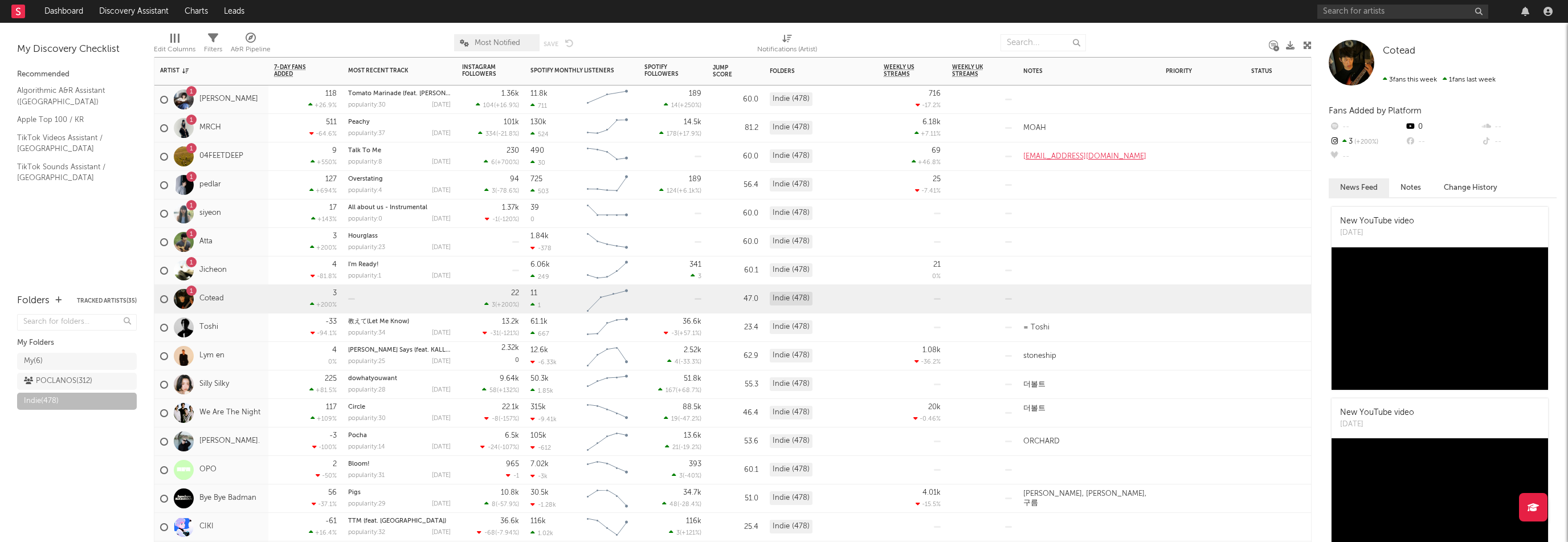
click at [246, 274] on div "1 Jicheon" at bounding box center [212, 270] width 114 height 28
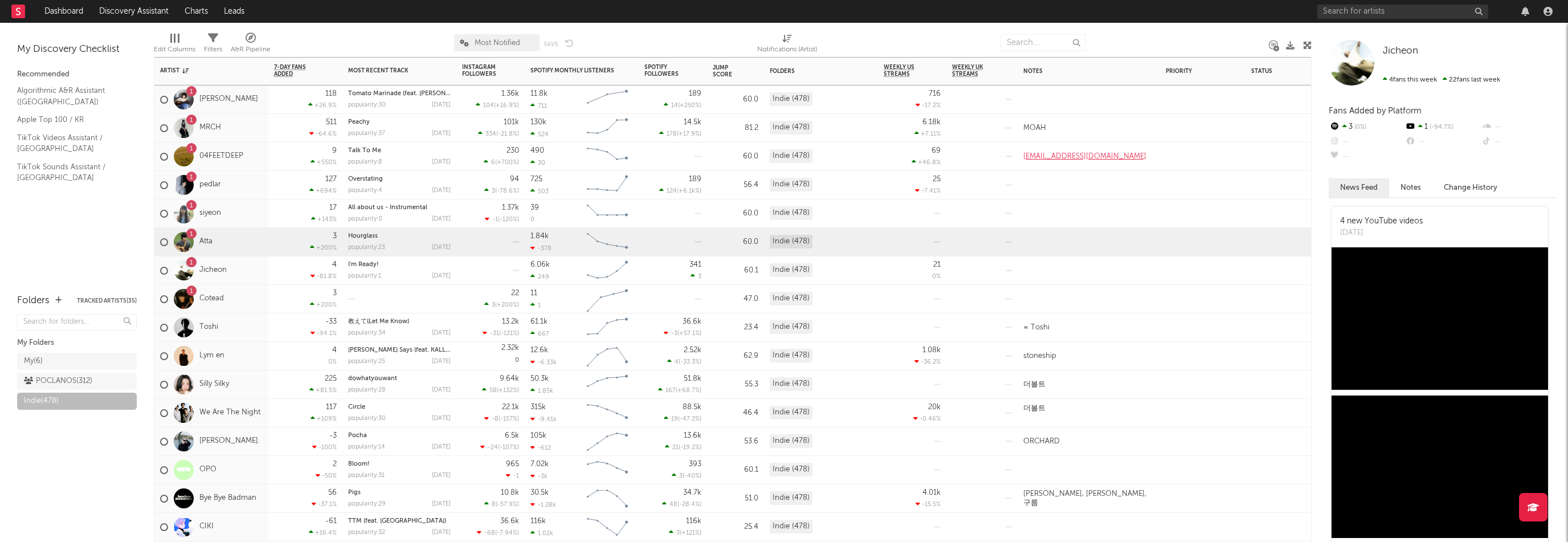
click at [246, 240] on div "1 Atta" at bounding box center [212, 242] width 114 height 28
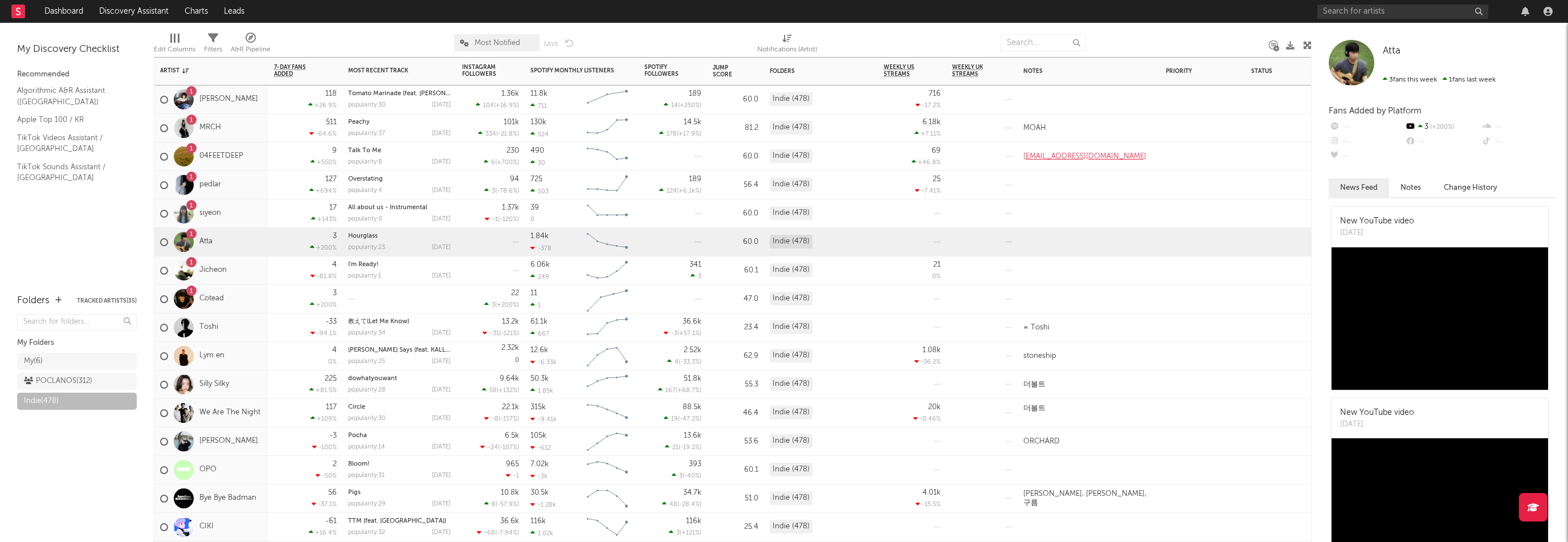
click at [247, 214] on div "1 siyeon" at bounding box center [212, 213] width 114 height 28
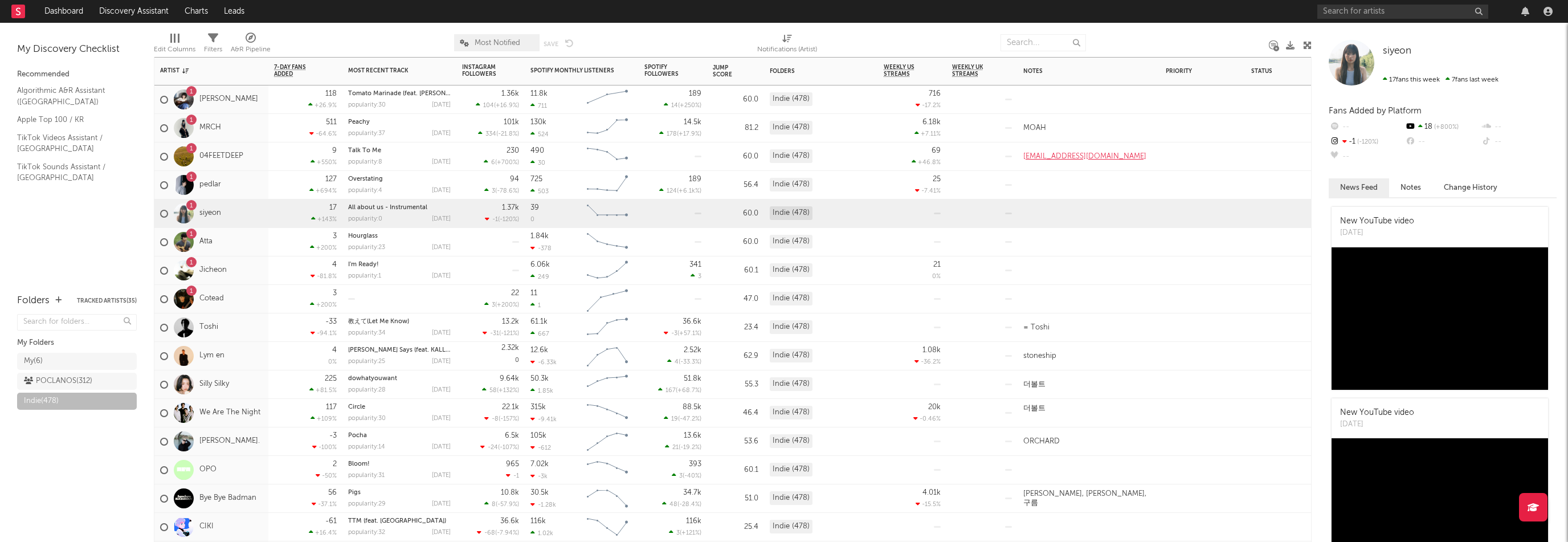
click at [249, 195] on div "1 pedlar" at bounding box center [212, 185] width 114 height 28
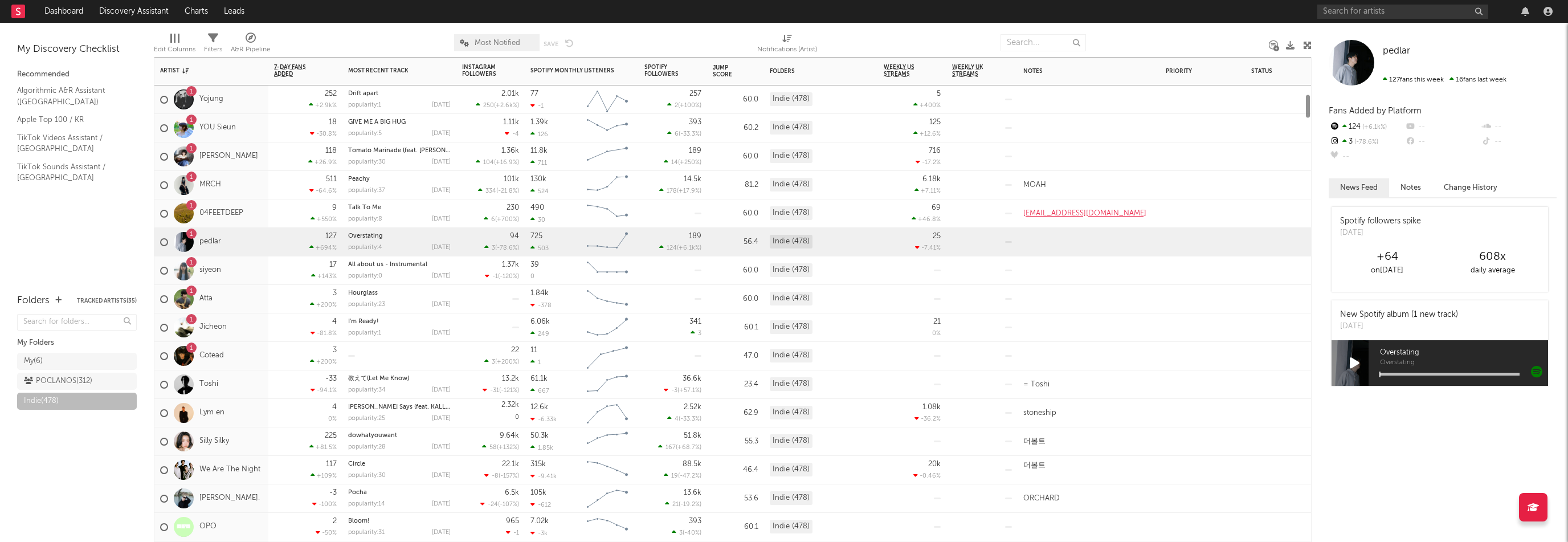
click at [245, 182] on div "1 MRCH" at bounding box center [212, 185] width 114 height 28
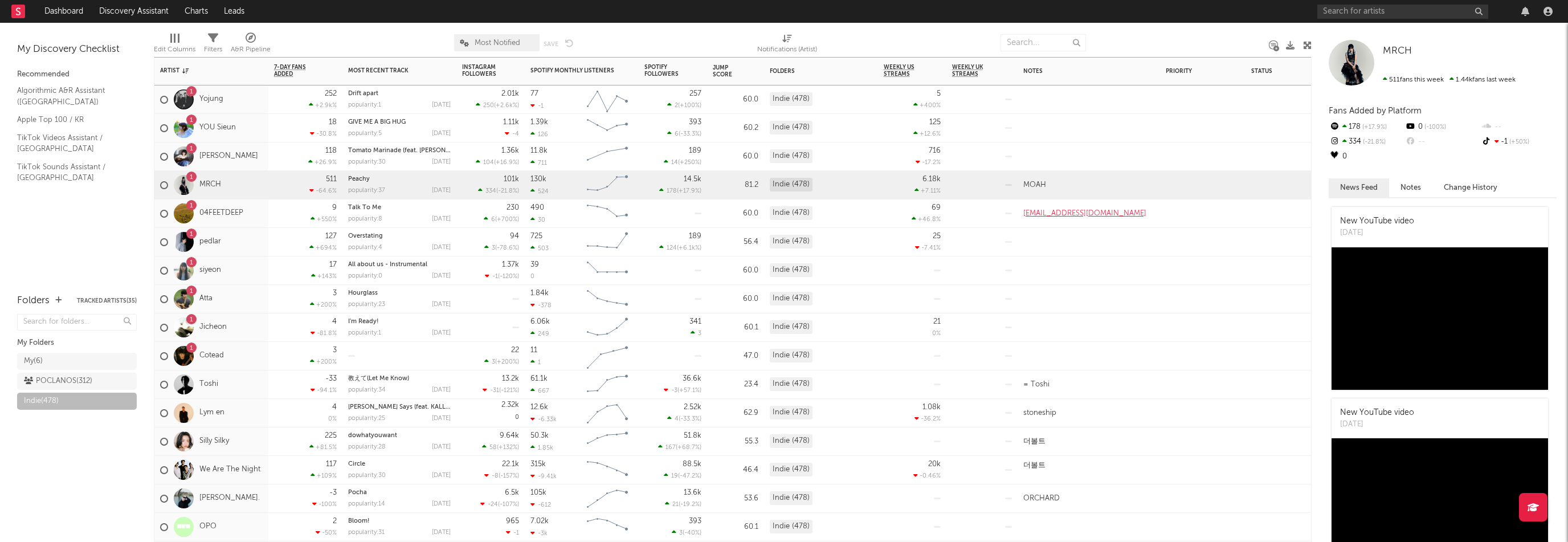
click at [248, 167] on div "1 Jang kiki" at bounding box center [212, 156] width 114 height 28
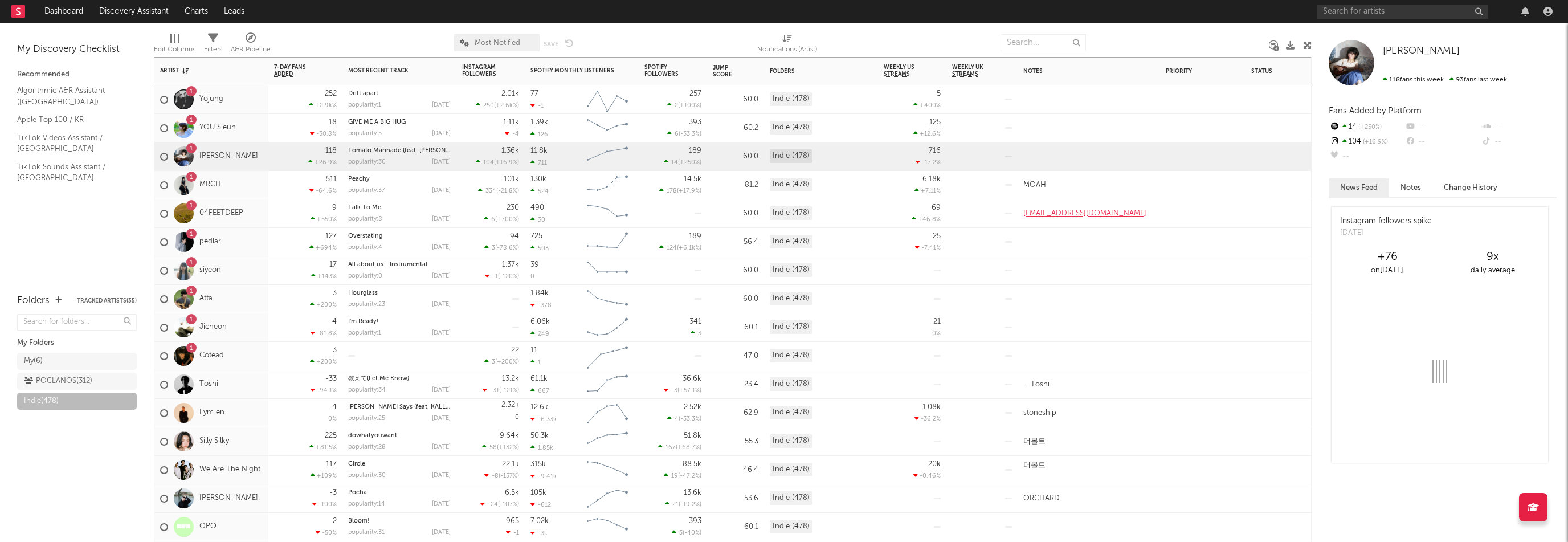
click at [255, 134] on div "1 YOU Sieun" at bounding box center [212, 128] width 114 height 28
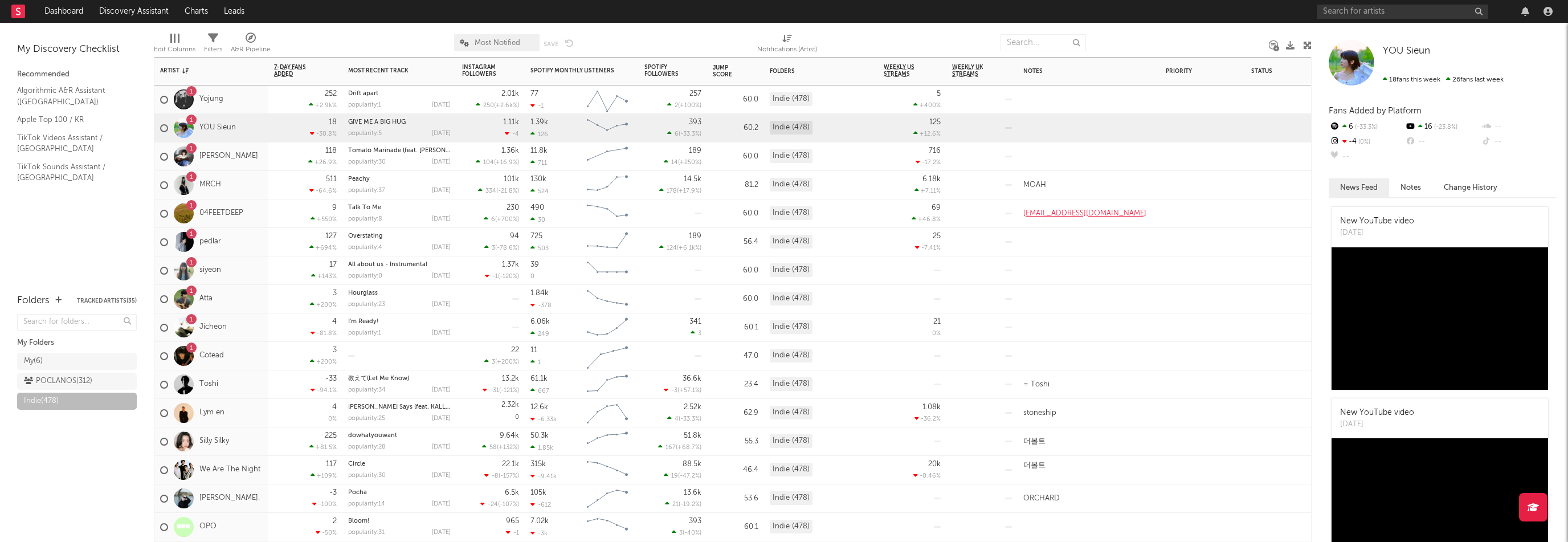
click at [253, 105] on div "1 Yojung" at bounding box center [212, 99] width 114 height 28
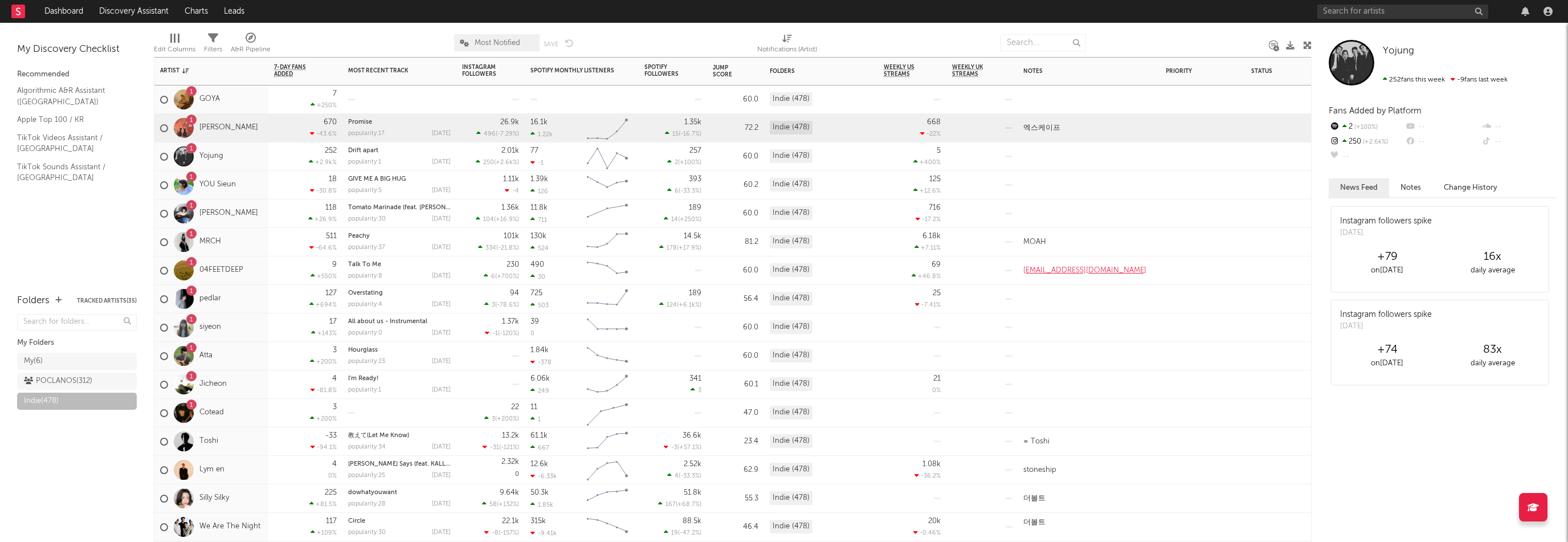
click at [248, 135] on div "1 Kim Siwon" at bounding box center [212, 128] width 114 height 28
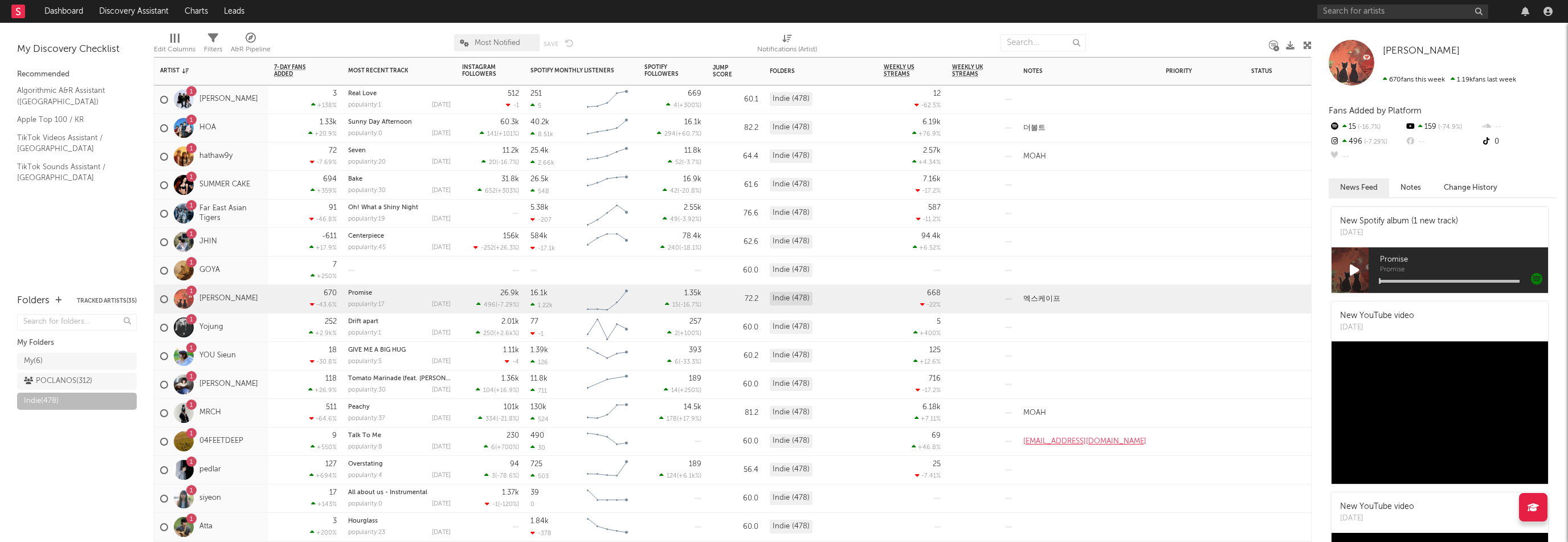
click at [239, 273] on div "1 GOYA" at bounding box center [212, 270] width 114 height 28
